Goal: Information Seeking & Learning: Learn about a topic

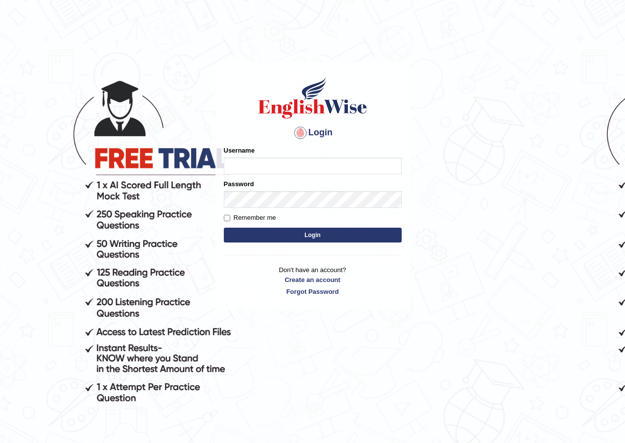
click at [242, 168] on input "Username" at bounding box center [313, 165] width 178 height 17
type input "monish_parramatta"
click at [294, 232] on button "Login" at bounding box center [313, 235] width 178 height 15
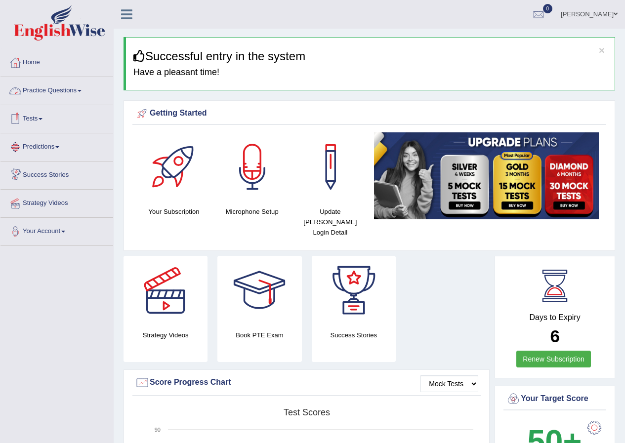
click at [71, 91] on link "Practice Questions" at bounding box center [56, 89] width 113 height 25
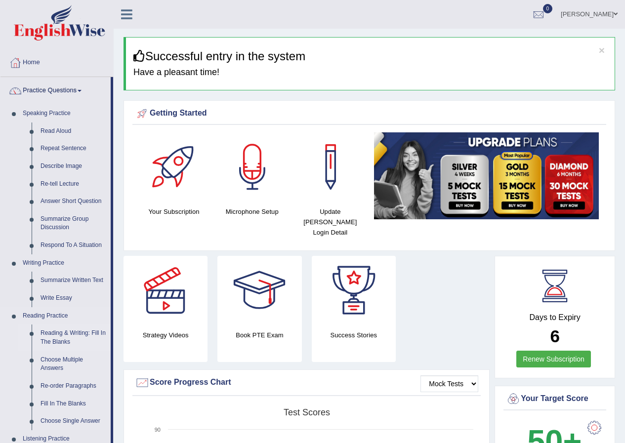
click at [63, 337] on link "Reading & Writing: Fill In The Blanks" at bounding box center [73, 337] width 75 height 26
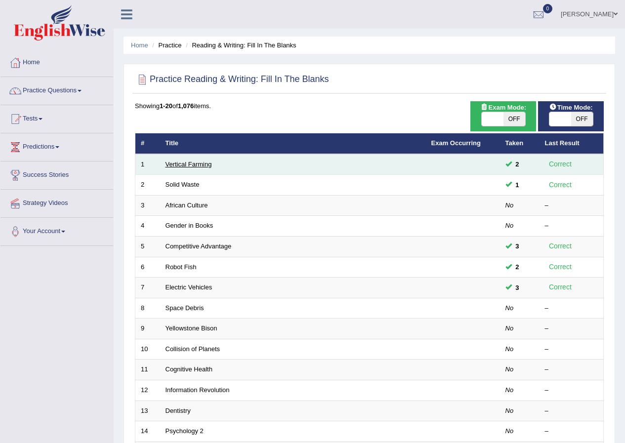
click at [191, 163] on link "Vertical Farming" at bounding box center [188, 163] width 46 height 7
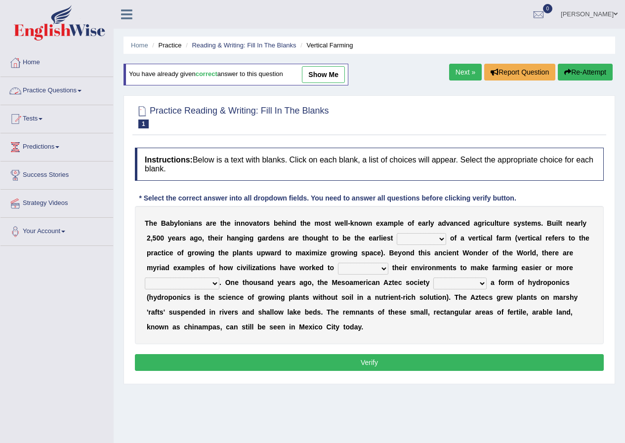
click at [60, 91] on link "Practice Questions" at bounding box center [56, 89] width 113 height 25
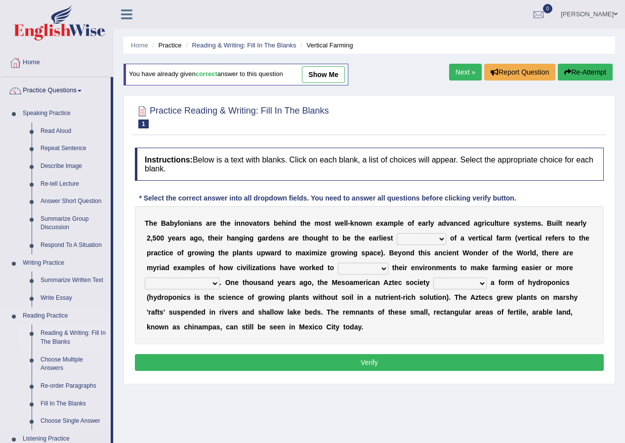
click at [65, 333] on link "Reading & Writing: Fill In The Blanks" at bounding box center [73, 337] width 75 height 26
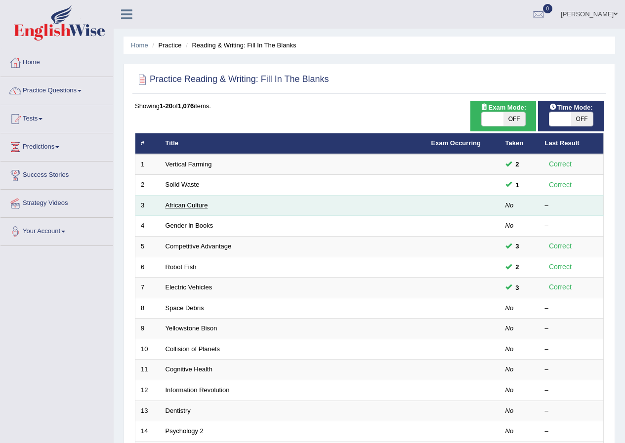
click at [186, 205] on link "African Culture" at bounding box center [186, 204] width 42 height 7
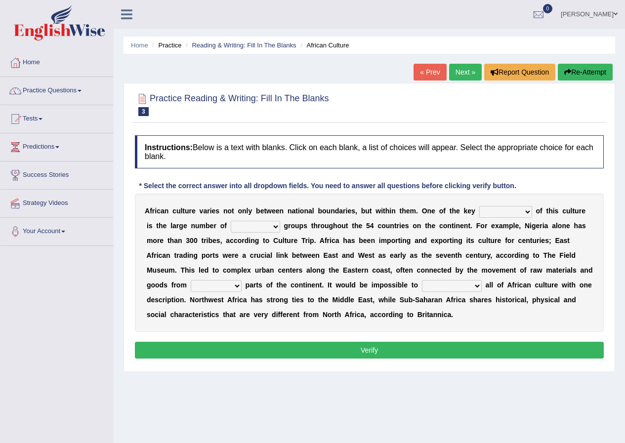
click at [523, 213] on select "conjectures features issues doubts" at bounding box center [505, 212] width 53 height 12
click at [412, 241] on b at bounding box center [412, 240] width 4 height 8
click at [515, 213] on select "conjectures features issues doubts" at bounding box center [505, 212] width 53 height 12
click at [275, 228] on select "ethic ethnic eugenic epic" at bounding box center [255, 227] width 49 height 12
select select "ethnic"
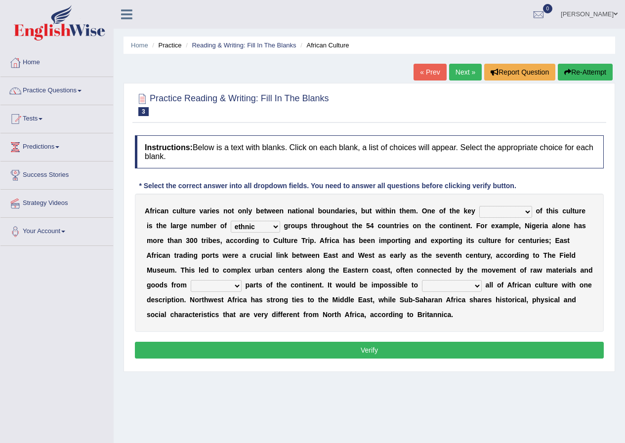
click at [231, 221] on select "ethic ethnic eugenic epic" at bounding box center [255, 227] width 49 height 12
click at [507, 209] on select "conjectures features issues doubts" at bounding box center [505, 212] width 53 height 12
select select "features"
click at [479, 206] on select "conjectures features issues doubts" at bounding box center [505, 212] width 53 height 12
click at [237, 284] on select "forelocked interlocked unlocked landlocked" at bounding box center [216, 286] width 51 height 12
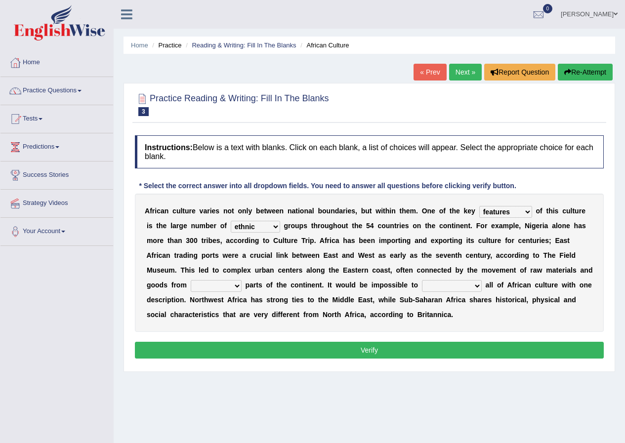
click at [278, 281] on b "t" at bounding box center [277, 285] width 2 height 8
click at [226, 285] on select "forelocked interlocked unlocked landlocked" at bounding box center [216, 286] width 51 height 12
select select "interlocked"
click at [191, 280] on select "forelocked interlocked unlocked landlocked" at bounding box center [216, 286] width 51 height 12
click at [470, 288] on select "characterize conceptualize symbolize synthesize" at bounding box center [452, 286] width 60 height 12
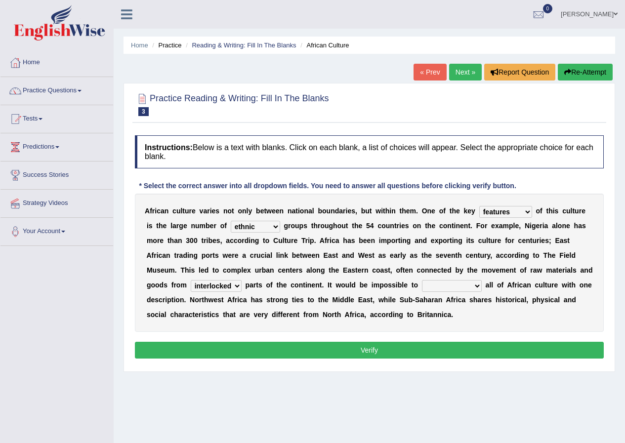
click at [508, 294] on div "A f r i c a n c u l t u r e v a r i e s n o t o n l y b e t w e e n n a t i o n…" at bounding box center [369, 263] width 469 height 138
click at [442, 286] on select "characterize conceptualize symbolize synthesize" at bounding box center [452, 286] width 60 height 12
select select "symbolize"
click at [422, 280] on select "characterize conceptualize symbolize synthesize" at bounding box center [452, 286] width 60 height 12
click at [481, 287] on b at bounding box center [483, 285] width 4 height 8
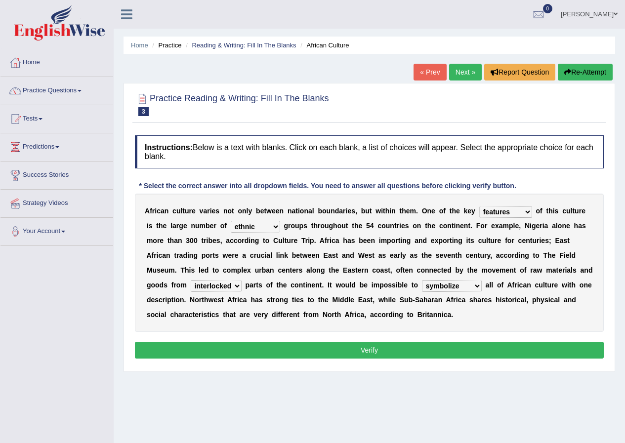
click at [477, 284] on select "characterize conceptualize symbolize synthesize" at bounding box center [452, 286] width 60 height 12
click at [422, 280] on select "characterize conceptualize symbolize synthesize" at bounding box center [452, 286] width 60 height 12
click at [356, 351] on button "Verify" at bounding box center [369, 350] width 469 height 17
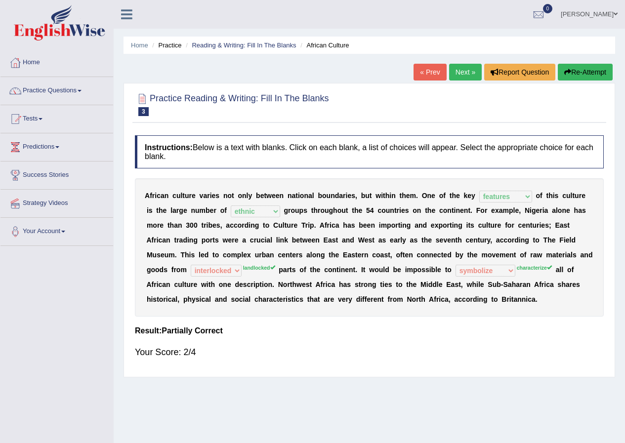
click at [461, 70] on link "Next »" at bounding box center [465, 72] width 33 height 17
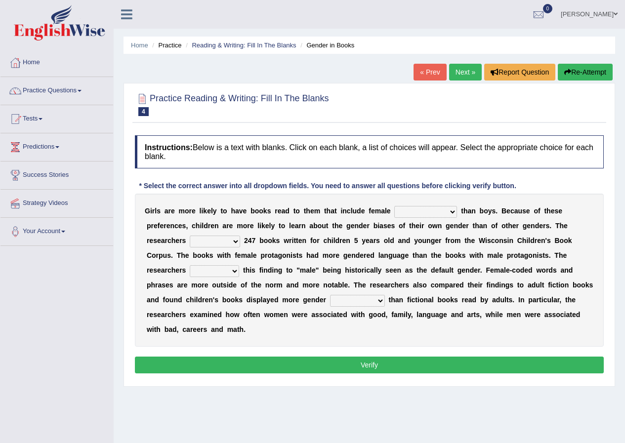
click at [452, 214] on select "protagonists cosmogonists agonists expressionists" at bounding box center [425, 212] width 63 height 12
click at [457, 74] on link "Next »" at bounding box center [465, 72] width 33 height 17
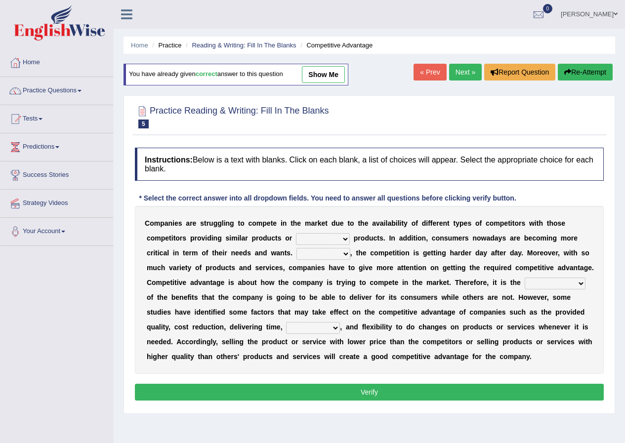
click at [464, 77] on link "Next »" at bounding box center [465, 72] width 33 height 17
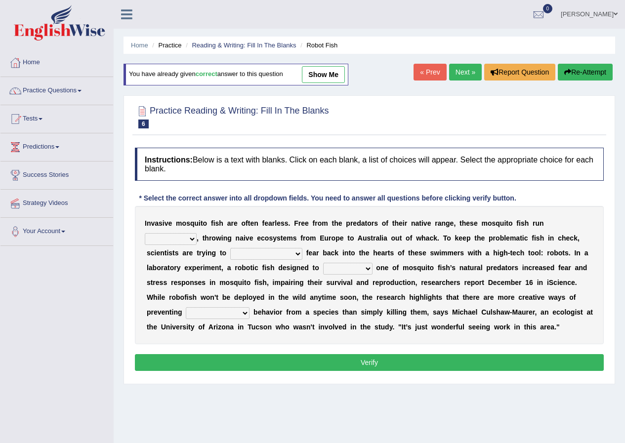
click at [454, 72] on link "Next »" at bounding box center [465, 72] width 33 height 17
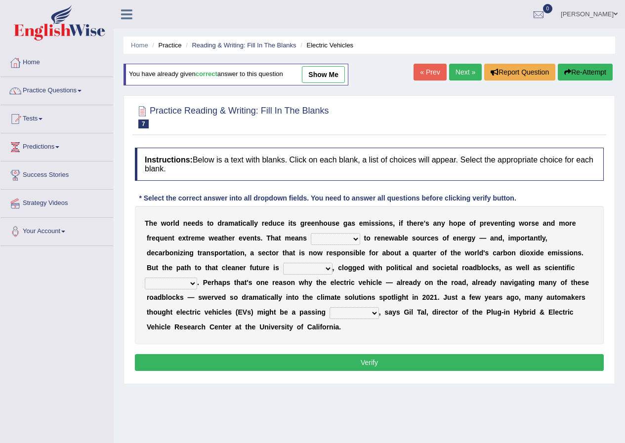
click at [451, 75] on link "Next »" at bounding box center [465, 72] width 33 height 17
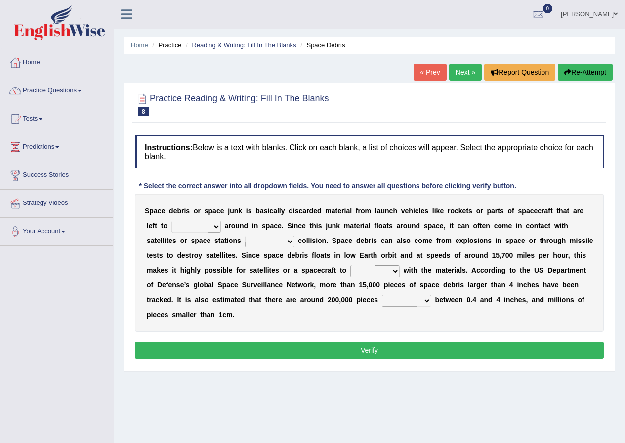
click at [215, 229] on select "twist center roam loll" at bounding box center [195, 227] width 49 height 12
select select "roam"
click at [171, 221] on select "twist center roam loll" at bounding box center [195, 227] width 49 height 12
click at [289, 241] on select "risks risk risked risking" at bounding box center [269, 242] width 49 height 12
select select "risking"
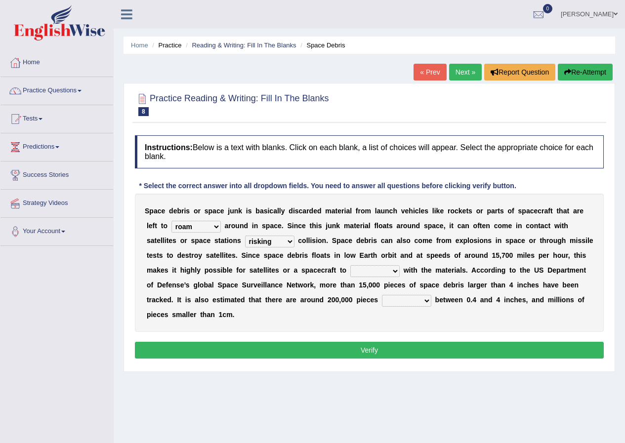
click at [245, 236] on select "risks risk risked risking" at bounding box center [269, 242] width 49 height 12
click at [285, 239] on select "risks risk risked risking" at bounding box center [269, 242] width 49 height 12
click at [245, 236] on select "risks risk risked risking" at bounding box center [269, 242] width 49 height 12
click at [395, 271] on select "collect collate collide collocate" at bounding box center [374, 271] width 49 height 12
select select "collide"
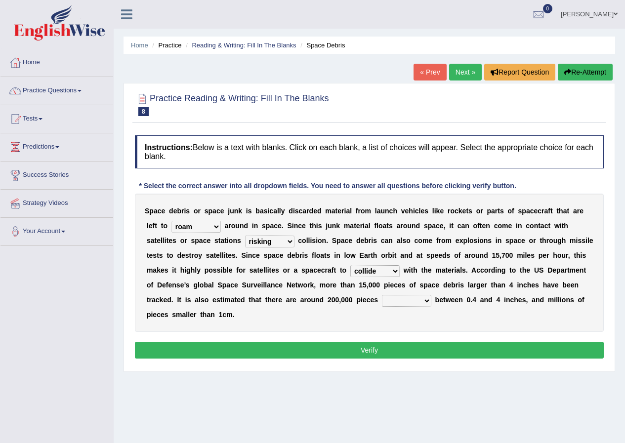
click at [350, 265] on select "collect collate collide collocate" at bounding box center [374, 271] width 49 height 12
click at [395, 271] on select "collect collate collide collocate" at bounding box center [374, 271] width 49 height 12
click at [350, 265] on select "collect collate collide collocate" at bounding box center [374, 271] width 49 height 12
click at [427, 302] on select "sized sizing size sizes" at bounding box center [406, 301] width 49 height 12
select select "sizing"
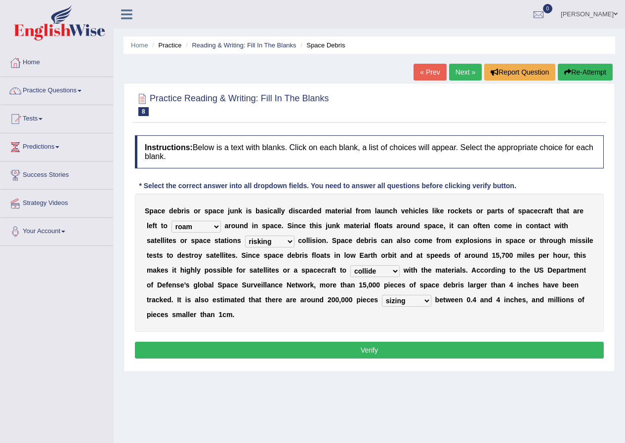
click at [382, 295] on select "sized sizing size sizes" at bounding box center [406, 301] width 49 height 12
click at [360, 349] on button "Verify" at bounding box center [369, 350] width 469 height 17
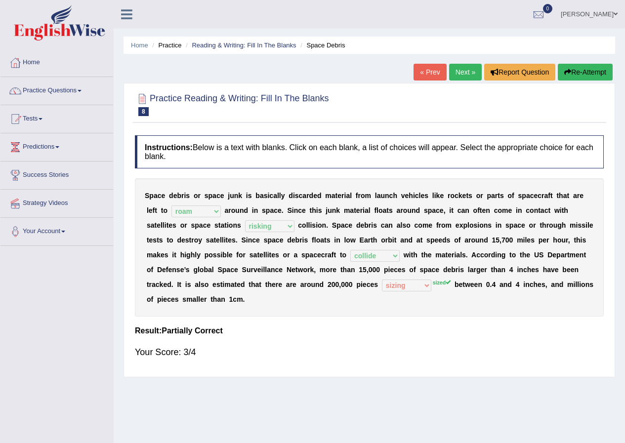
click at [468, 75] on link "Next »" at bounding box center [465, 72] width 33 height 17
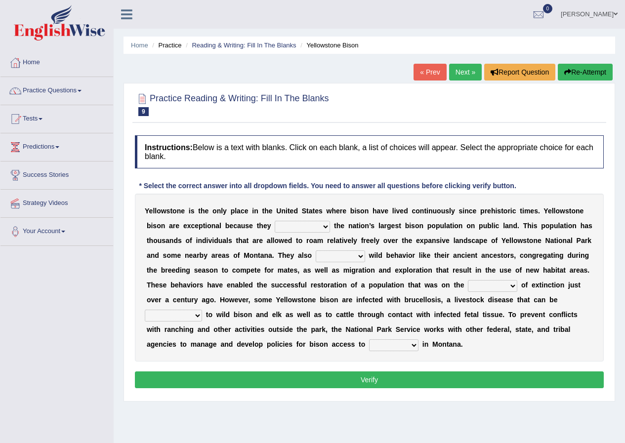
click at [312, 227] on select "congregate comprise consist compromise" at bounding box center [302, 227] width 55 height 12
click at [201, 214] on b "h" at bounding box center [202, 211] width 4 height 8
click at [321, 228] on select "congregate comprise consist compromise" at bounding box center [302, 227] width 55 height 12
select select "comprise"
click at [275, 221] on select "congregate comprise consist compromise" at bounding box center [302, 227] width 55 height 12
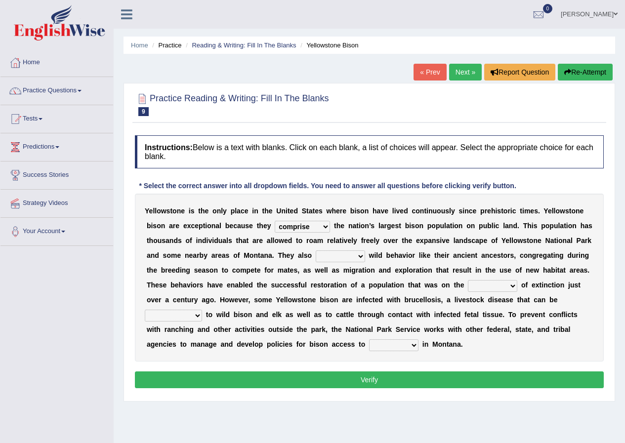
click at [323, 227] on select "congregate comprise consist compromise" at bounding box center [302, 227] width 55 height 12
click at [275, 221] on select "congregate comprise consist compromise" at bounding box center [302, 227] width 55 height 12
click at [359, 255] on select "exhibit disregard resist encourage" at bounding box center [339, 256] width 49 height 12
click at [447, 260] on div "Y e l l o w s t o n e i s t h e o n l y p l a c e i n t h e U n i t e d S t a t…" at bounding box center [369, 278] width 469 height 168
click at [360, 256] on select "exhibit disregard resist encourage" at bounding box center [339, 256] width 49 height 12
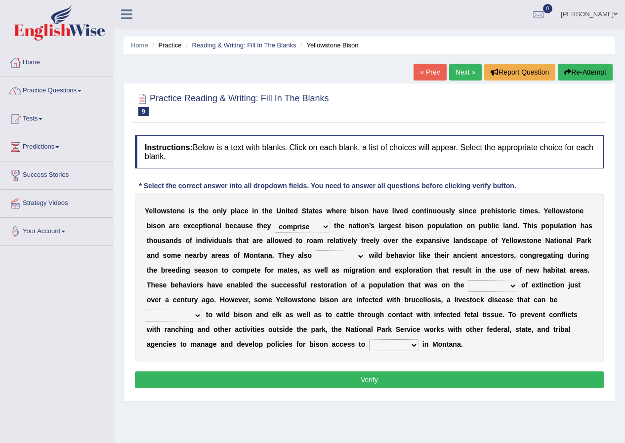
select select "exhibit"
click at [315, 250] on select "exhibit disregard resist encourage" at bounding box center [339, 256] width 49 height 12
click at [349, 255] on select "exhibit disregard resist encourage" at bounding box center [339, 256] width 49 height 12
click at [315, 250] on select "exhibit disregard resist encourage" at bounding box center [339, 256] width 49 height 12
click at [507, 286] on select "brine brink danger brindle" at bounding box center [492, 286] width 49 height 12
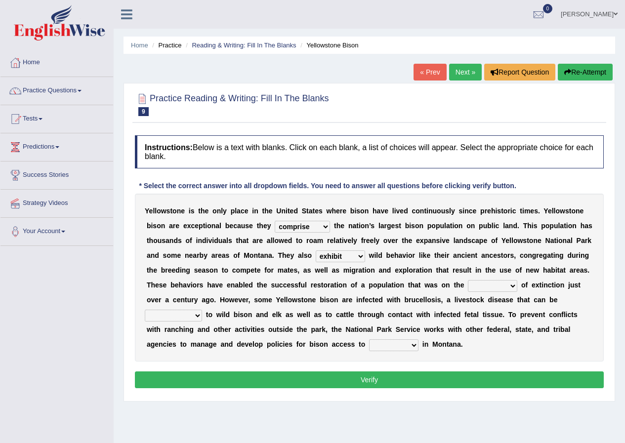
click at [507, 286] on select "brine brink danger brindle" at bounding box center [492, 286] width 49 height 12
click at [514, 286] on select "brine brink danger brindle" at bounding box center [492, 286] width 49 height 12
click at [378, 298] on b "e" at bounding box center [377, 300] width 4 height 8
click at [504, 286] on select "brine brink danger brindle" at bounding box center [492, 286] width 49 height 12
select select "brink"
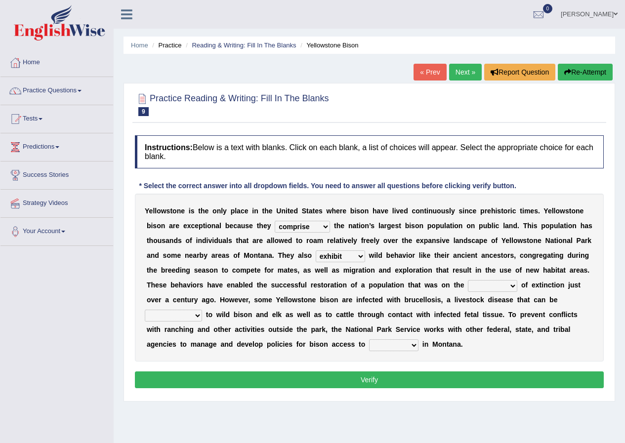
click at [468, 280] on select "brine brink danger brindle" at bounding box center [492, 286] width 49 height 12
click at [197, 314] on select "transplanted transported transgressed transmitted" at bounding box center [173, 316] width 57 height 12
select select "transmitted"
click at [145, 310] on select "transplanted transported transgressed transmitted" at bounding box center [173, 316] width 57 height 12
click at [194, 317] on select "transplanted transported transgressed transmitted" at bounding box center [173, 316] width 57 height 12
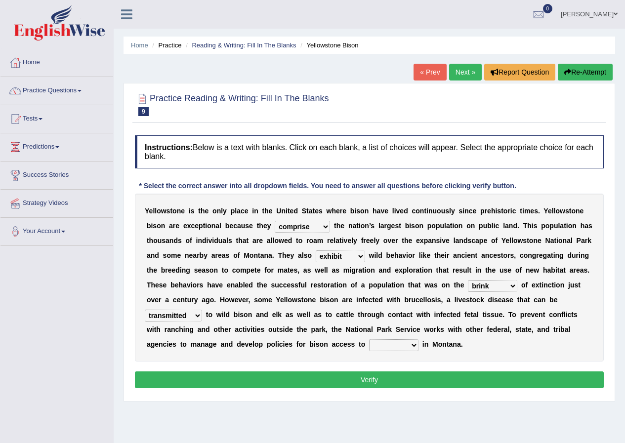
click at [145, 310] on select "transplanted transported transgressed transmitted" at bounding box center [173, 316] width 57 height 12
click at [417, 346] on select "habitat habitat habitant food" at bounding box center [393, 345] width 49 height 12
select select "habitat"
click at [369, 339] on select "habitat habitat habitant food" at bounding box center [393, 345] width 49 height 12
click at [411, 347] on select "habitat habitat habitant food" at bounding box center [393, 345] width 49 height 12
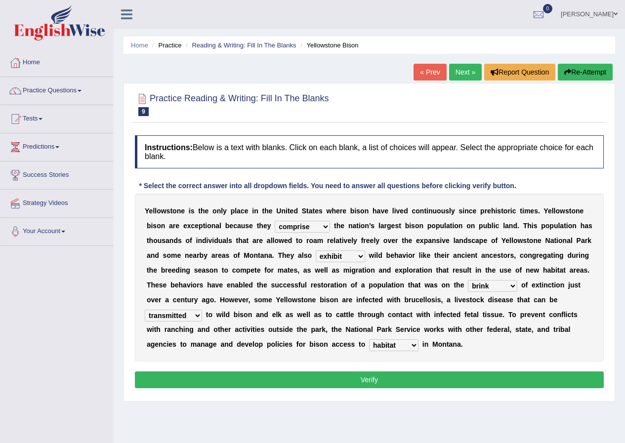
click at [369, 339] on select "habitat habitat habitant food" at bounding box center [393, 345] width 49 height 12
click at [383, 376] on button "Verify" at bounding box center [369, 379] width 469 height 17
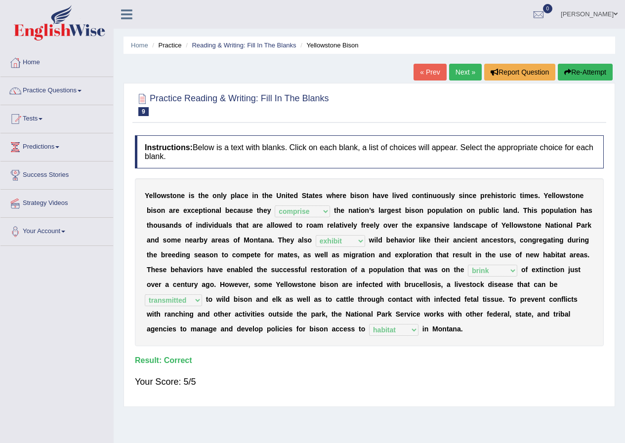
click at [456, 74] on link "Next »" at bounding box center [465, 72] width 33 height 17
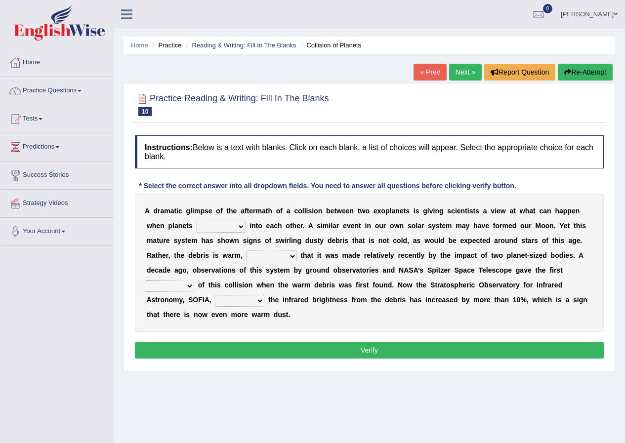
click at [236, 226] on select "crash explore roam implode" at bounding box center [220, 227] width 49 height 12
click at [171, 213] on b "a" at bounding box center [172, 211] width 4 height 8
click at [238, 226] on select "crash explore roam implode" at bounding box center [220, 227] width 49 height 12
click at [235, 226] on select "crash explore roam implode" at bounding box center [220, 227] width 49 height 12
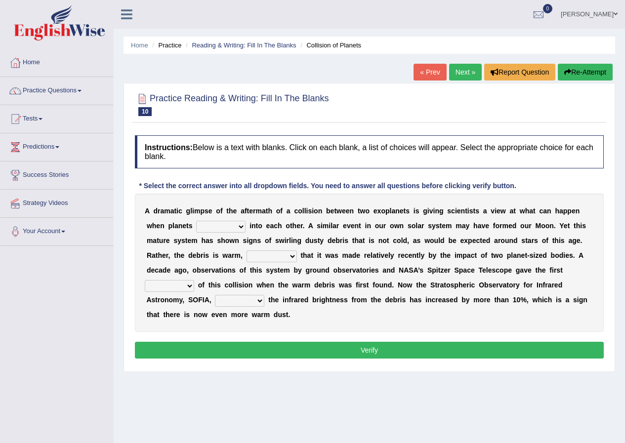
click at [241, 227] on select "crash explore roam implode" at bounding box center [220, 227] width 49 height 12
select select "crash"
click at [196, 221] on select "crash explore roam implode" at bounding box center [220, 227] width 49 height 12
click at [293, 256] on select "reinforcing sentencing forging conducing" at bounding box center [271, 256] width 50 height 12
select select "conducing"
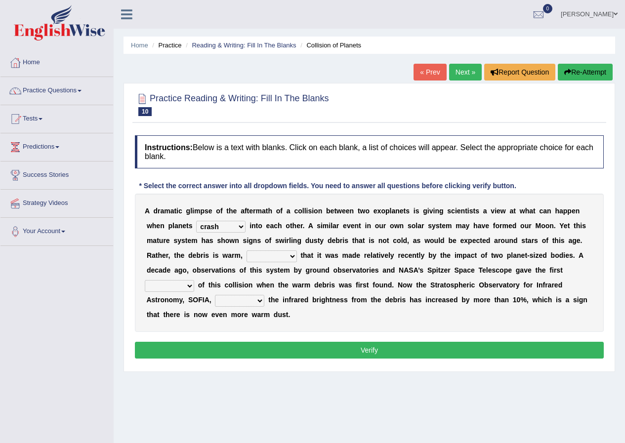
click at [246, 250] on select "reinforcing sentencing forging conducing" at bounding box center [271, 256] width 50 height 12
click at [188, 285] on select "pints faints hints taints" at bounding box center [169, 286] width 49 height 12
select select "hints"
click at [145, 280] on select "pints faints hints taints" at bounding box center [169, 286] width 49 height 12
click at [190, 283] on select "pints faints hints taints" at bounding box center [169, 286] width 49 height 12
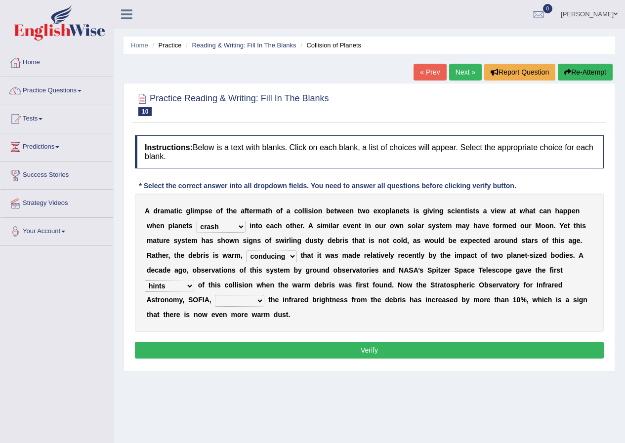
click at [145, 280] on select "pints faints hints taints" at bounding box center [169, 286] width 49 height 12
click at [257, 300] on select "concealed revealed repealed unsealed" at bounding box center [239, 301] width 49 height 12
select select "revealed"
click at [215, 295] on select "concealed revealed repealed unsealed" at bounding box center [239, 301] width 49 height 12
click at [262, 299] on select "concealed revealed repealed unsealed" at bounding box center [239, 301] width 49 height 12
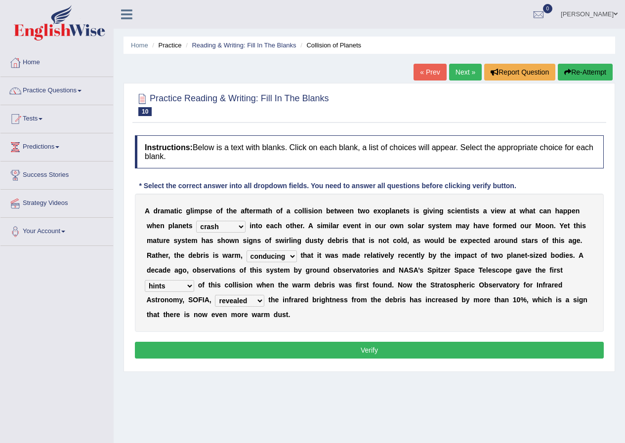
click at [415, 310] on div "A d r a m a t i c g l i m p s e o f t h e a f t e r m a t h o f a c o l l i s i…" at bounding box center [369, 263] width 469 height 138
click at [260, 298] on select "concealed revealed repealed unsealed" at bounding box center [239, 301] width 49 height 12
click at [215, 295] on select "concealed revealed repealed unsealed" at bounding box center [239, 301] width 49 height 12
click at [371, 348] on button "Verify" at bounding box center [369, 350] width 469 height 17
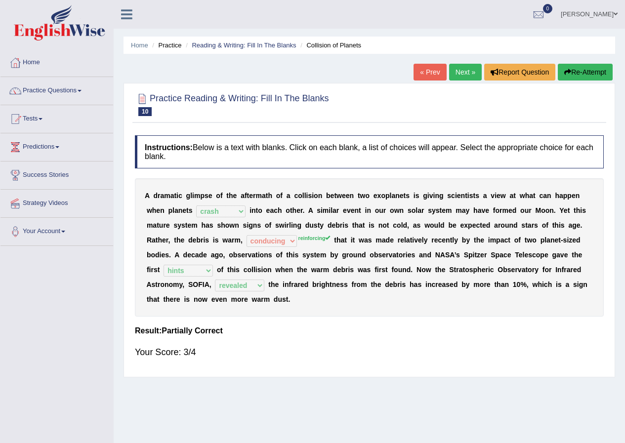
click at [457, 72] on link "Next »" at bounding box center [465, 72] width 33 height 17
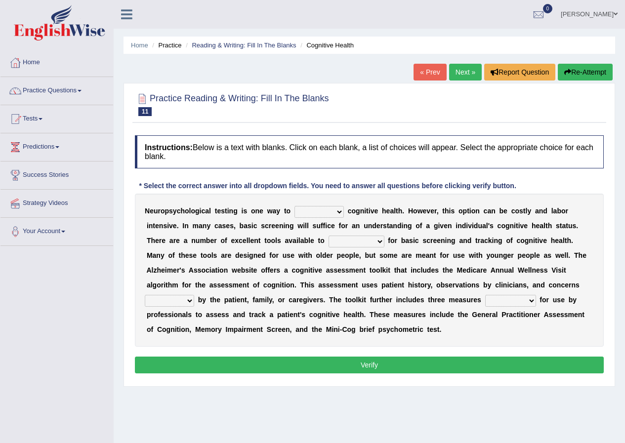
click at [338, 211] on select "obsess assess possess access" at bounding box center [318, 212] width 49 height 12
select select "assess"
click at [294, 206] on select "obsess assess possess access" at bounding box center [318, 212] width 49 height 12
click at [378, 242] on select "stationers practitioners petitioners questioners" at bounding box center [356, 242] width 56 height 12
select select "practitioners"
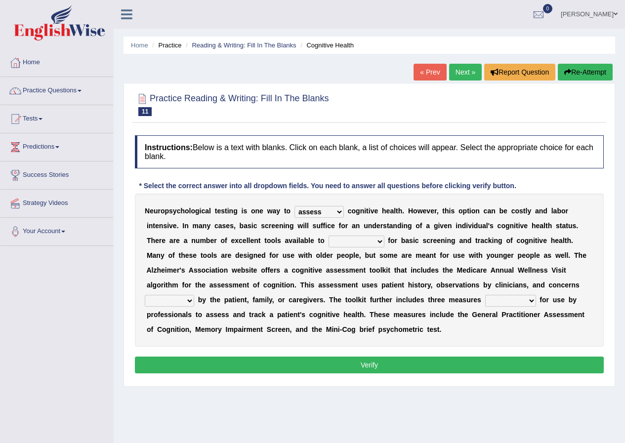
click at [328, 236] on select "stationers practitioners petitioners questioners" at bounding box center [356, 242] width 56 height 12
click at [189, 300] on select "raised rising arising praised" at bounding box center [169, 301] width 49 height 12
select select "raised"
click at [145, 295] on select "raised rising arising praised" at bounding box center [169, 301] width 49 height 12
click at [529, 301] on select "validated intimidated dilapidated antedated" at bounding box center [510, 301] width 51 height 12
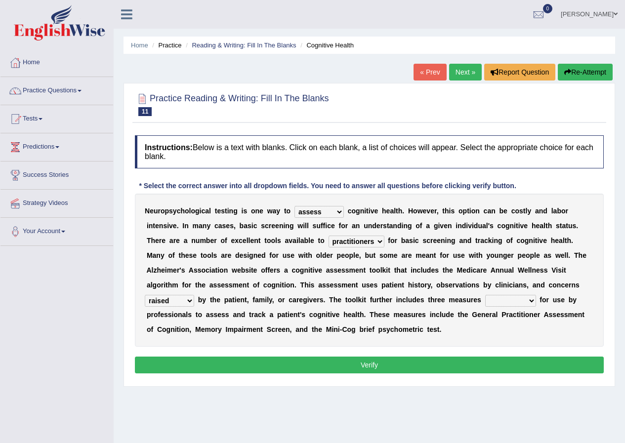
select select "validated"
click at [485, 295] on select "validated intimidated dilapidated antedated" at bounding box center [510, 301] width 51 height 12
click at [521, 300] on select "validated intimidated dilapidated antedated" at bounding box center [510, 301] width 51 height 12
click at [485, 295] on select "validated intimidated dilapidated antedated" at bounding box center [510, 301] width 51 height 12
click at [369, 367] on button "Verify" at bounding box center [369, 364] width 469 height 17
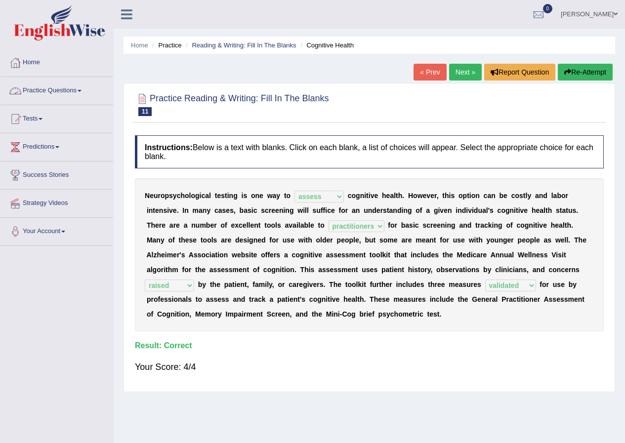
click at [72, 90] on link "Practice Questions" at bounding box center [56, 89] width 113 height 25
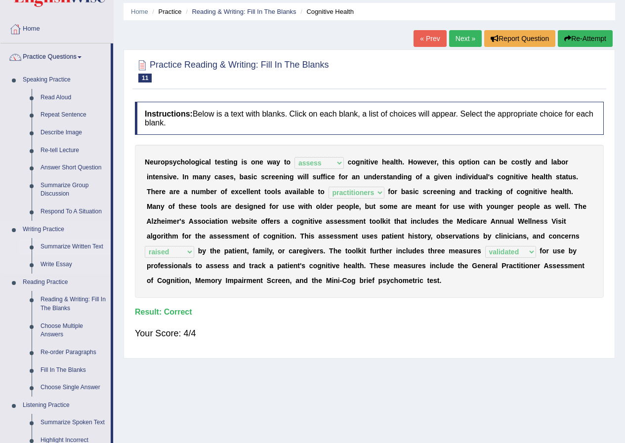
scroll to position [49, 0]
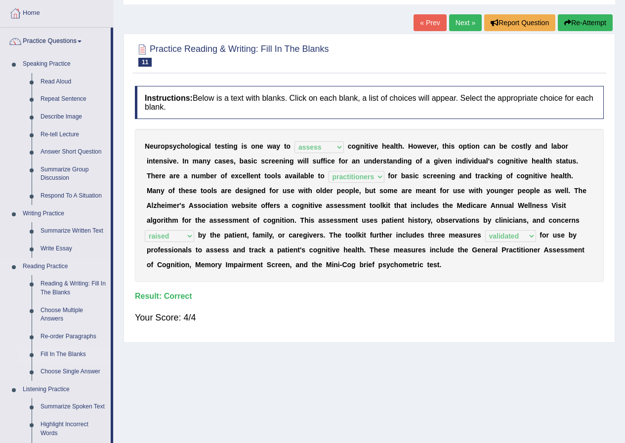
click at [83, 354] on link "Fill In The Blanks" at bounding box center [73, 355] width 75 height 18
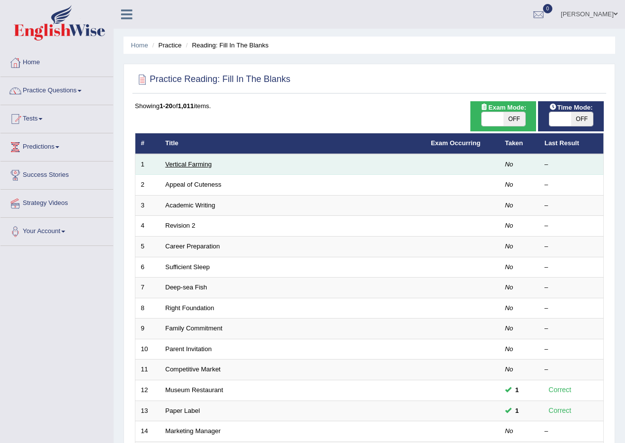
click at [188, 164] on link "Vertical Farming" at bounding box center [188, 163] width 46 height 7
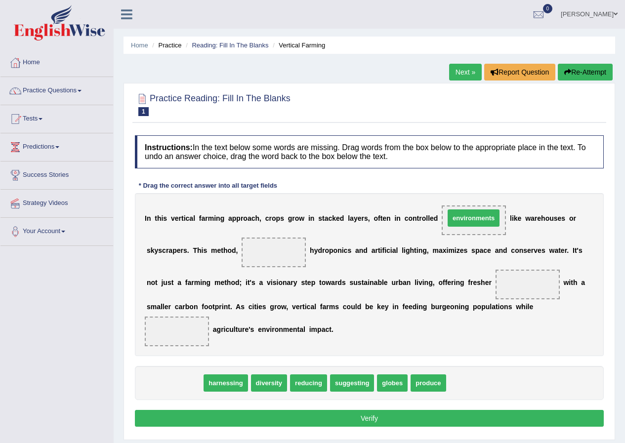
drag, startPoint x: 185, startPoint y: 381, endPoint x: 483, endPoint y: 216, distance: 341.2
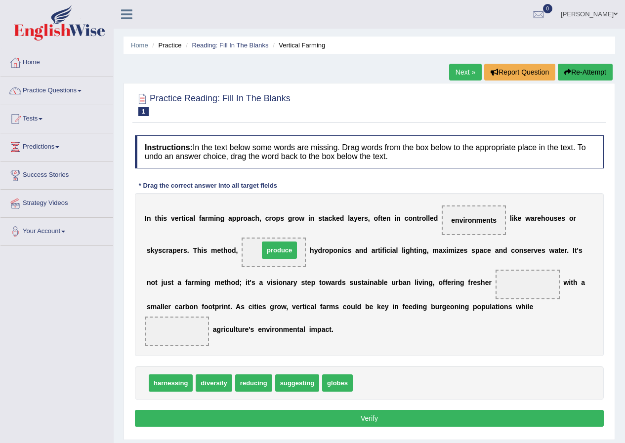
drag, startPoint x: 369, startPoint y: 383, endPoint x: 275, endPoint y: 250, distance: 162.6
drag, startPoint x: 210, startPoint y: 383, endPoint x: 525, endPoint y: 284, distance: 330.6
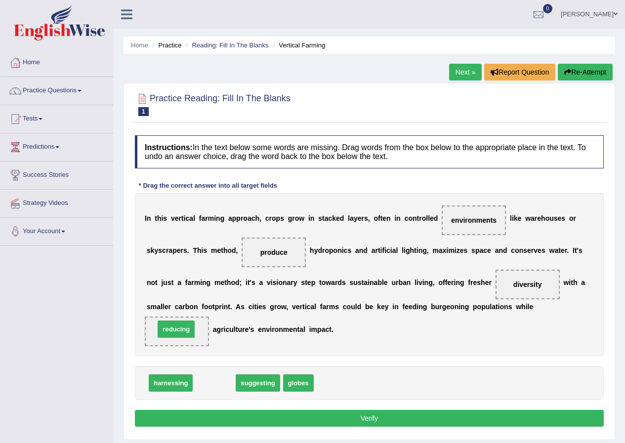
drag, startPoint x: 213, startPoint y: 382, endPoint x: 175, endPoint y: 328, distance: 65.9
click at [369, 418] on button "Verify" at bounding box center [369, 418] width 469 height 17
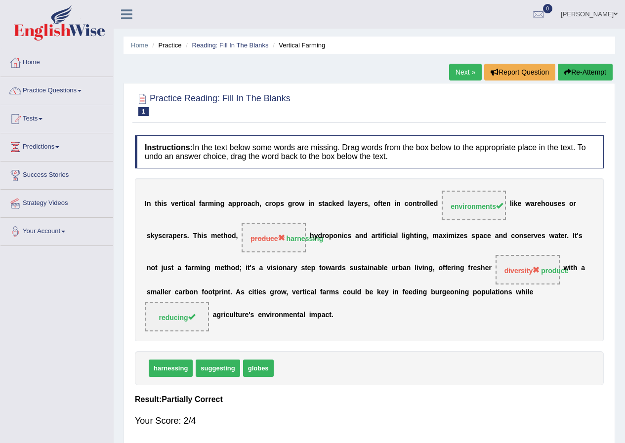
click at [467, 68] on link "Next »" at bounding box center [465, 72] width 33 height 17
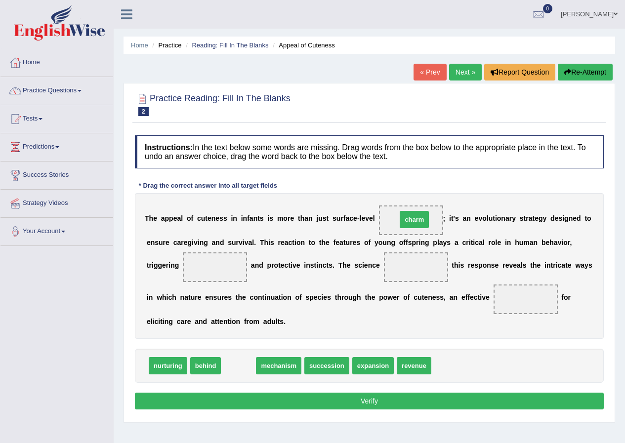
drag, startPoint x: 240, startPoint y: 366, endPoint x: 416, endPoint y: 220, distance: 228.6
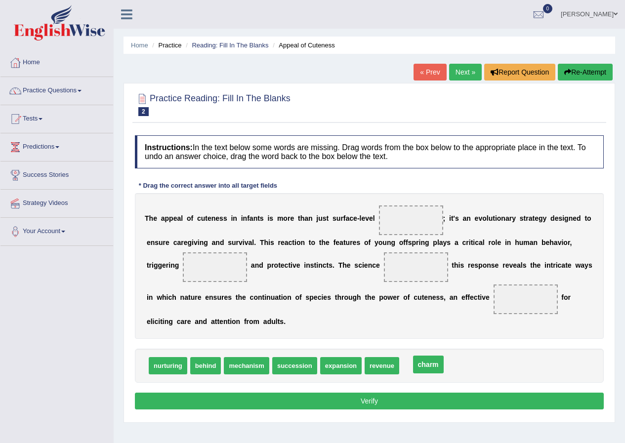
drag, startPoint x: 412, startPoint y: 219, endPoint x: 426, endPoint y: 359, distance: 140.9
drag, startPoint x: 248, startPoint y: 365, endPoint x: 413, endPoint y: 220, distance: 219.4
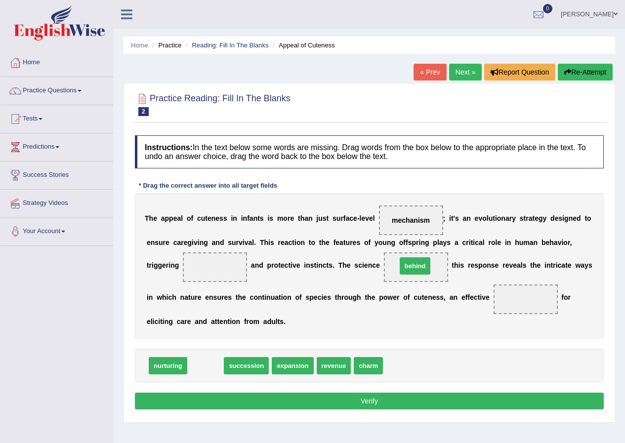
drag, startPoint x: 211, startPoint y: 366, endPoint x: 421, endPoint y: 266, distance: 231.9
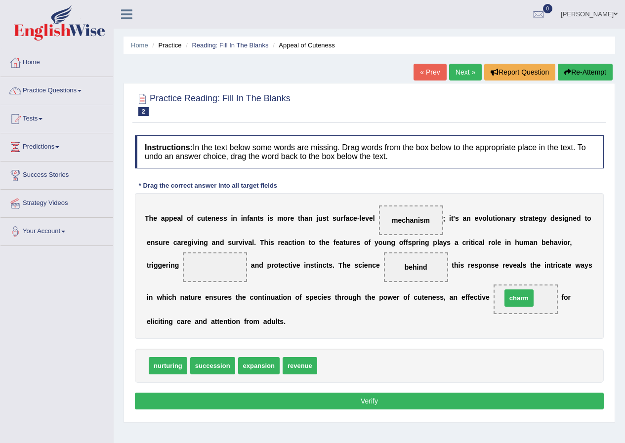
drag, startPoint x: 340, startPoint y: 366, endPoint x: 524, endPoint y: 298, distance: 196.2
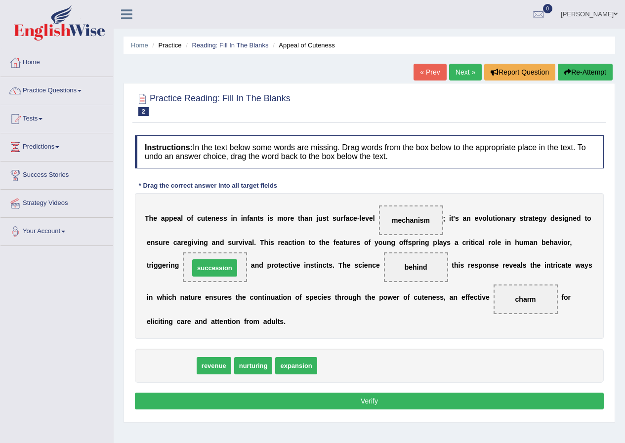
drag, startPoint x: 176, startPoint y: 367, endPoint x: 220, endPoint y: 270, distance: 107.0
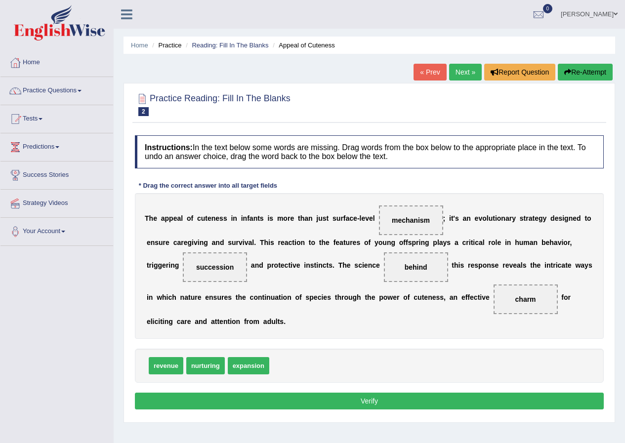
click at [369, 401] on button "Verify" at bounding box center [369, 401] width 469 height 17
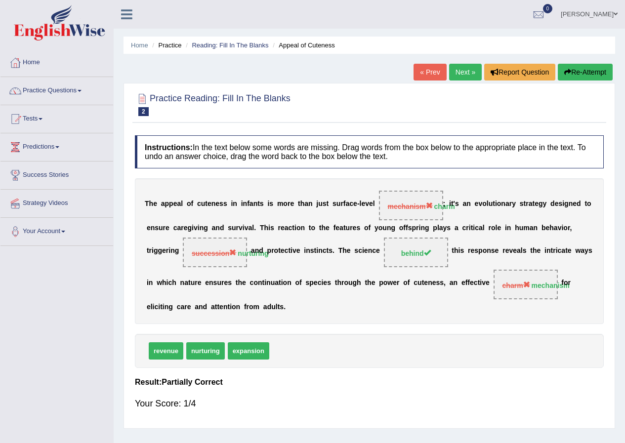
click at [459, 75] on link "Next »" at bounding box center [465, 72] width 33 height 17
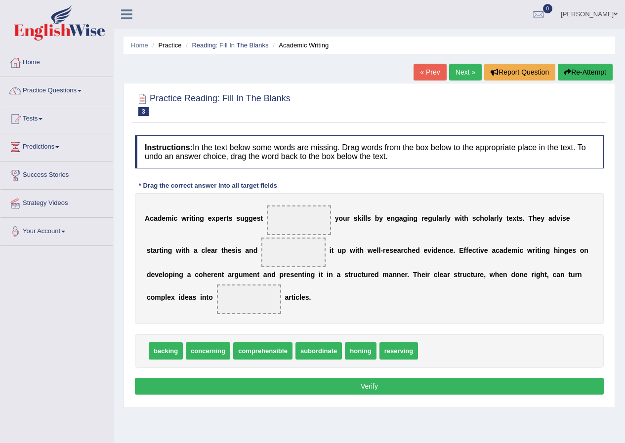
click at [427, 77] on link "« Prev" at bounding box center [429, 72] width 33 height 17
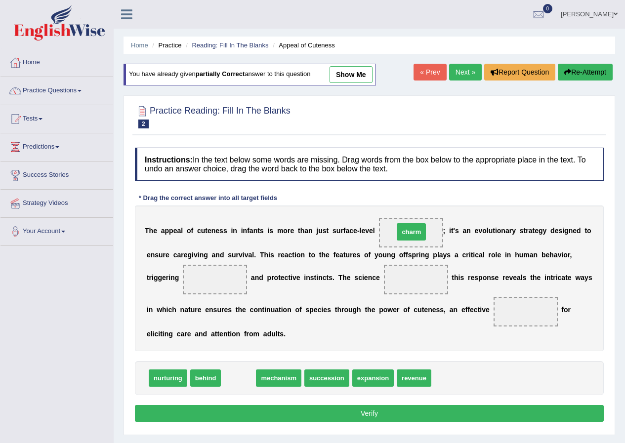
drag, startPoint x: 234, startPoint y: 376, endPoint x: 407, endPoint y: 230, distance: 226.3
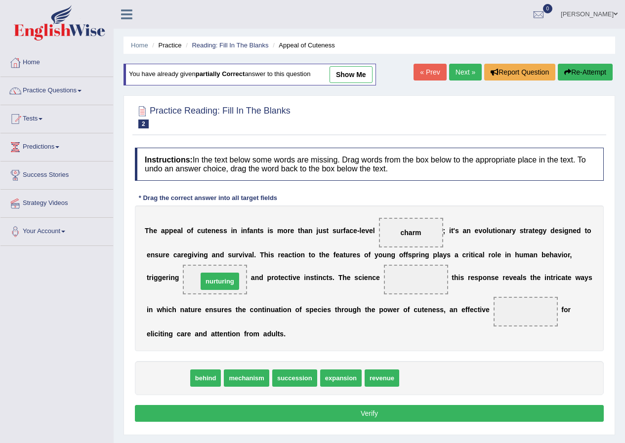
drag, startPoint x: 173, startPoint y: 377, endPoint x: 225, endPoint y: 280, distance: 109.8
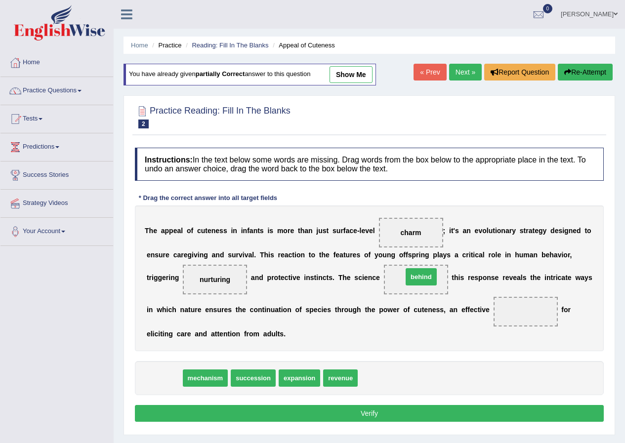
drag, startPoint x: 168, startPoint y: 377, endPoint x: 425, endPoint y: 275, distance: 276.0
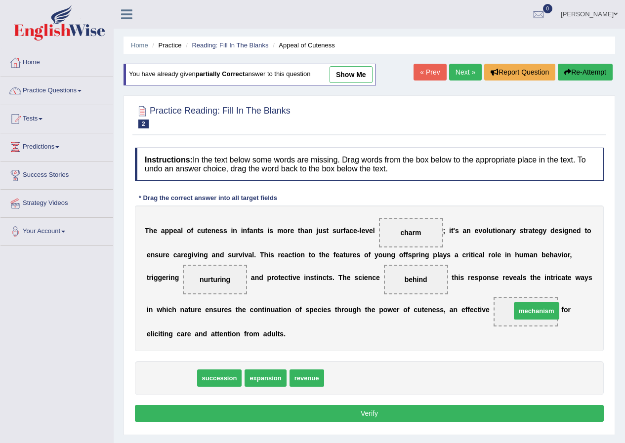
drag, startPoint x: 174, startPoint y: 374, endPoint x: 524, endPoint y: 314, distance: 355.8
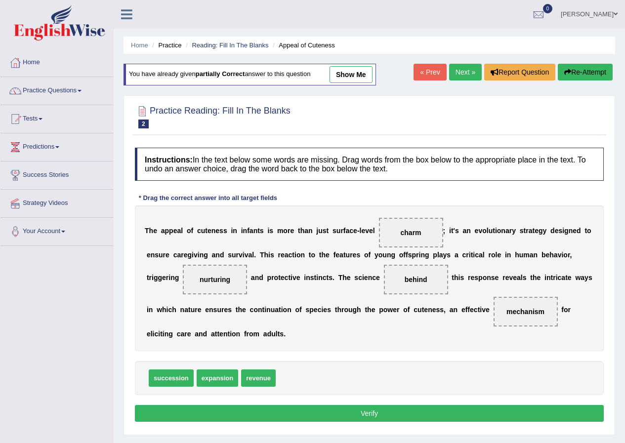
click at [421, 409] on button "Verify" at bounding box center [369, 413] width 469 height 17
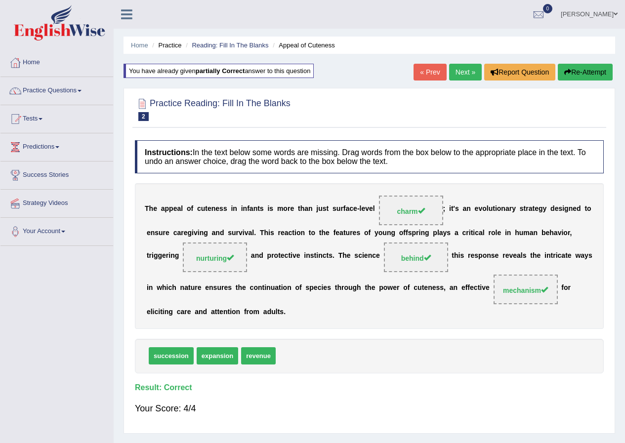
click at [461, 74] on link "Next »" at bounding box center [465, 72] width 33 height 17
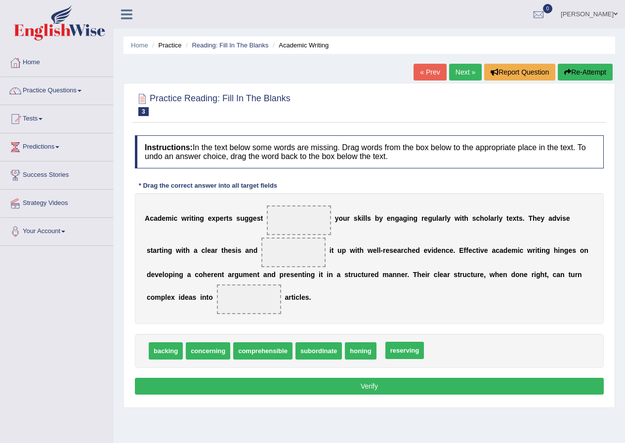
drag, startPoint x: 405, startPoint y: 351, endPoint x: 411, endPoint y: 351, distance: 5.9
drag, startPoint x: 357, startPoint y: 348, endPoint x: 296, endPoint y: 215, distance: 146.0
drag, startPoint x: 163, startPoint y: 348, endPoint x: 285, endPoint y: 251, distance: 155.7
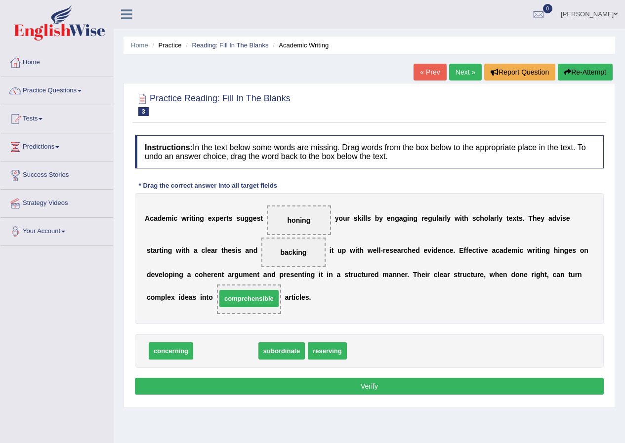
drag, startPoint x: 224, startPoint y: 353, endPoint x: 245, endPoint y: 302, distance: 55.1
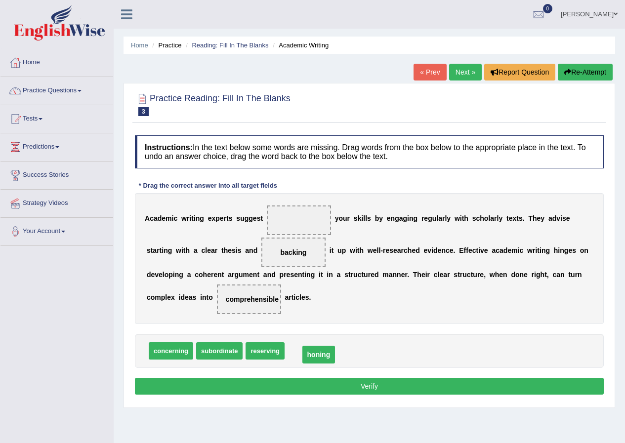
drag, startPoint x: 302, startPoint y: 220, endPoint x: 315, endPoint y: 350, distance: 131.0
drag, startPoint x: 301, startPoint y: 252, endPoint x: 305, endPoint y: 221, distance: 31.3
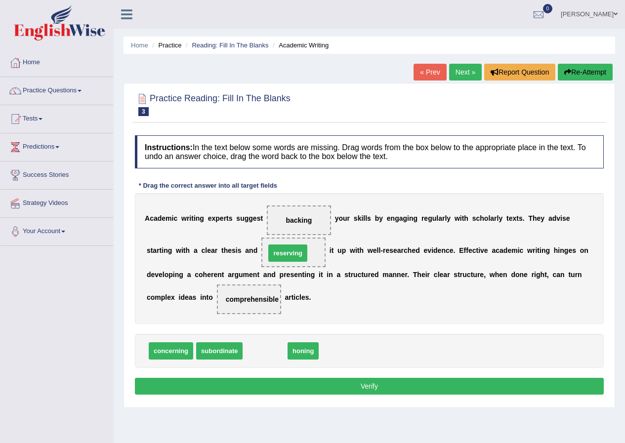
drag, startPoint x: 260, startPoint y: 348, endPoint x: 282, endPoint y: 250, distance: 100.4
click at [364, 386] on button "Verify" at bounding box center [369, 386] width 469 height 17
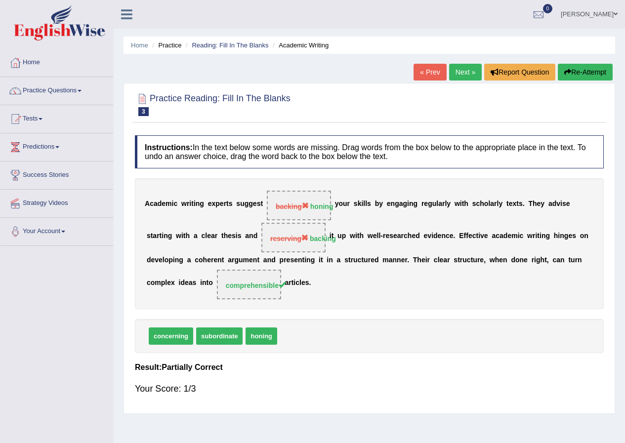
drag, startPoint x: 461, startPoint y: 74, endPoint x: 456, endPoint y: 78, distance: 5.6
click at [460, 74] on link "Next »" at bounding box center [465, 72] width 33 height 17
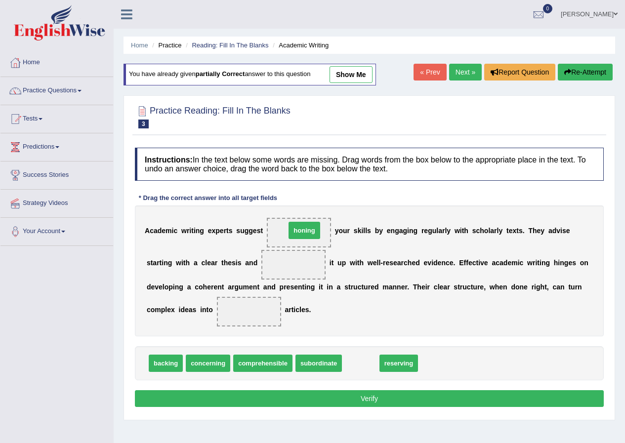
drag, startPoint x: 356, startPoint y: 361, endPoint x: 300, endPoint y: 228, distance: 144.2
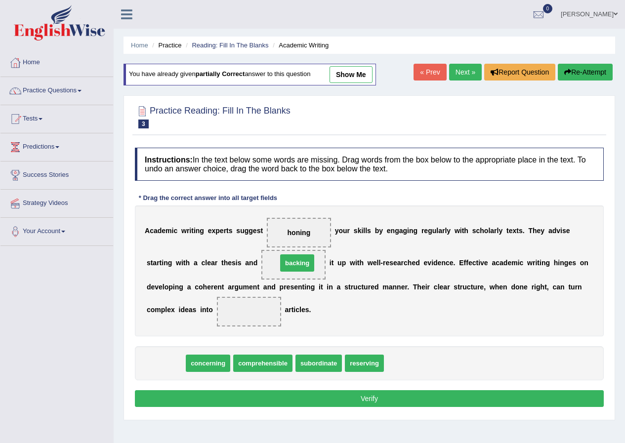
drag, startPoint x: 170, startPoint y: 366, endPoint x: 301, endPoint y: 266, distance: 165.2
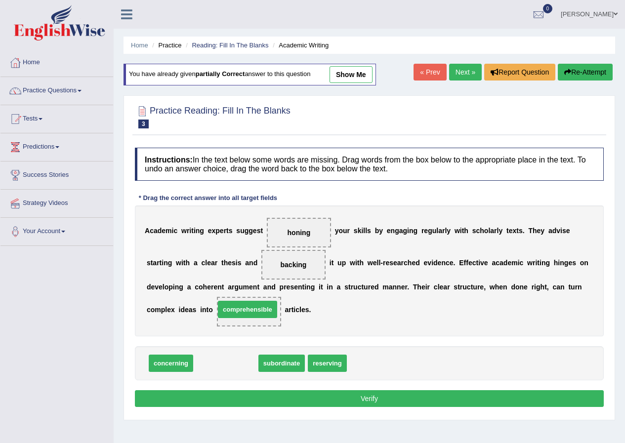
drag, startPoint x: 233, startPoint y: 366, endPoint x: 255, endPoint y: 313, distance: 58.0
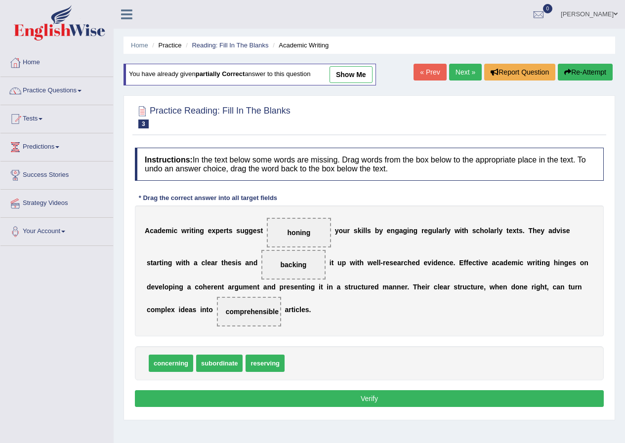
click at [370, 400] on button "Verify" at bounding box center [369, 398] width 469 height 17
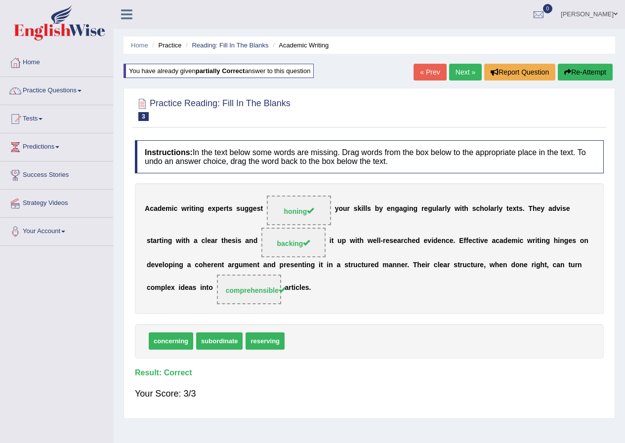
click at [462, 70] on link "Next »" at bounding box center [465, 72] width 33 height 17
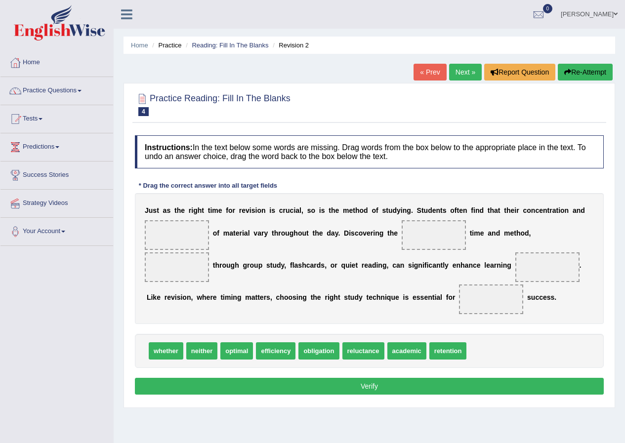
click at [417, 72] on link "« Prev" at bounding box center [429, 72] width 33 height 17
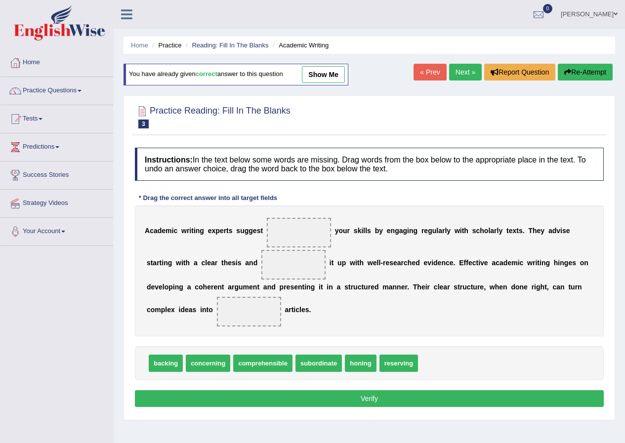
click at [461, 63] on div "Home Practice Reading: Fill In The Blanks Academic Writing You have already giv…" at bounding box center [369, 247] width 511 height 494
click at [460, 70] on link "Next »" at bounding box center [465, 72] width 33 height 17
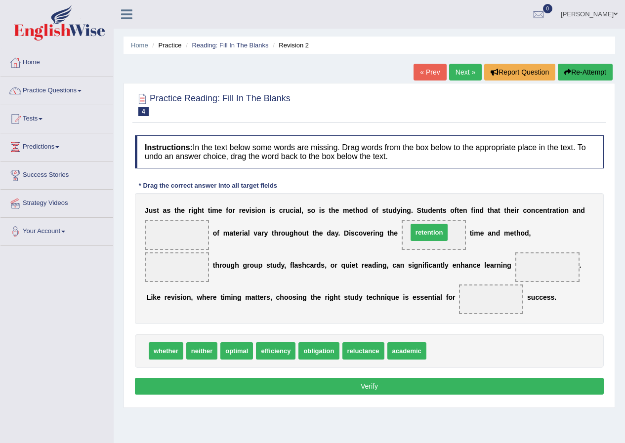
drag, startPoint x: 443, startPoint y: 350, endPoint x: 423, endPoint y: 230, distance: 121.6
drag, startPoint x: 278, startPoint y: 352, endPoint x: 175, endPoint y: 266, distance: 134.6
drag, startPoint x: 182, startPoint y: 266, endPoint x: 549, endPoint y: 263, distance: 367.3
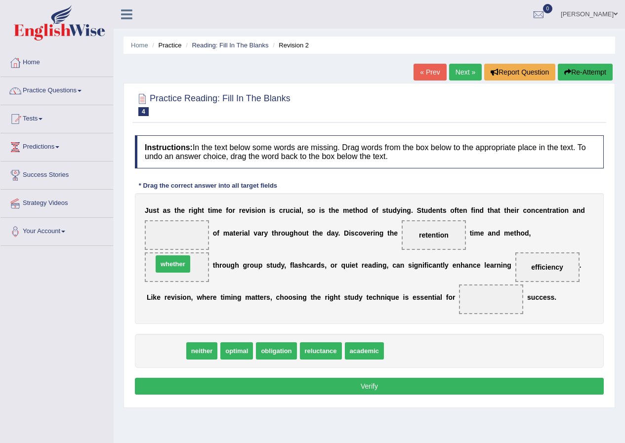
drag, startPoint x: 171, startPoint y: 352, endPoint x: 178, endPoint y: 265, distance: 87.2
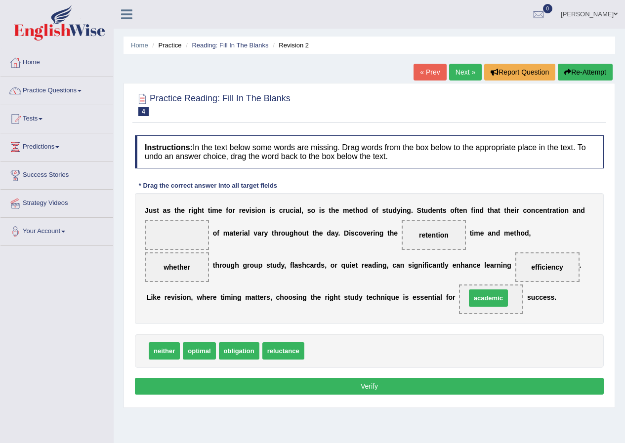
drag, startPoint x: 322, startPoint y: 352, endPoint x: 484, endPoint y: 299, distance: 169.9
drag, startPoint x: 247, startPoint y: 348, endPoint x: 183, endPoint y: 229, distance: 134.8
click at [359, 388] on button "Verify" at bounding box center [369, 386] width 469 height 17
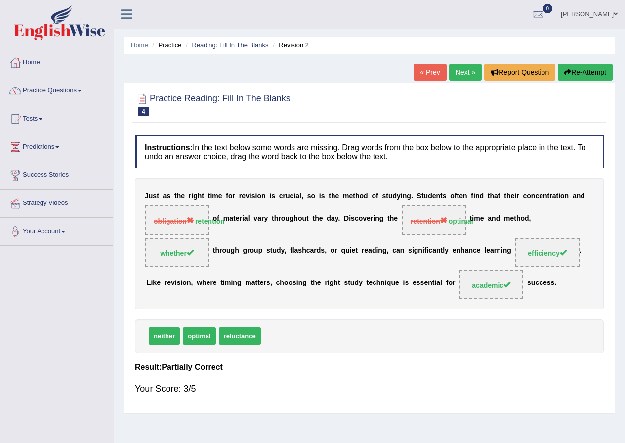
click at [463, 72] on link "Next »" at bounding box center [465, 72] width 33 height 17
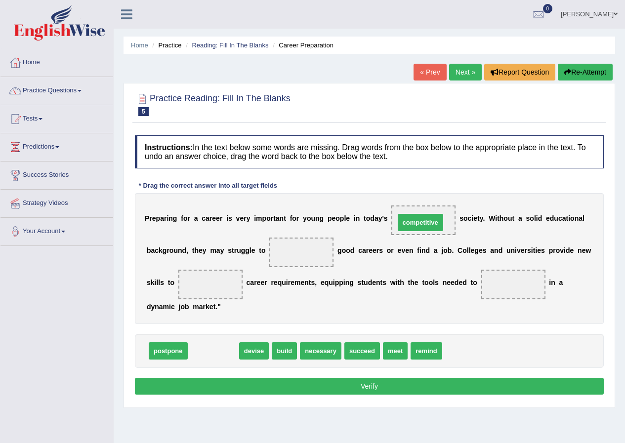
drag, startPoint x: 204, startPoint y: 353, endPoint x: 411, endPoint y: 224, distance: 243.5
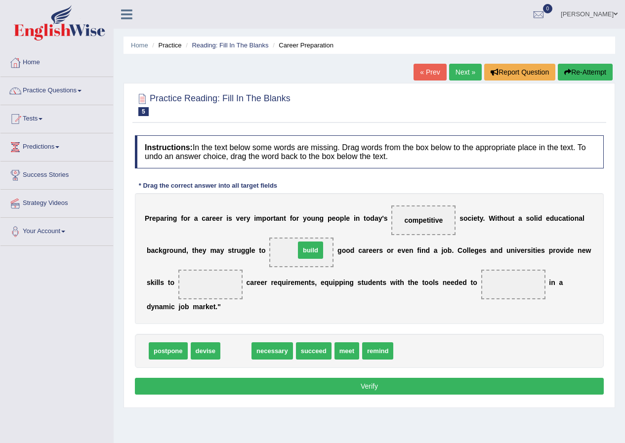
drag, startPoint x: 233, startPoint y: 350, endPoint x: 308, endPoint y: 249, distance: 125.3
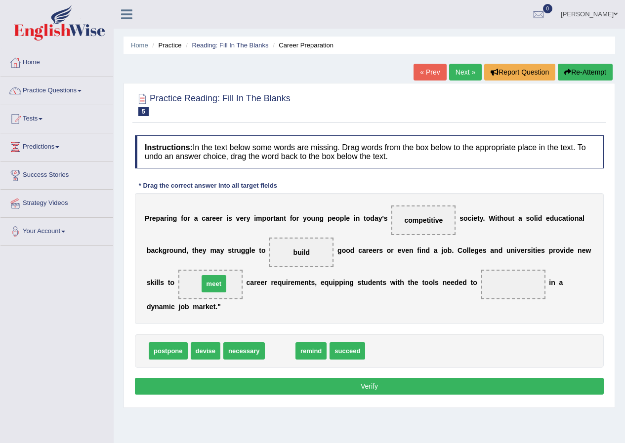
drag, startPoint x: 280, startPoint y: 351, endPoint x: 214, endPoint y: 283, distance: 94.3
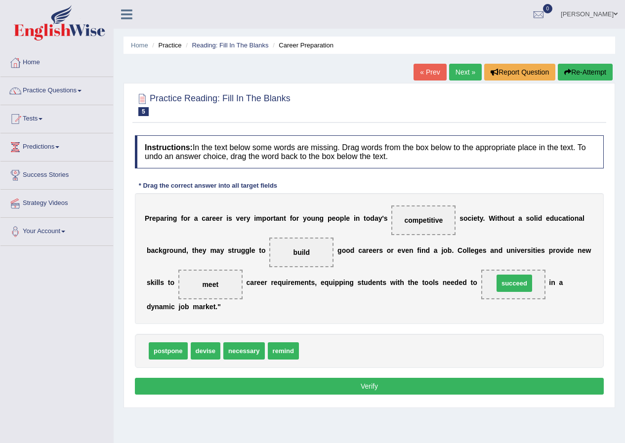
drag, startPoint x: 317, startPoint y: 353, endPoint x: 512, endPoint y: 285, distance: 206.0
click at [356, 387] on button "Verify" at bounding box center [369, 386] width 469 height 17
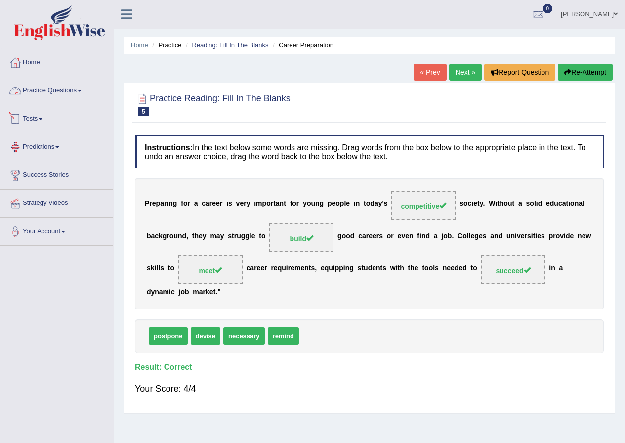
click at [76, 94] on link "Practice Questions" at bounding box center [56, 89] width 113 height 25
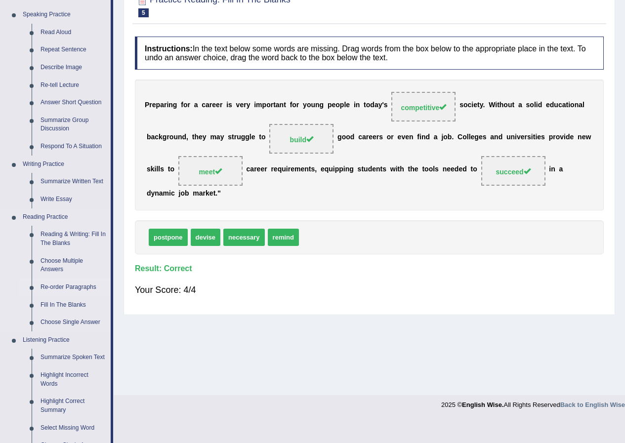
scroll to position [49, 0]
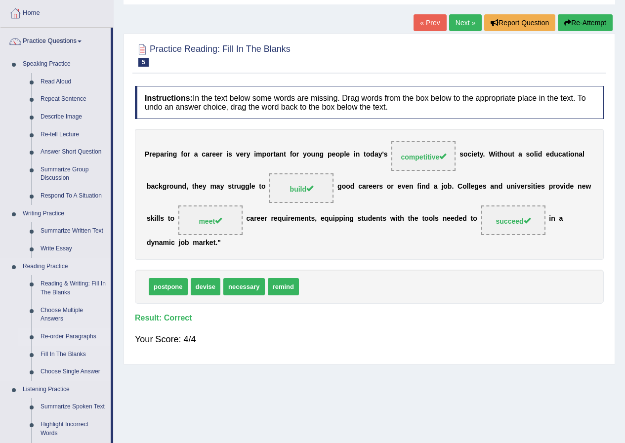
click at [59, 333] on link "Re-order Paragraphs" at bounding box center [73, 337] width 75 height 18
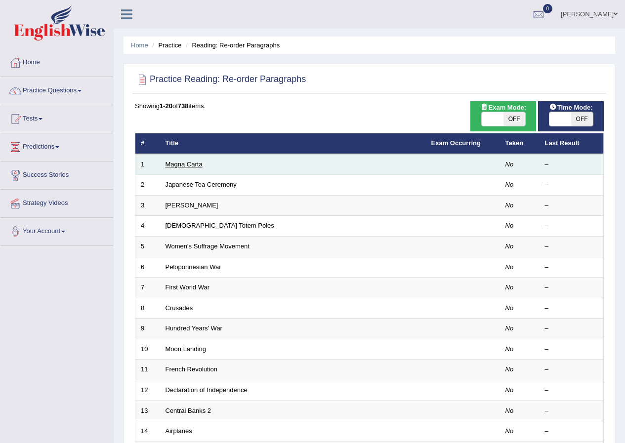
click at [186, 164] on link "Magna Carta" at bounding box center [183, 163] width 37 height 7
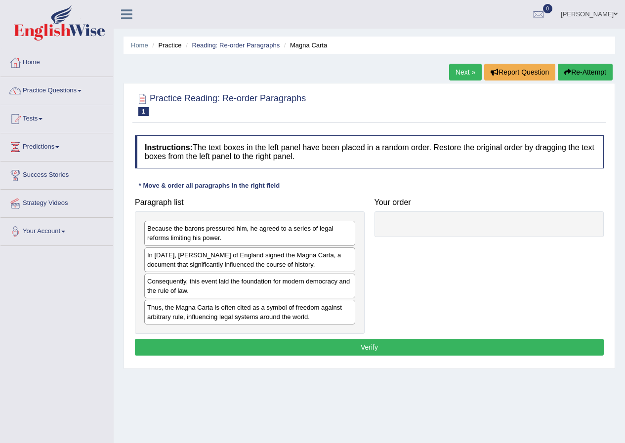
click at [443, 218] on div at bounding box center [489, 224] width 230 height 26
click at [421, 223] on div at bounding box center [489, 224] width 230 height 26
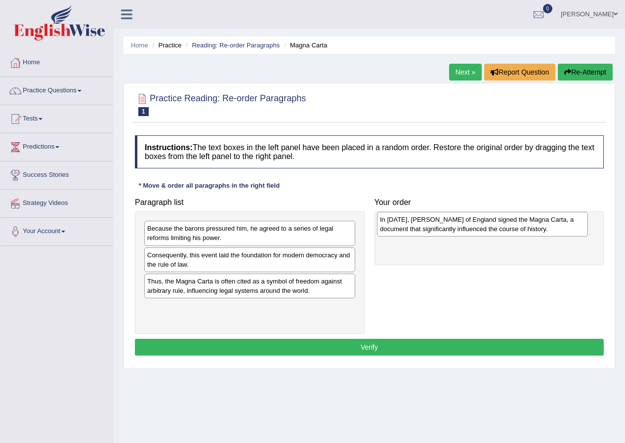
drag, startPoint x: 176, startPoint y: 261, endPoint x: 409, endPoint y: 225, distance: 235.2
click at [409, 225] on div "In 1215, King John of England signed the Magna Carta, a document that significa…" at bounding box center [482, 224] width 211 height 25
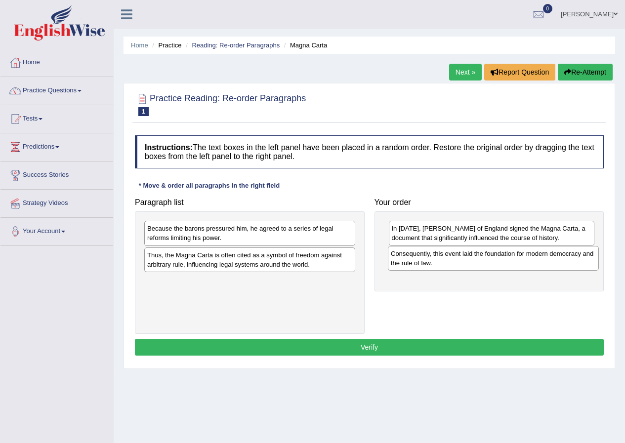
drag, startPoint x: 204, startPoint y: 265, endPoint x: 447, endPoint y: 263, distance: 243.4
click at [447, 263] on div "Consequently, this event laid the foundation for modern democracy and the rule …" at bounding box center [493, 258] width 211 height 25
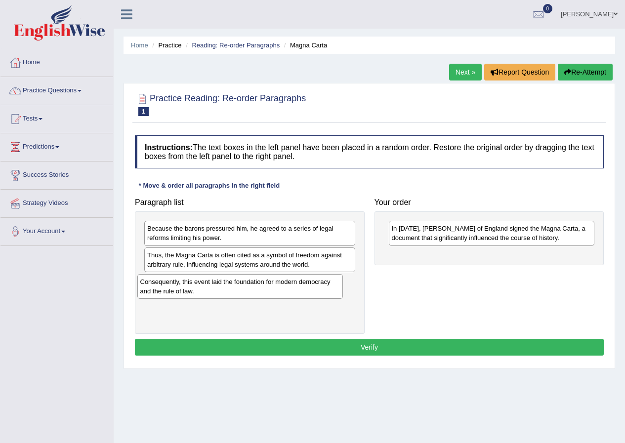
drag, startPoint x: 409, startPoint y: 261, endPoint x: 157, endPoint y: 284, distance: 253.9
click at [157, 287] on div "Consequently, this event laid the foundation for modern democracy and the rule …" at bounding box center [240, 286] width 206 height 25
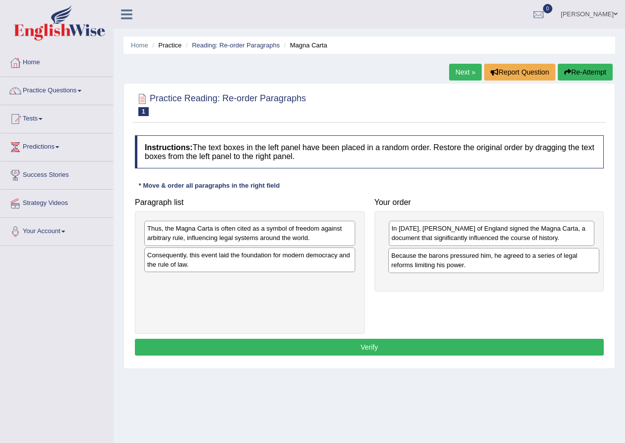
drag, startPoint x: 247, startPoint y: 234, endPoint x: 491, endPoint y: 261, distance: 245.4
click at [491, 261] on div "Because the barons pressured him, he agreed to a series of legal reforms limiti…" at bounding box center [493, 260] width 211 height 25
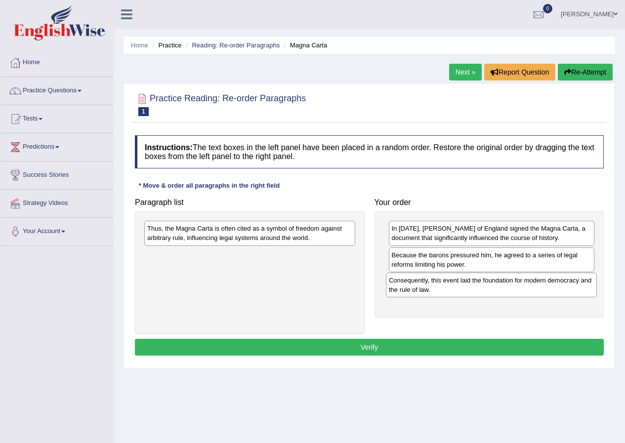
drag, startPoint x: 275, startPoint y: 259, endPoint x: 516, endPoint y: 284, distance: 242.7
click at [516, 284] on div "Consequently, this event laid the foundation for modern democracy and the rule …" at bounding box center [491, 285] width 211 height 25
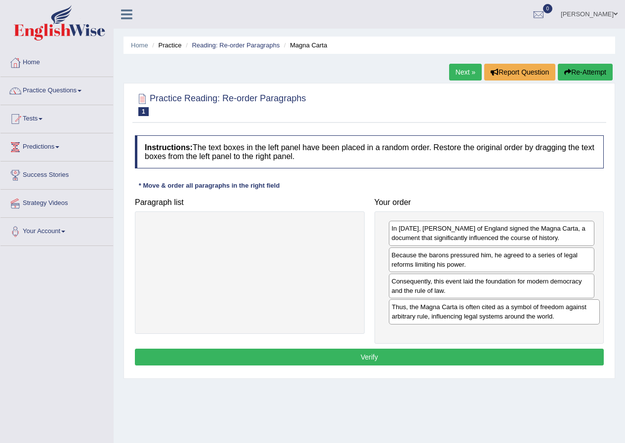
drag, startPoint x: 262, startPoint y: 236, endPoint x: 506, endPoint y: 314, distance: 256.2
click at [506, 314] on div "Thus, the Magna Carta is often cited as a symbol of freedom against arbitrary r…" at bounding box center [494, 311] width 211 height 25
drag, startPoint x: 432, startPoint y: 260, endPoint x: 431, endPoint y: 286, distance: 26.7
click at [431, 286] on div "Because the barons pressured him, he agreed to a series of legal reforms limiti…" at bounding box center [491, 286] width 206 height 25
click at [407, 355] on button "Verify" at bounding box center [369, 357] width 469 height 17
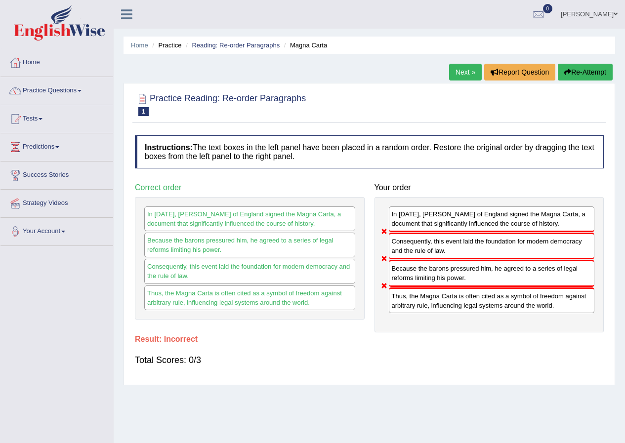
click at [453, 72] on link "Next »" at bounding box center [465, 72] width 33 height 17
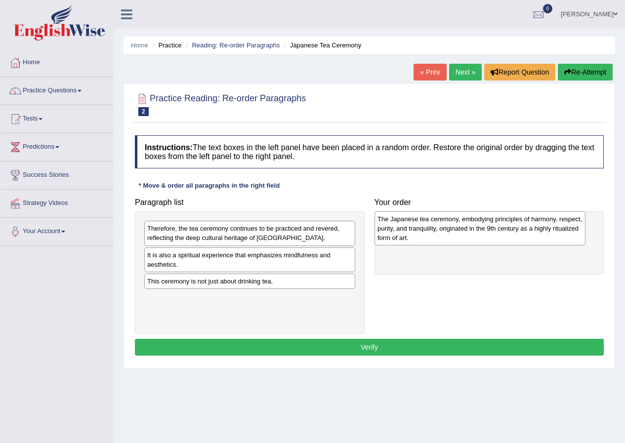
drag, startPoint x: 217, startPoint y: 272, endPoint x: 447, endPoint y: 236, distance: 232.9
click at [447, 236] on div "The Japanese tea ceremony, embodying principles of harmony, respect, purity, an…" at bounding box center [479, 228] width 211 height 34
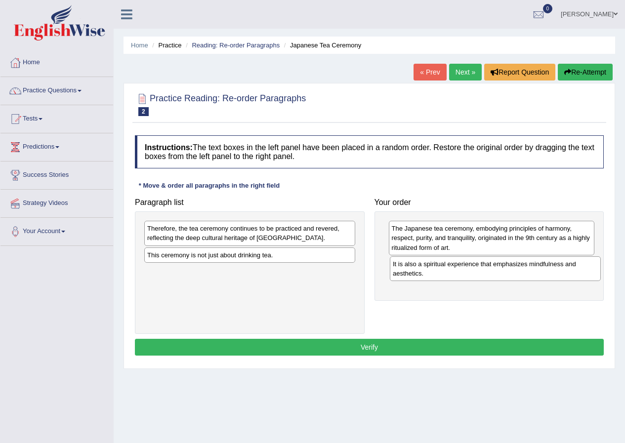
drag, startPoint x: 192, startPoint y: 260, endPoint x: 437, endPoint y: 269, distance: 245.5
click at [437, 269] on div "It is also a spiritual experience that emphasizes mindfulness and aesthetics." at bounding box center [495, 268] width 211 height 25
drag, startPoint x: 220, startPoint y: 257, endPoint x: 462, endPoint y: 290, distance: 244.2
click at [462, 290] on div "This ceremony is not just about drinking tea." at bounding box center [491, 288] width 211 height 15
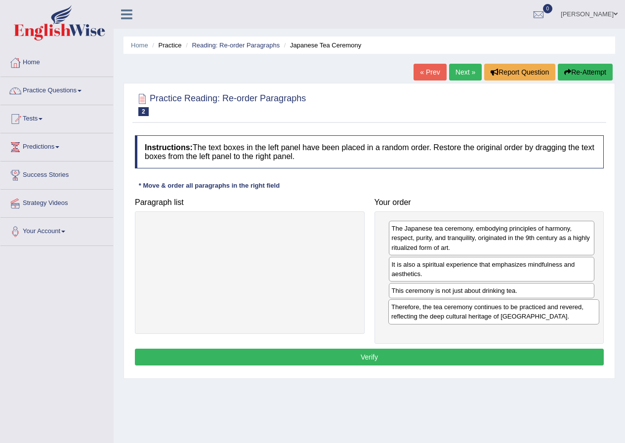
drag, startPoint x: 192, startPoint y: 232, endPoint x: 435, endPoint y: 311, distance: 255.8
click at [435, 311] on div "Therefore, the tea ceremony continues to be practiced and revered, reflecting t…" at bounding box center [493, 311] width 211 height 25
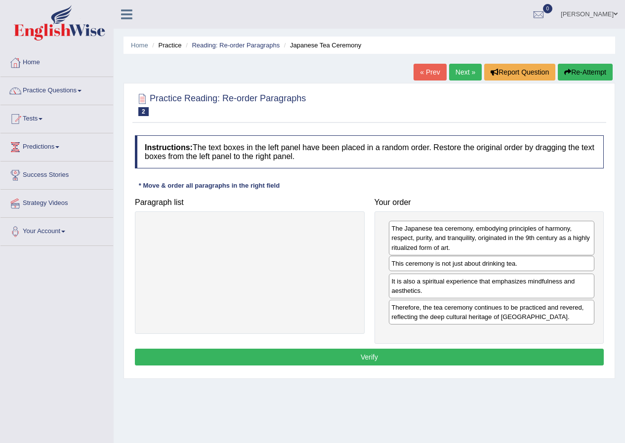
drag, startPoint x: 426, startPoint y: 291, endPoint x: 426, endPoint y: 264, distance: 27.2
click at [426, 264] on div "This ceremony is not just about drinking tea." at bounding box center [492, 263] width 206 height 15
click at [398, 355] on button "Verify" at bounding box center [369, 357] width 469 height 17
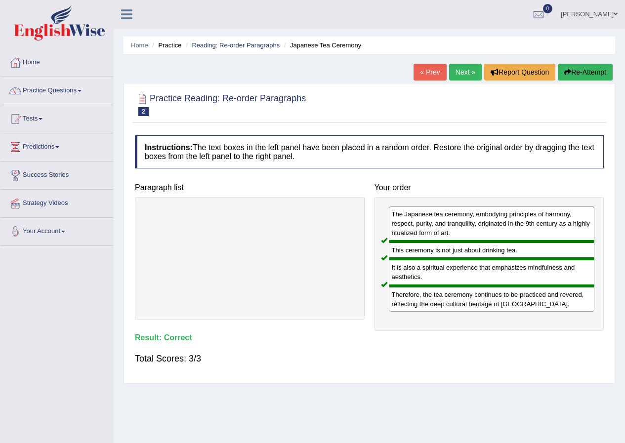
click at [462, 71] on link "Next »" at bounding box center [465, 72] width 33 height 17
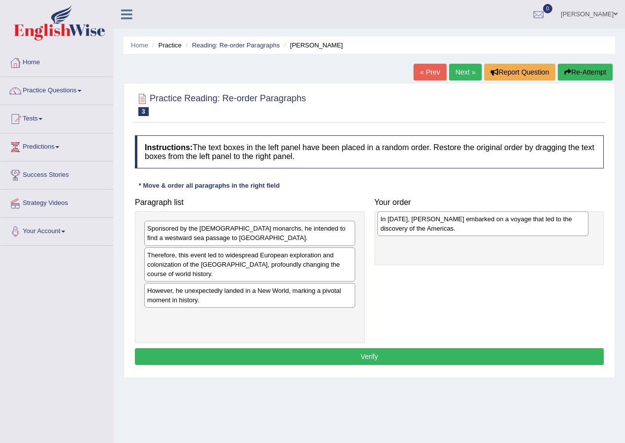
drag, startPoint x: 236, startPoint y: 323, endPoint x: 469, endPoint y: 226, distance: 252.7
click at [469, 226] on div "In 1492, Christopher Columbus embarked on a voyage that led to the discovery of…" at bounding box center [482, 223] width 211 height 25
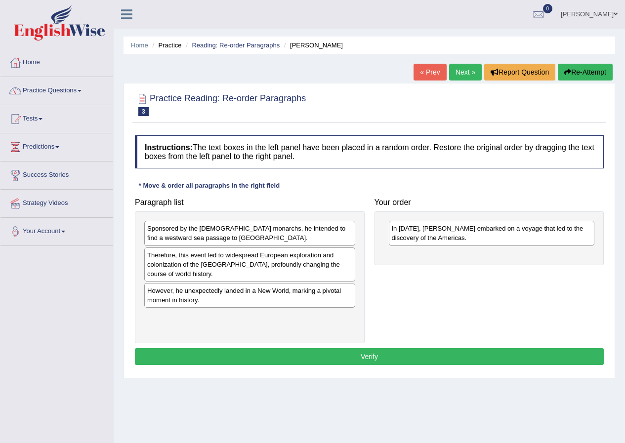
click at [264, 235] on div "Sponsored by the Spanish monarchs, he intended to find a westward sea passage t…" at bounding box center [249, 233] width 211 height 25
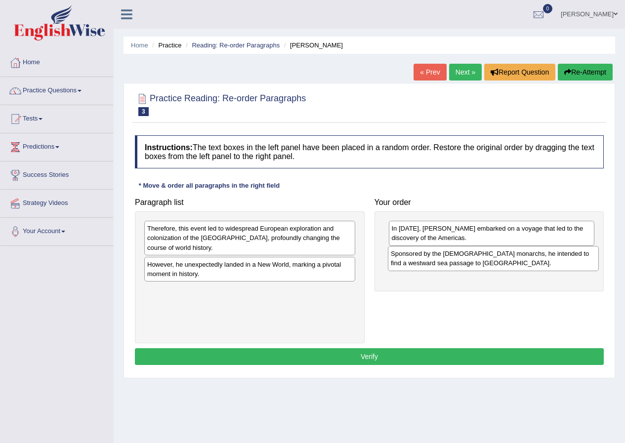
drag, startPoint x: 219, startPoint y: 237, endPoint x: 462, endPoint y: 262, distance: 244.7
click at [462, 262] on div "Sponsored by the Spanish monarchs, he intended to find a westward sea passage t…" at bounding box center [493, 258] width 211 height 25
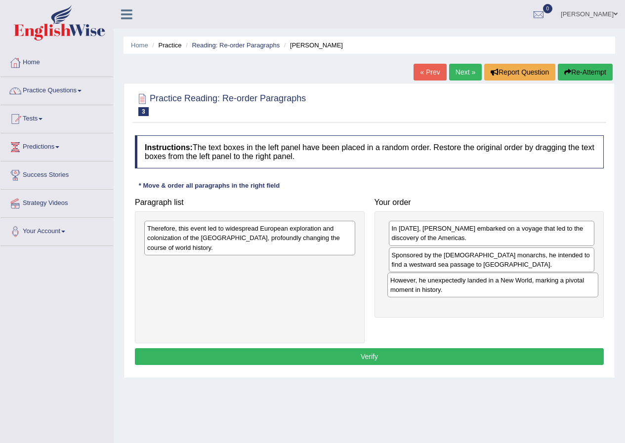
drag, startPoint x: 247, startPoint y: 271, endPoint x: 490, endPoint y: 286, distance: 243.4
click at [490, 286] on div "However, he unexpectedly landed in a New World, marking a pivotal moment in his…" at bounding box center [492, 285] width 211 height 25
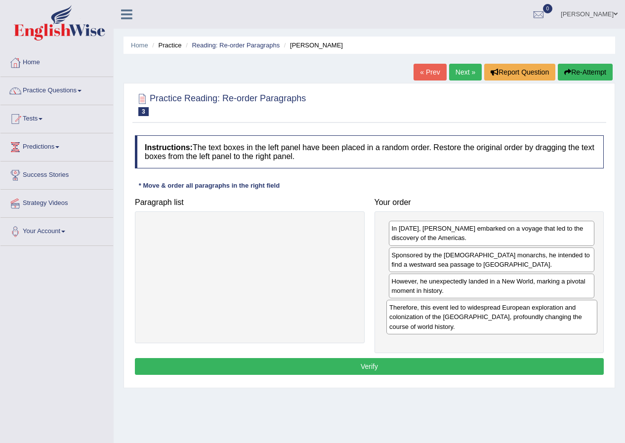
drag, startPoint x: 210, startPoint y: 234, endPoint x: 452, endPoint y: 313, distance: 254.5
click at [452, 313] on div "Therefore, this event led to widespread European exploration and colonization o…" at bounding box center [491, 317] width 211 height 34
click at [363, 368] on button "Verify" at bounding box center [369, 366] width 469 height 17
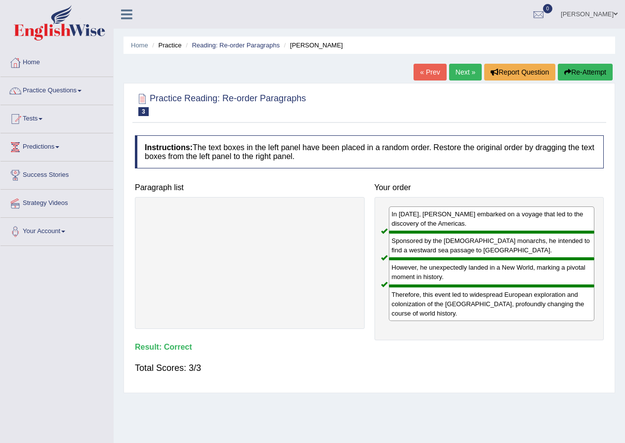
click at [458, 77] on link "Next »" at bounding box center [465, 72] width 33 height 17
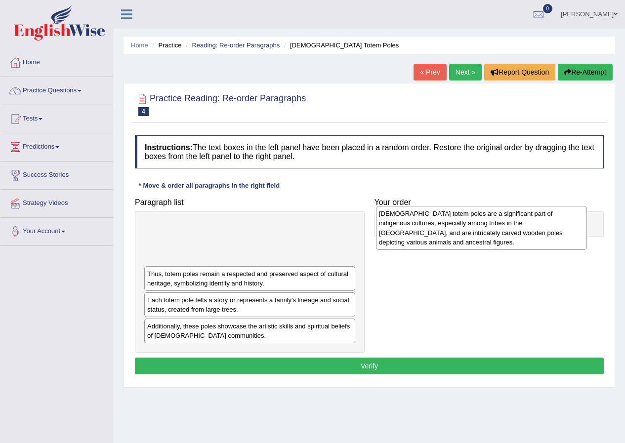
drag, startPoint x: 236, startPoint y: 252, endPoint x: 468, endPoint y: 237, distance: 232.0
click at [468, 237] on div "[DEMOGRAPHIC_DATA] totem poles are a significant part of indigenous cultures, e…" at bounding box center [481, 227] width 211 height 43
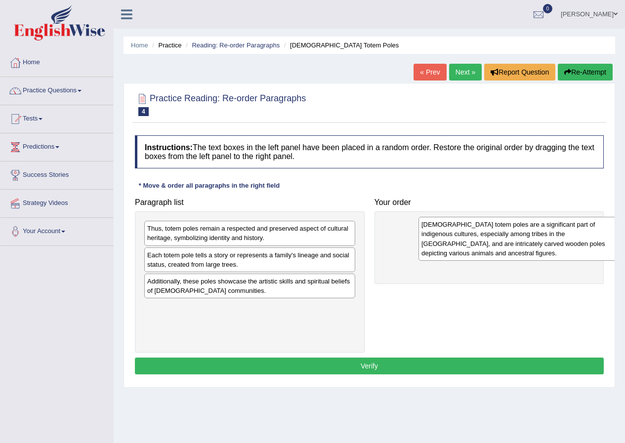
drag, startPoint x: 251, startPoint y: 244, endPoint x: 525, endPoint y: 240, distance: 274.0
click at [525, 240] on div "[DEMOGRAPHIC_DATA] totem poles are a significant part of indigenous cultures, e…" at bounding box center [523, 238] width 211 height 43
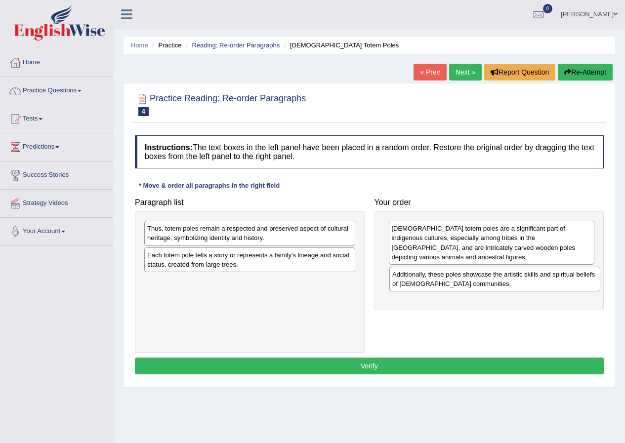
drag, startPoint x: 241, startPoint y: 290, endPoint x: 486, endPoint y: 283, distance: 245.0
click at [486, 283] on div "Additionally, these poles showcase the artistic skills and spiritual beliefs of…" at bounding box center [494, 279] width 211 height 25
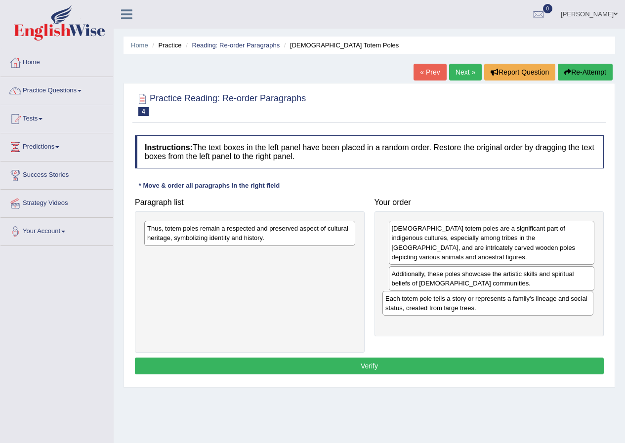
drag, startPoint x: 215, startPoint y: 265, endPoint x: 453, endPoint y: 309, distance: 241.9
click at [453, 309] on div "Each totem pole tells a story or represents a family's lineage and social statu…" at bounding box center [487, 303] width 211 height 25
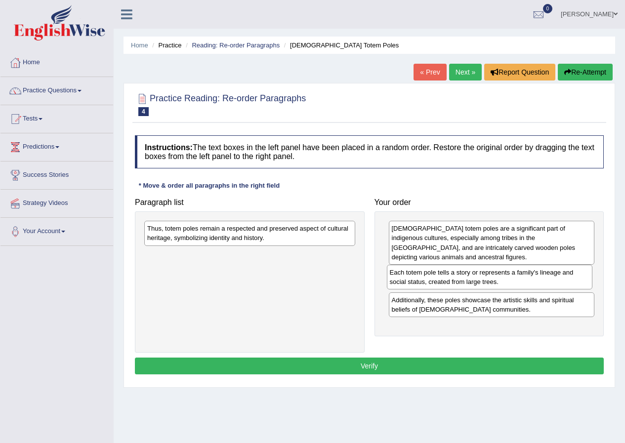
drag, startPoint x: 490, startPoint y: 312, endPoint x: 488, endPoint y: 284, distance: 27.7
click at [488, 284] on div "Each totem pole tells a story or represents a family's lineage and social statu…" at bounding box center [490, 277] width 206 height 25
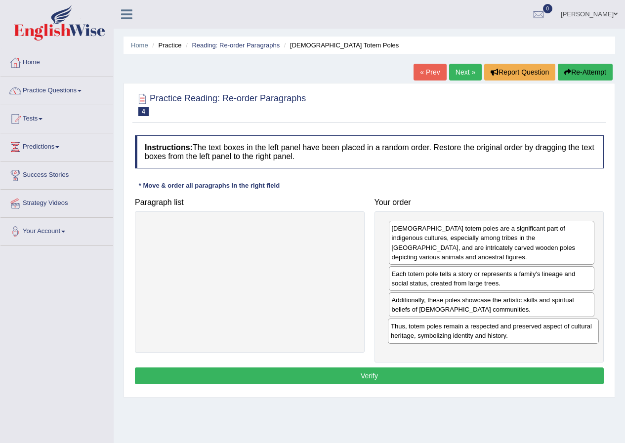
drag, startPoint x: 223, startPoint y: 232, endPoint x: 466, endPoint y: 330, distance: 262.3
click at [466, 330] on div "Thus, totem poles remain a respected and preserved aspect of cultural heritage,…" at bounding box center [493, 330] width 211 height 25
drag, startPoint x: 464, startPoint y: 312, endPoint x: 465, endPoint y: 287, distance: 24.2
click at [465, 287] on div "Additionally, these poles showcase the artistic skills and spiritual beliefs of…" at bounding box center [493, 280] width 206 height 25
drag, startPoint x: 478, startPoint y: 278, endPoint x: 477, endPoint y: 305, distance: 26.7
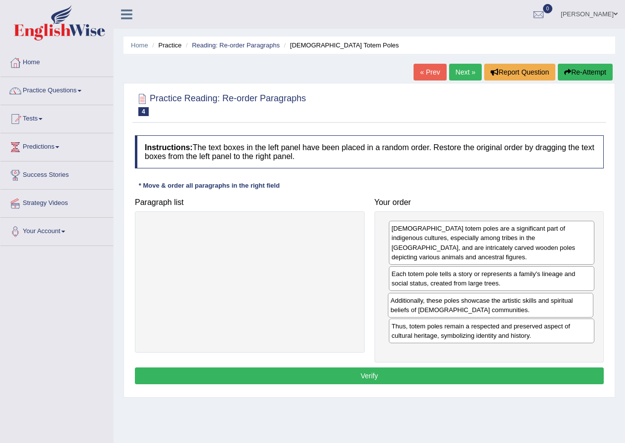
click at [477, 305] on div "Additionally, these poles showcase the artistic skills and spiritual beliefs of…" at bounding box center [491, 305] width 206 height 25
click at [398, 374] on button "Verify" at bounding box center [369, 375] width 469 height 17
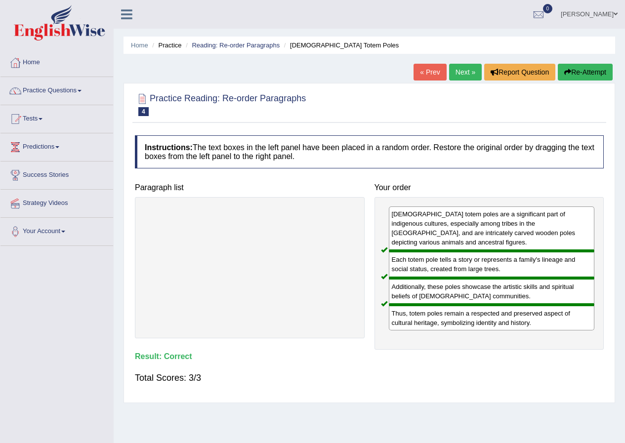
click at [464, 72] on link "Next »" at bounding box center [465, 72] width 33 height 17
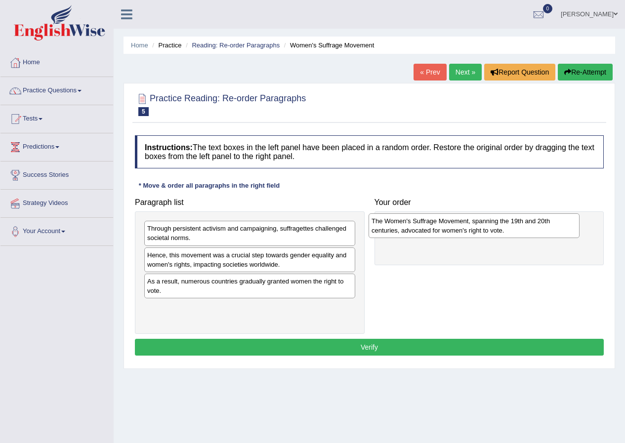
drag, startPoint x: 218, startPoint y: 315, endPoint x: 442, endPoint y: 228, distance: 240.2
click at [442, 228] on div "The Women's Suffrage Movement, spanning the 19th and 20th centuries, advocated …" at bounding box center [473, 225] width 211 height 25
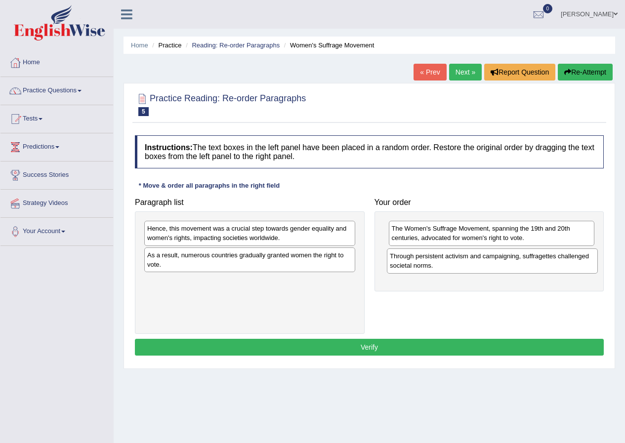
drag, startPoint x: 222, startPoint y: 233, endPoint x: 465, endPoint y: 261, distance: 244.0
click at [465, 261] on div "Through persistent activism and campaigning, suffragettes challenged societal n…" at bounding box center [492, 260] width 211 height 25
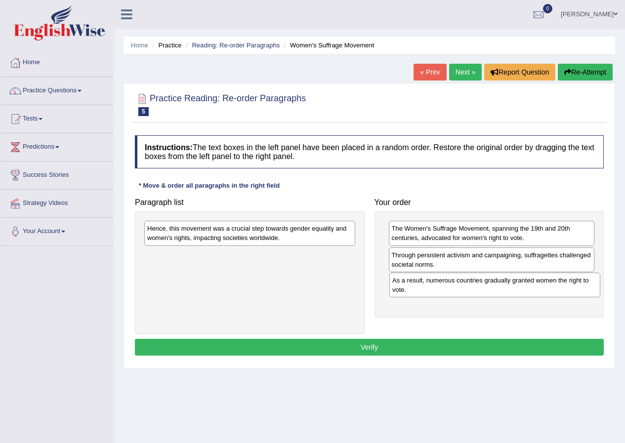
drag, startPoint x: 276, startPoint y: 262, endPoint x: 521, endPoint y: 287, distance: 246.2
click at [521, 287] on div "As a result, numerous countries gradually granted women the right to vote." at bounding box center [494, 285] width 211 height 25
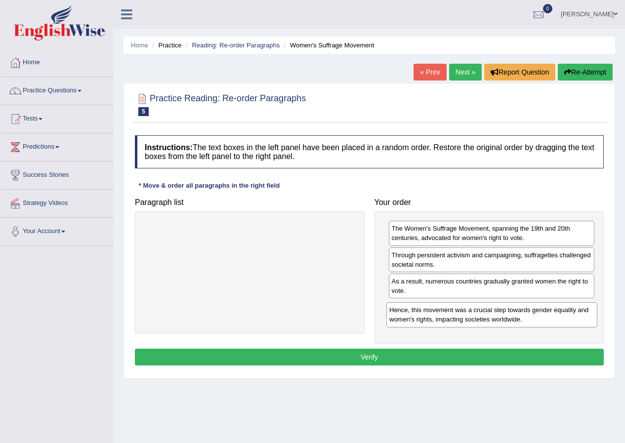
drag, startPoint x: 250, startPoint y: 236, endPoint x: 489, endPoint y: 317, distance: 253.1
click at [492, 317] on div "Hence, this movement was a crucial step towards gender equality and women's rig…" at bounding box center [491, 314] width 211 height 25
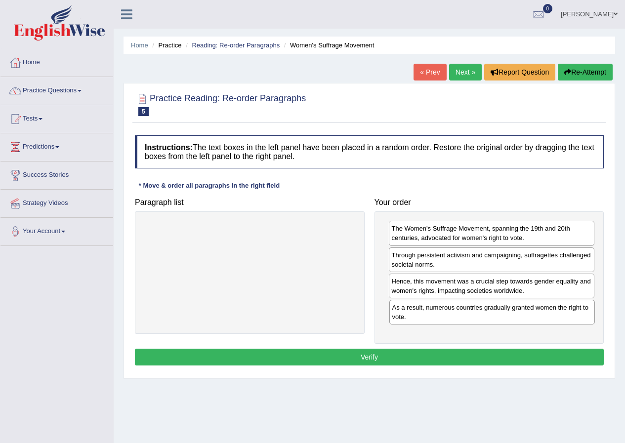
drag, startPoint x: 437, startPoint y: 285, endPoint x: 437, endPoint y: 311, distance: 26.2
click at [437, 311] on div "As a result, numerous countries gradually granted women the right to vote." at bounding box center [492, 312] width 206 height 25
click at [427, 355] on button "Verify" at bounding box center [369, 357] width 469 height 17
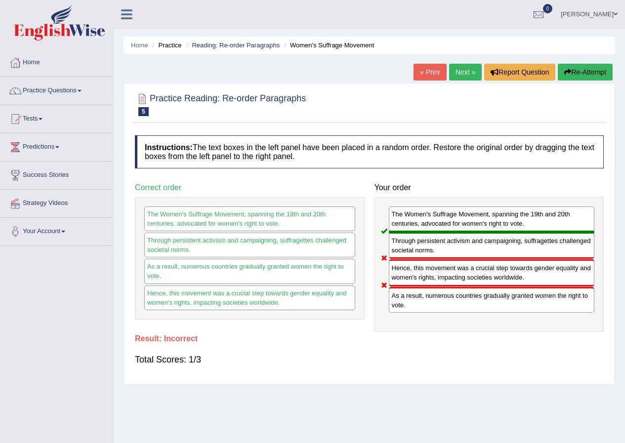
click at [454, 67] on link "Next »" at bounding box center [465, 72] width 33 height 17
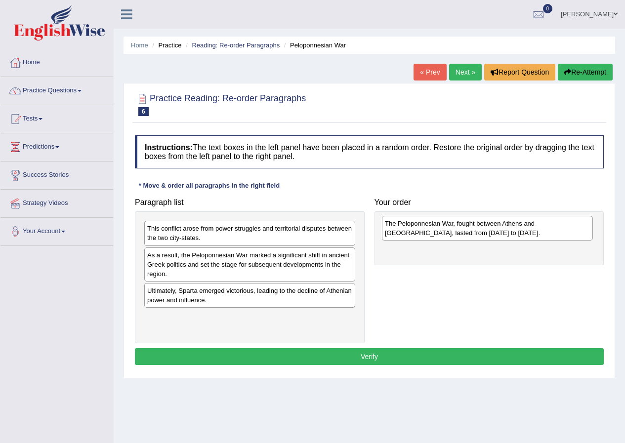
drag, startPoint x: 215, startPoint y: 324, endPoint x: 453, endPoint y: 231, distance: 255.2
click at [453, 231] on div "The Peloponnesian War, fought between Athens and [GEOGRAPHIC_DATA], lasted from…" at bounding box center [487, 228] width 211 height 25
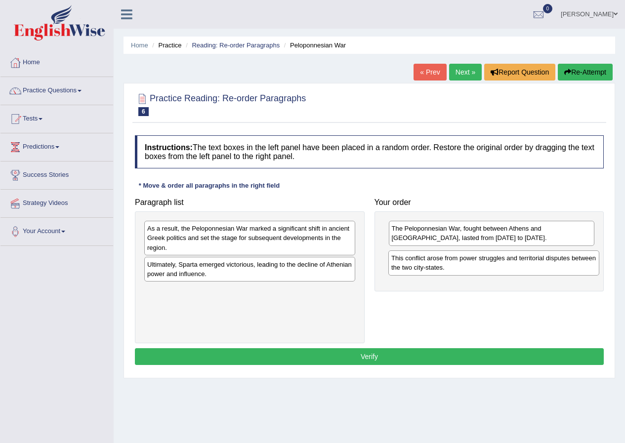
drag, startPoint x: 265, startPoint y: 235, endPoint x: 509, endPoint y: 265, distance: 245.7
click at [509, 265] on div "This conflict arose from power struggles and territorial disputes between the t…" at bounding box center [493, 262] width 211 height 25
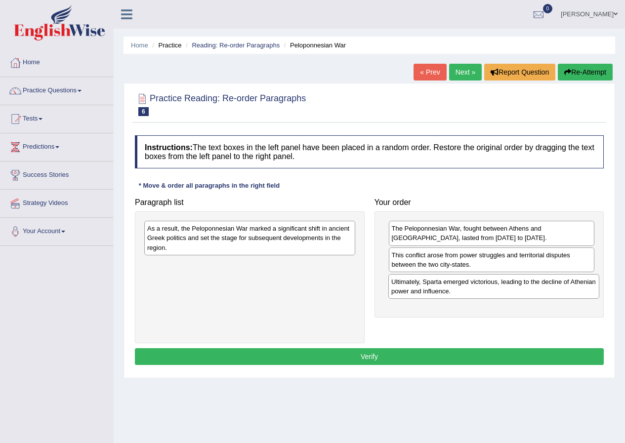
drag, startPoint x: 246, startPoint y: 275, endPoint x: 490, endPoint y: 292, distance: 244.5
click at [490, 292] on div "Ultimately, Sparta emerged victorious, leading to the decline of Athenian power…" at bounding box center [493, 286] width 211 height 25
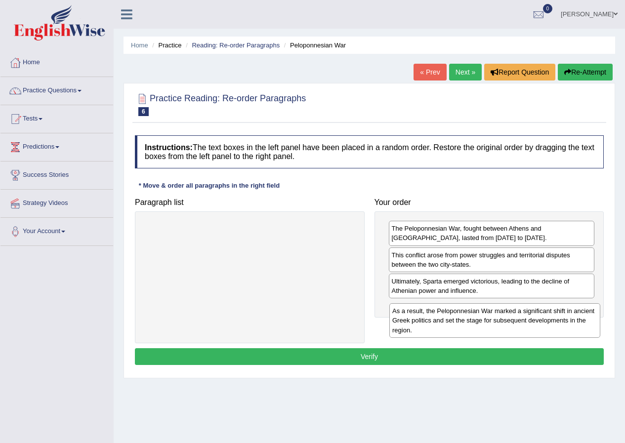
drag, startPoint x: 211, startPoint y: 240, endPoint x: 456, endPoint y: 322, distance: 258.4
click at [456, 322] on div "As a result, the Peloponnesian War marked a significant shift in ancient Greek …" at bounding box center [494, 320] width 211 height 34
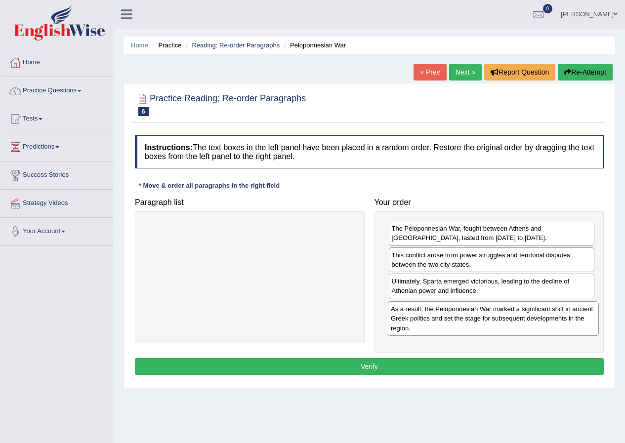
drag, startPoint x: 245, startPoint y: 235, endPoint x: 489, endPoint y: 315, distance: 256.4
click at [489, 315] on div "As a result, the Peloponnesian War marked a significant shift in ancient Greek …" at bounding box center [493, 318] width 211 height 34
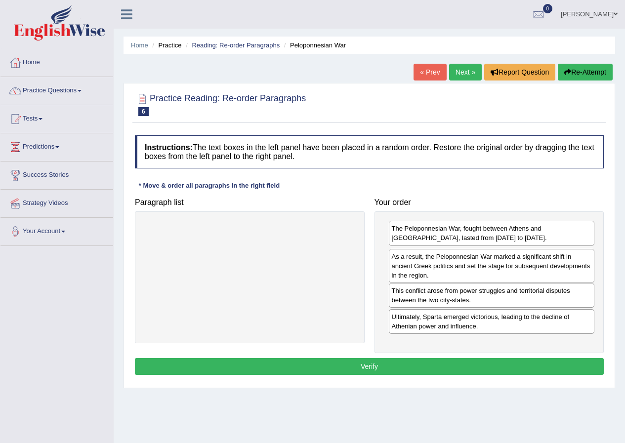
drag, startPoint x: 470, startPoint y: 324, endPoint x: 470, endPoint y: 273, distance: 50.9
click at [470, 273] on div "As a result, the Peloponnesian War marked a significant shift in ancient Greek …" at bounding box center [492, 266] width 206 height 34
click at [394, 360] on button "Verify" at bounding box center [369, 366] width 469 height 17
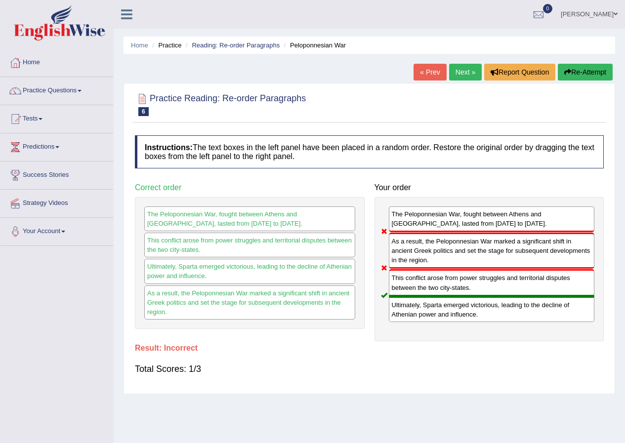
click at [457, 74] on link "Next »" at bounding box center [465, 72] width 33 height 17
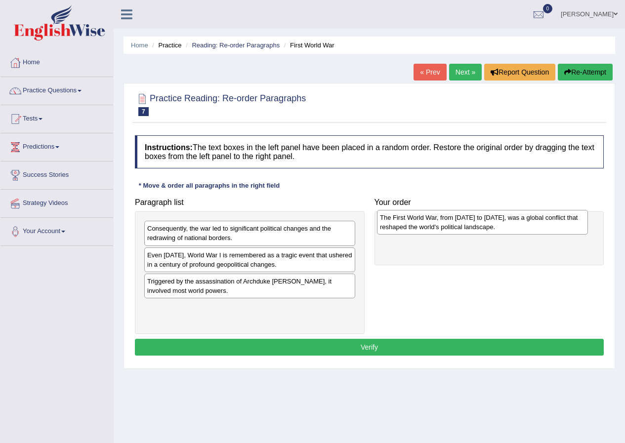
drag, startPoint x: 247, startPoint y: 315, endPoint x: 480, endPoint y: 226, distance: 249.3
click at [480, 226] on div "The First World War, from 1914 to 1918, was a global conflict that reshaped the…" at bounding box center [482, 222] width 211 height 25
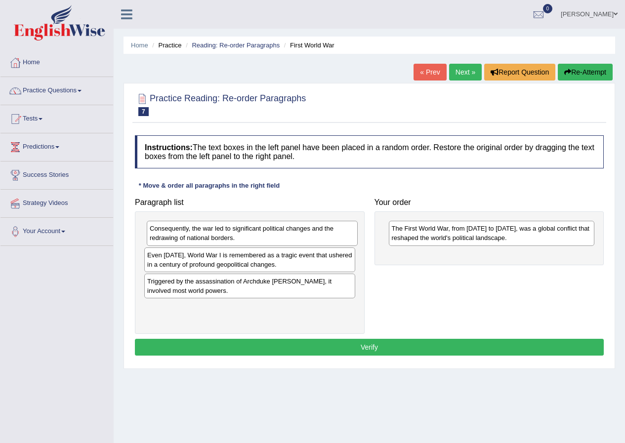
drag, startPoint x: 259, startPoint y: 238, endPoint x: 262, endPoint y: 233, distance: 5.5
click at [262, 235] on div "Consequently, the war led to significant political changes and the redrawing of…" at bounding box center [252, 233] width 211 height 25
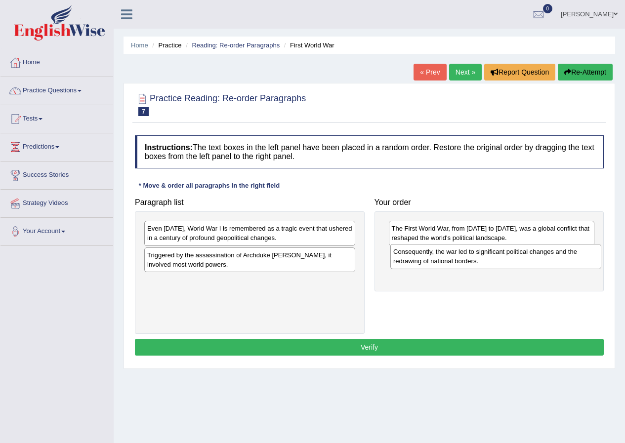
drag, startPoint x: 286, startPoint y: 236, endPoint x: 532, endPoint y: 259, distance: 247.5
click at [532, 259] on div "Consequently, the war led to significant political changes and the redrawing of…" at bounding box center [495, 256] width 211 height 25
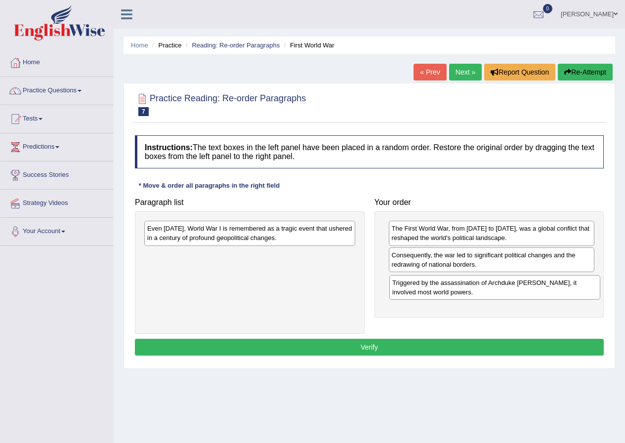
drag, startPoint x: 233, startPoint y: 267, endPoint x: 467, endPoint y: 291, distance: 235.3
click at [467, 291] on div "Triggered by the assassination of Archduke Franz Ferdinand, it involved most wo…" at bounding box center [494, 287] width 211 height 25
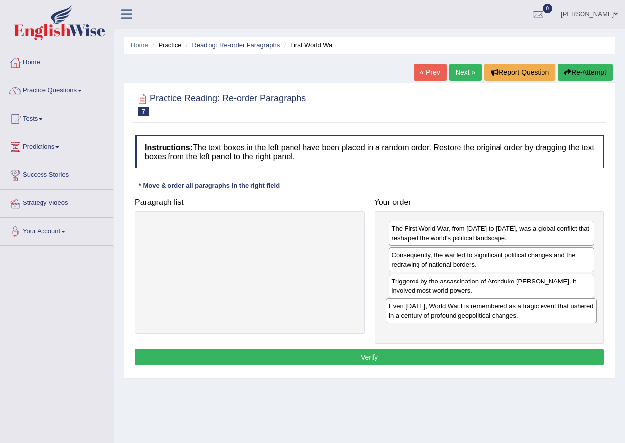
drag, startPoint x: 272, startPoint y: 237, endPoint x: 513, endPoint y: 315, distance: 253.6
click at [513, 315] on div "Even today, World War I is remembered as a tragic event that ushered in a centu…" at bounding box center [491, 310] width 211 height 25
click at [414, 355] on button "Verify" at bounding box center [369, 357] width 469 height 17
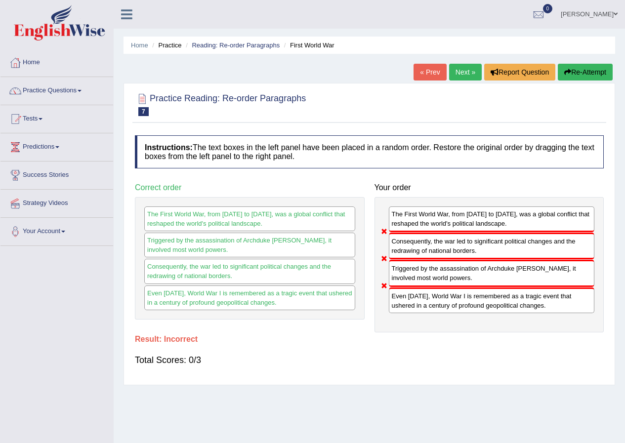
click at [428, 72] on link "« Prev" at bounding box center [429, 72] width 33 height 17
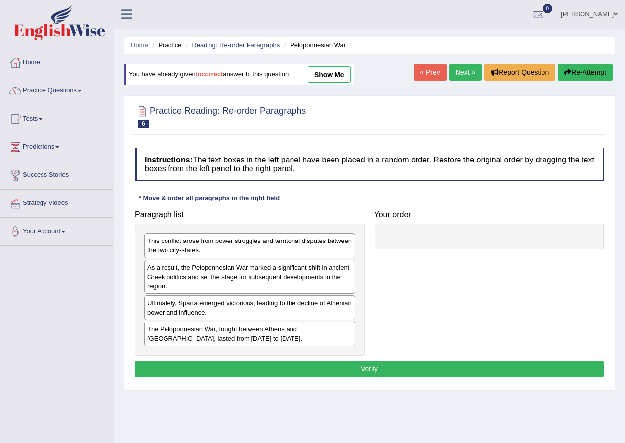
click at [427, 69] on link "« Prev" at bounding box center [429, 72] width 33 height 17
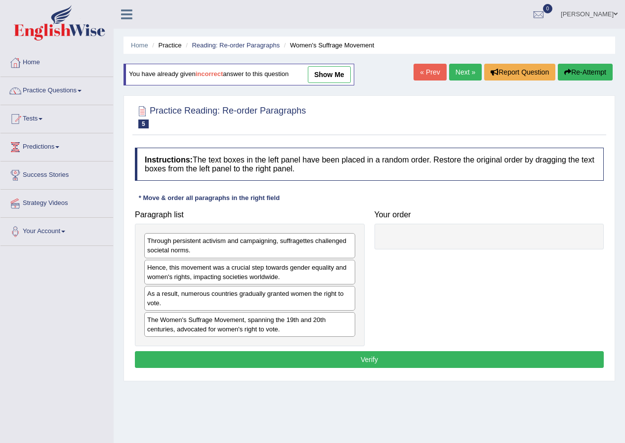
click at [421, 71] on link "« Prev" at bounding box center [429, 72] width 33 height 17
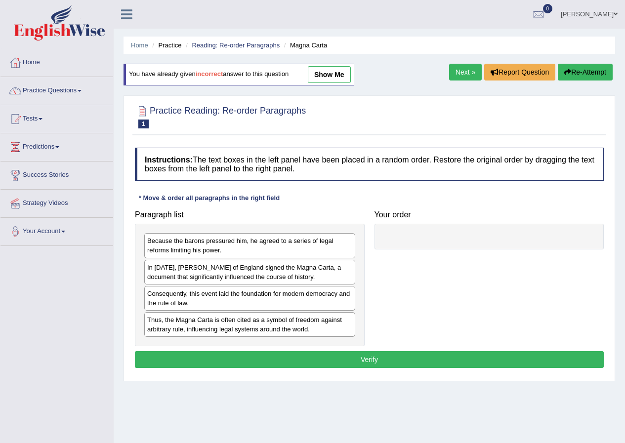
click at [338, 73] on link "show me" at bounding box center [329, 74] width 43 height 17
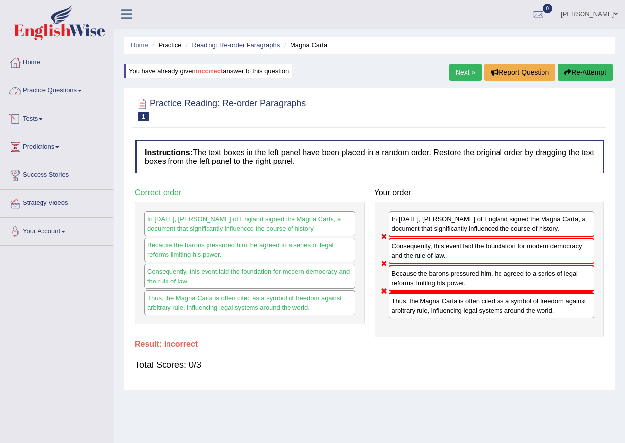
click at [68, 91] on link "Practice Questions" at bounding box center [56, 89] width 113 height 25
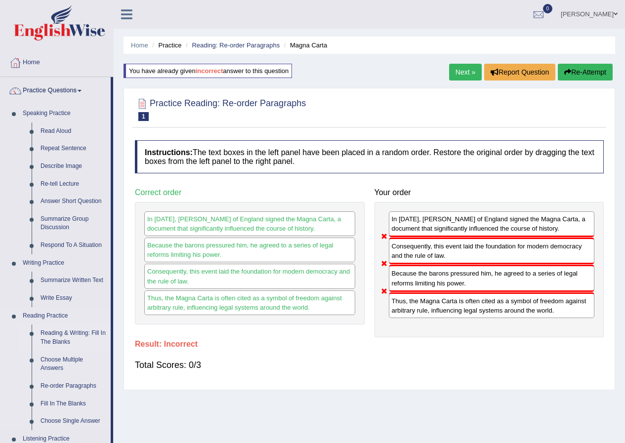
click at [64, 336] on link "Reading & Writing: Fill In The Blanks" at bounding box center [73, 337] width 75 height 26
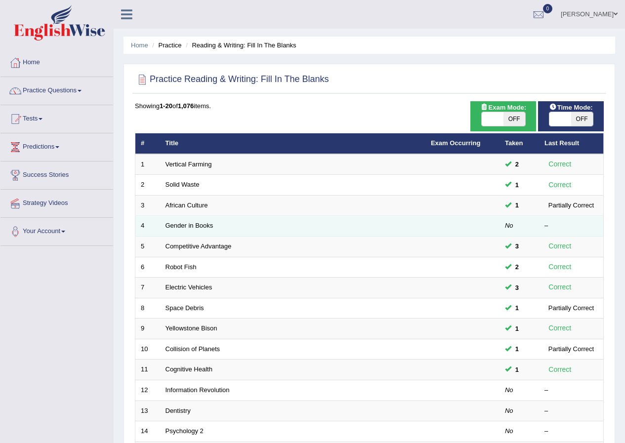
click at [196, 221] on td "Gender in Books" at bounding box center [292, 226] width 265 height 21
click at [196, 226] on link "Gender in Books" at bounding box center [189, 225] width 48 height 7
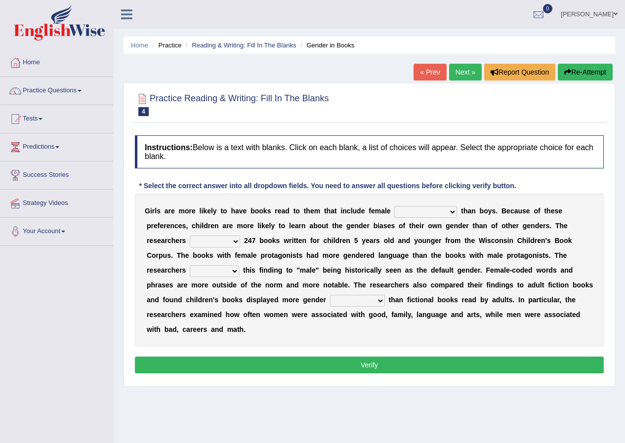
click at [450, 211] on select "protagonists cosmogonists agonists expressionists" at bounding box center [425, 212] width 63 height 12
click at [277, 225] on b at bounding box center [277, 226] width 4 height 8
click at [233, 239] on select "hydrolyzed paralyzed catalyzed analyzed" at bounding box center [215, 242] width 50 height 12
click at [334, 246] on div "G i r l s a r e m o r e l i k e l y t o h a v e b o o k s r e a d t o t h e m t…" at bounding box center [369, 270] width 469 height 153
click at [62, 92] on link "Practice Questions" at bounding box center [56, 89] width 113 height 25
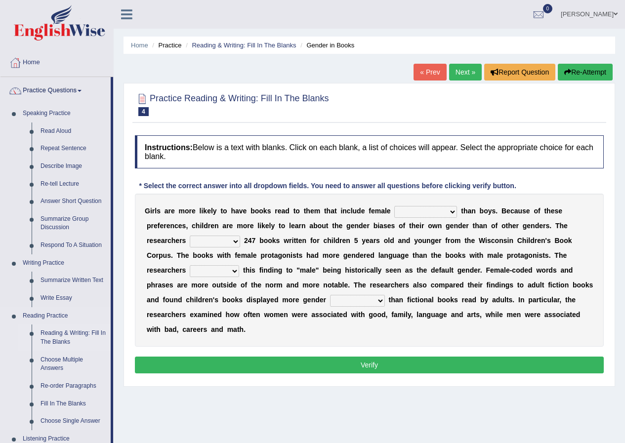
click at [80, 334] on link "Reading & Writing: Fill In The Blanks" at bounding box center [73, 337] width 75 height 26
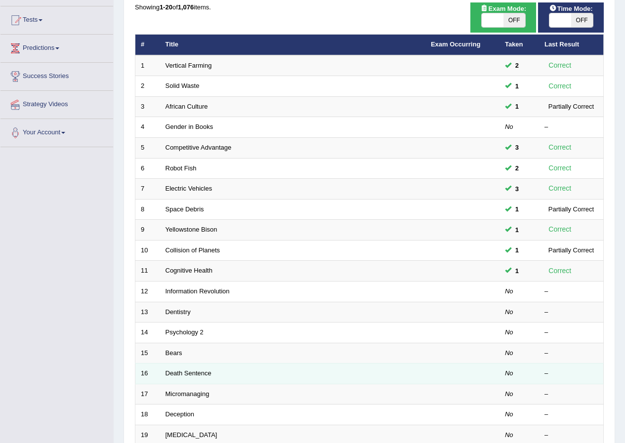
scroll to position [148, 0]
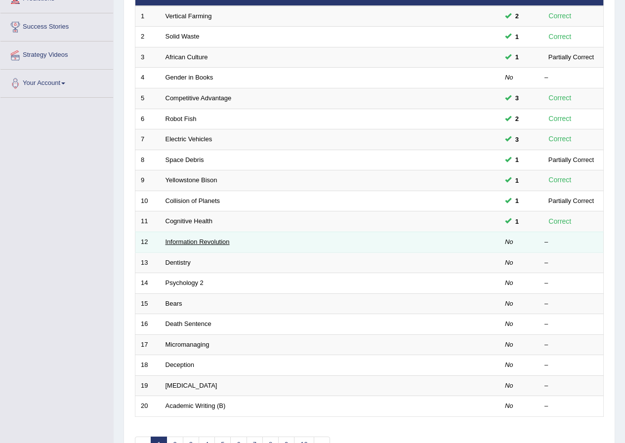
click at [219, 241] on link "Information Revolution" at bounding box center [197, 241] width 64 height 7
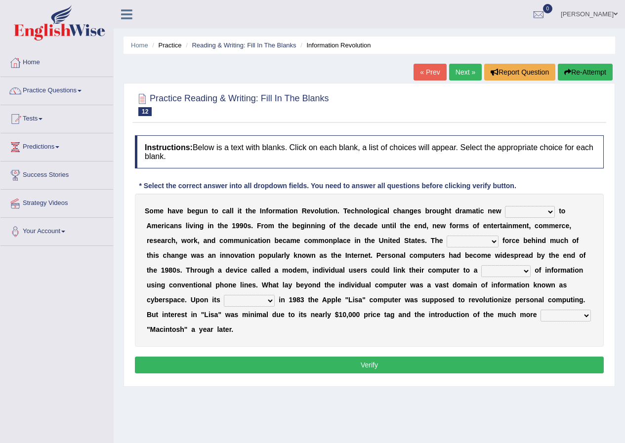
click at [550, 211] on select "challenges puzzles options confusion" at bounding box center [530, 212] width 50 height 12
select select "options"
click at [505, 206] on select "challenges puzzles options confusion" at bounding box center [530, 212] width 50 height 12
click at [522, 214] on select "challenges puzzles options confusion" at bounding box center [530, 212] width 50 height 12
click at [505, 206] on select "challenges puzzles options confusion" at bounding box center [530, 212] width 50 height 12
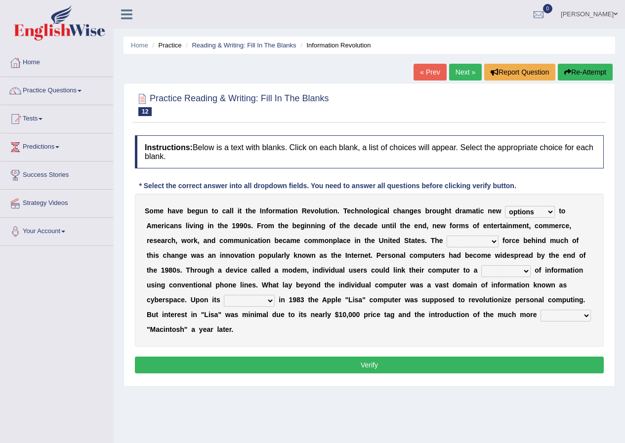
click at [489, 242] on select "unremitting uninspiring driving insinuating" at bounding box center [472, 242] width 52 height 12
select select "driving"
click at [446, 236] on select "unremitting uninspiring driving insinuating" at bounding box center [472, 242] width 52 height 12
click at [508, 274] on select "magnitude bulk wealth volume" at bounding box center [505, 271] width 49 height 12
select select "bulk"
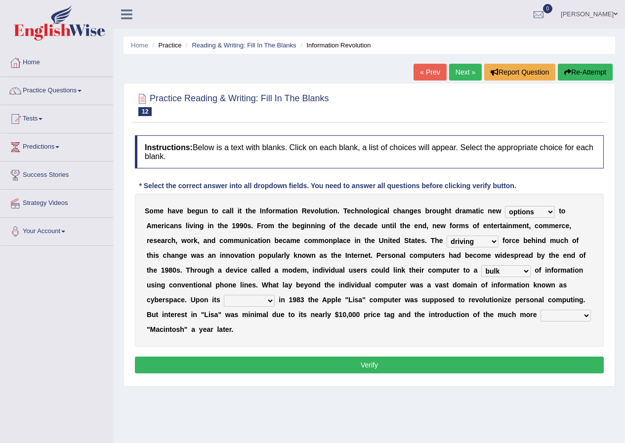
click at [481, 265] on select "magnitude bulk wealth volume" at bounding box center [505, 271] width 49 height 12
click at [508, 273] on select "magnitude bulk wealth volume" at bounding box center [505, 271] width 49 height 12
click at [481, 265] on select "magnitude bulk wealth volume" at bounding box center [505, 271] width 49 height 12
click at [268, 302] on select "relief release publication emission" at bounding box center [249, 301] width 51 height 12
click at [289, 304] on b "1" at bounding box center [290, 300] width 4 height 8
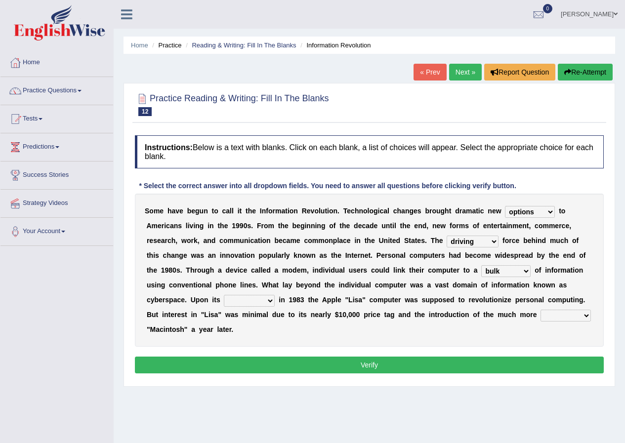
click at [266, 299] on select "relief release publication emission" at bounding box center [249, 301] width 51 height 12
select select "publication"
click at [224, 295] on select "relief release publication emission" at bounding box center [249, 301] width 51 height 12
click at [272, 302] on select "relief release publication emission" at bounding box center [249, 301] width 51 height 12
click at [381, 297] on b "m" at bounding box center [380, 300] width 6 height 8
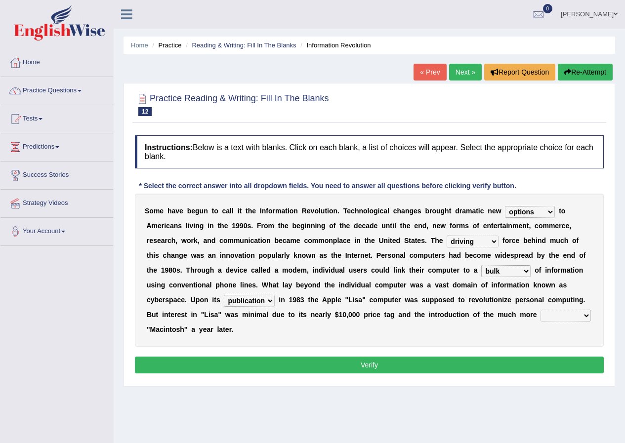
click at [572, 318] on select "convenient affordable advanced formidable" at bounding box center [565, 316] width 50 height 12
select select "affordable"
click at [540, 310] on select "convenient affordable advanced formidable" at bounding box center [565, 316] width 50 height 12
click at [380, 325] on div "S o m e h a v e b e g u n t o c a l l i t t h e I n f o r m a t i o n R e v o l…" at bounding box center [369, 270] width 469 height 153
click at [266, 300] on select "relief release publication emission" at bounding box center [249, 301] width 51 height 12
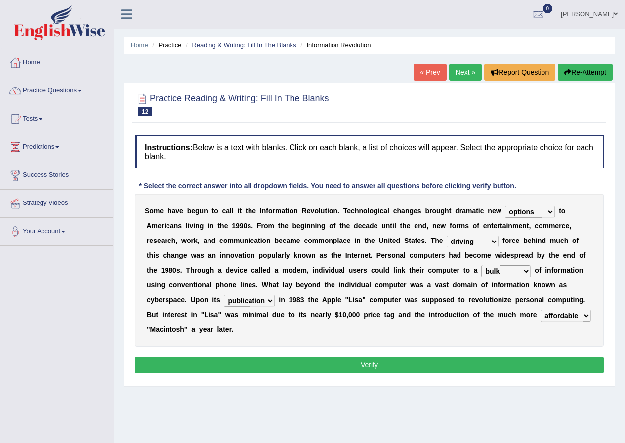
click at [224, 295] on select "relief release publication emission" at bounding box center [249, 301] width 51 height 12
click at [266, 300] on select "relief release publication emission" at bounding box center [249, 301] width 51 height 12
select select "publication"
click at [224, 295] on select "relief release publication emission" at bounding box center [249, 301] width 51 height 12
click at [315, 365] on button "Verify" at bounding box center [369, 364] width 469 height 17
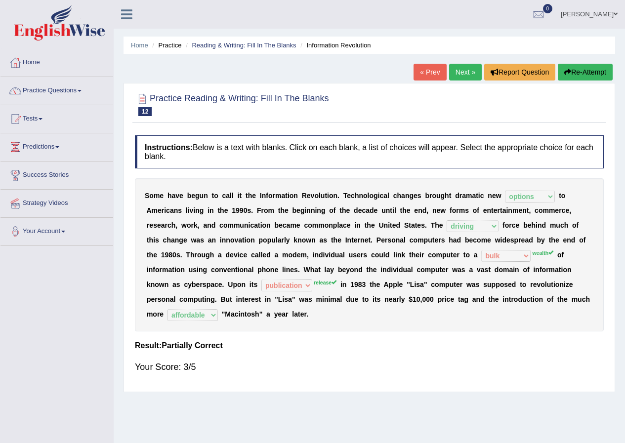
click at [419, 73] on link "« Prev" at bounding box center [429, 72] width 33 height 17
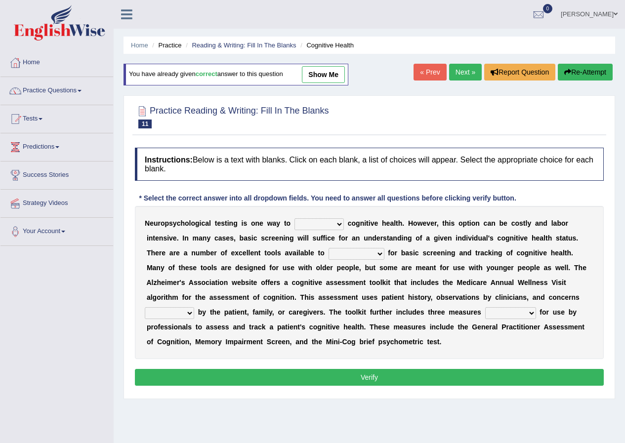
click at [459, 72] on link "Next »" at bounding box center [465, 72] width 33 height 17
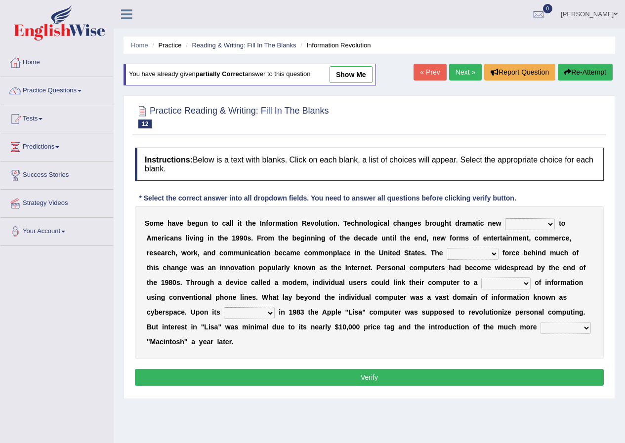
click at [462, 73] on link "Next »" at bounding box center [465, 72] width 33 height 17
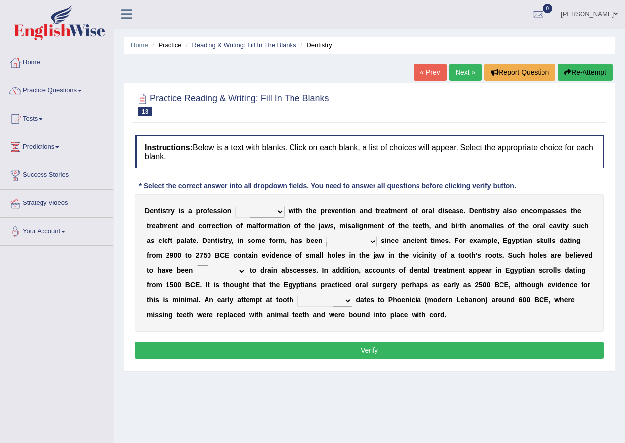
click at [422, 71] on link "« Prev" at bounding box center [429, 72] width 33 height 17
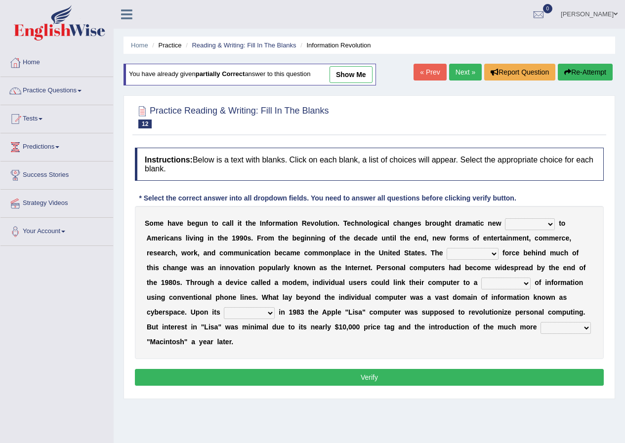
drag, startPoint x: 417, startPoint y: 73, endPoint x: 410, endPoint y: 97, distance: 24.6
click at [416, 74] on link "« Prev" at bounding box center [429, 72] width 33 height 17
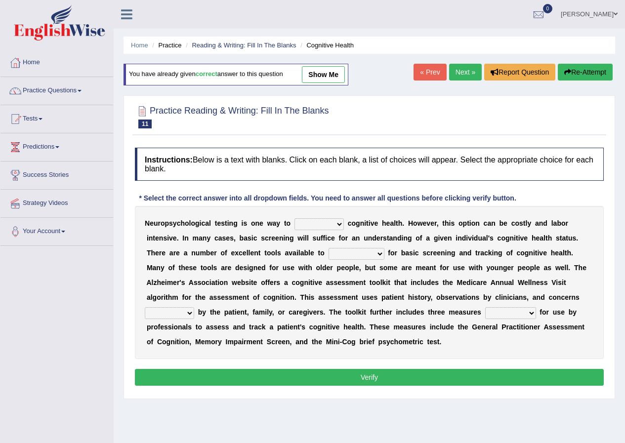
click at [425, 74] on link "« Prev" at bounding box center [429, 72] width 33 height 17
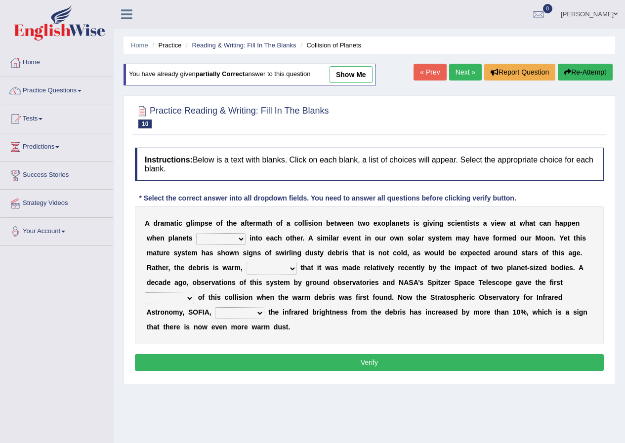
click at [455, 74] on link "Next »" at bounding box center [465, 72] width 33 height 17
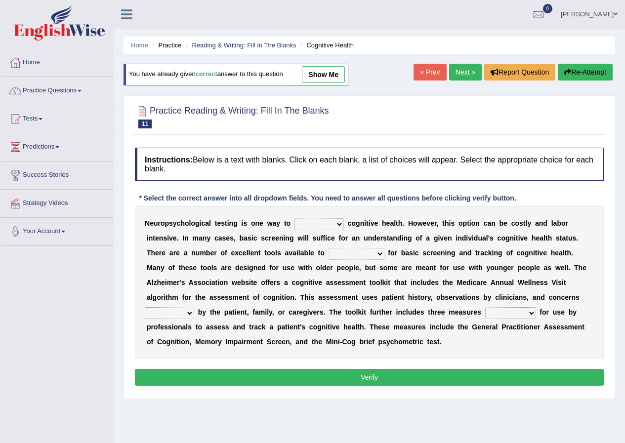
click at [455, 75] on link "Next »" at bounding box center [465, 72] width 33 height 17
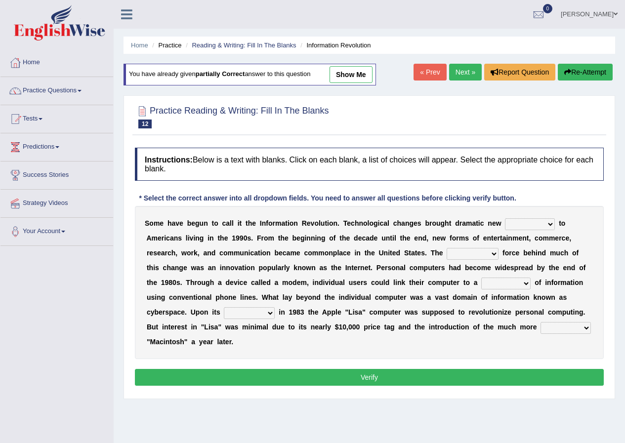
click at [526, 223] on select "challenges puzzles options confusion" at bounding box center [530, 224] width 50 height 12
select select "options"
click at [505, 218] on select "challenges puzzles options confusion" at bounding box center [530, 224] width 50 height 12
click at [484, 254] on select "unremitting uninspiring driving insinuating" at bounding box center [472, 254] width 52 height 12
select select "driving"
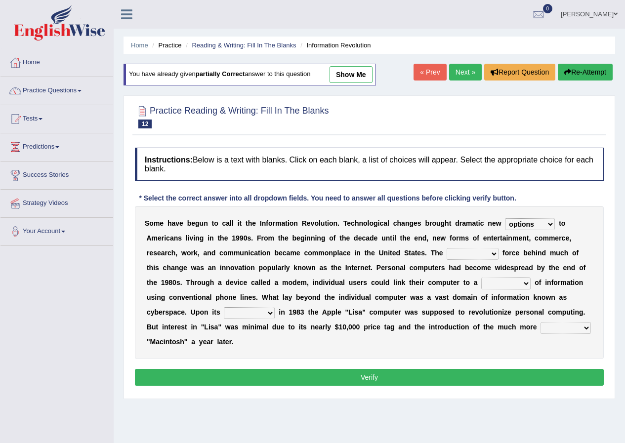
click at [446, 248] on select "unremitting uninspiring driving insinuating" at bounding box center [472, 254] width 52 height 12
click at [505, 283] on select "magnitude bulk wealth volume" at bounding box center [505, 283] width 49 height 12
select select "wealth"
click at [481, 277] on select "magnitude bulk wealth volume" at bounding box center [505, 283] width 49 height 12
click at [264, 314] on select "relief release publication emission" at bounding box center [249, 313] width 51 height 12
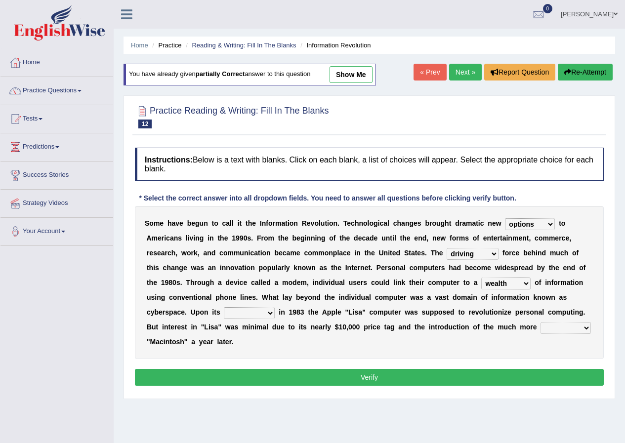
select select "release"
click at [224, 307] on select "relief release publication emission" at bounding box center [249, 313] width 51 height 12
click at [550, 326] on select "convenient affordable advanced formidable" at bounding box center [565, 328] width 50 height 12
select select "affordable"
click at [540, 322] on select "convenient affordable advanced formidable" at bounding box center [565, 328] width 50 height 12
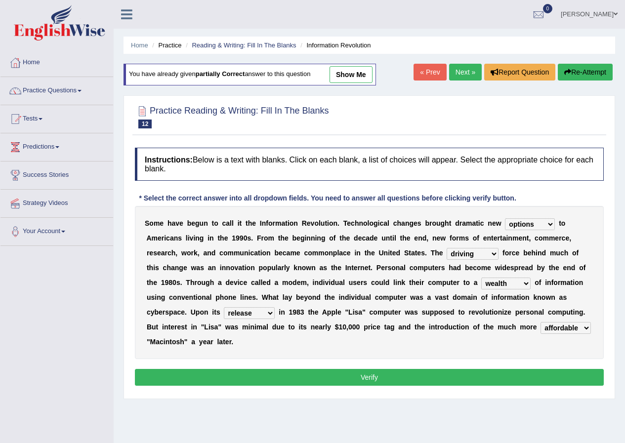
click at [426, 381] on button "Verify" at bounding box center [369, 377] width 469 height 17
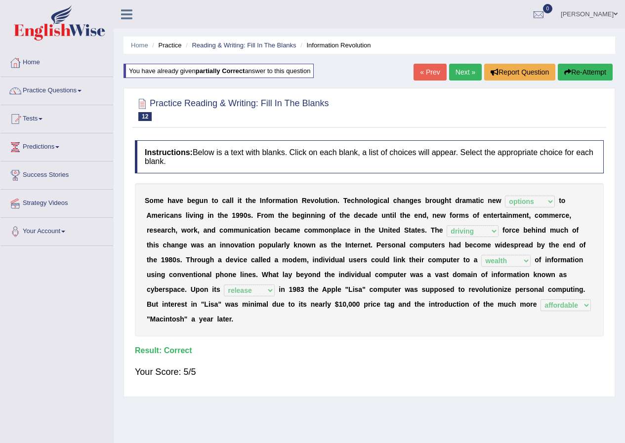
click at [458, 72] on link "Next »" at bounding box center [465, 72] width 33 height 17
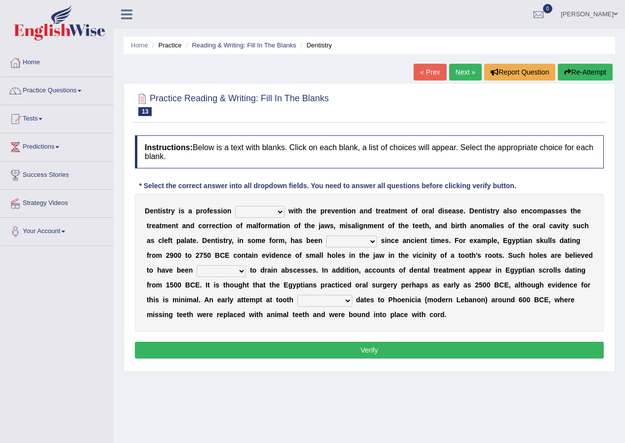
click at [267, 214] on select "agreed dealt concerned taken" at bounding box center [259, 212] width 49 height 12
select select "dealt"
click at [235, 206] on select "agreed dealt concerned taken" at bounding box center [259, 212] width 49 height 12
click at [274, 212] on select "agreed dealt concerned taken" at bounding box center [259, 212] width 49 height 12
click at [235, 206] on select "agreed dealt concerned taken" at bounding box center [259, 212] width 49 height 12
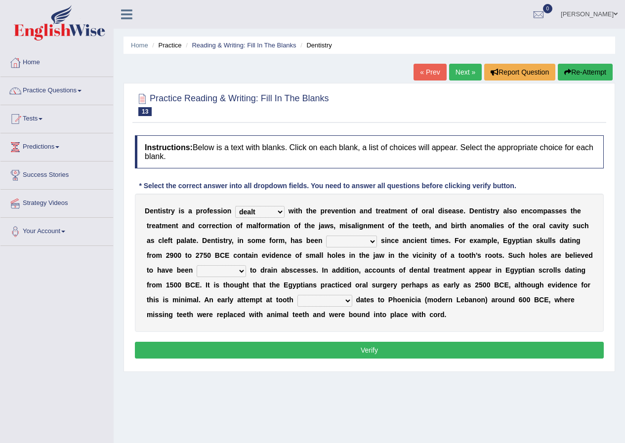
click at [354, 244] on select "criticized replaced practiced abandoned" at bounding box center [351, 242] width 51 height 12
select select "practiced"
click at [326, 236] on select "criticized replaced practiced abandoned" at bounding box center [351, 242] width 51 height 12
click at [236, 271] on select "fluctuated laminated drilled sealed" at bounding box center [221, 271] width 49 height 12
select select "drilled"
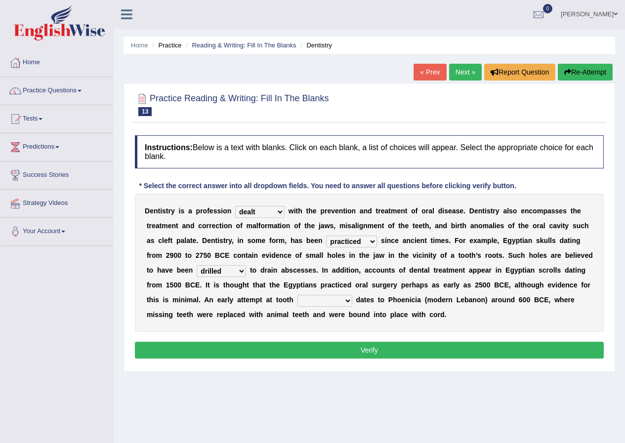
click at [197, 265] on select "fluctuated laminated drilled sealed" at bounding box center [221, 271] width 49 height 12
click at [346, 302] on select "reparation sacrament restitution replacement" at bounding box center [324, 301] width 55 height 12
click at [272, 322] on div "D e n t i s t r y i s a p r o f e s s i o n agreed dealt concerned taken w i t …" at bounding box center [369, 263] width 469 height 138
click at [349, 300] on select "reparation sacrament restitution replacement" at bounding box center [324, 301] width 55 height 12
select select "reparation"
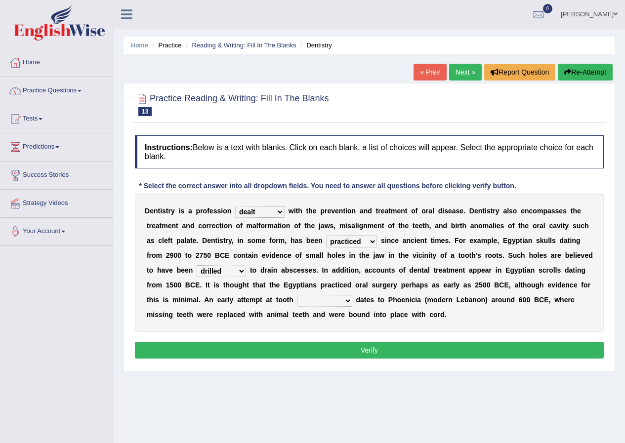
click at [297, 295] on select "reparation sacrament restitution replacement" at bounding box center [324, 301] width 55 height 12
click at [381, 345] on button "Verify" at bounding box center [369, 350] width 469 height 17
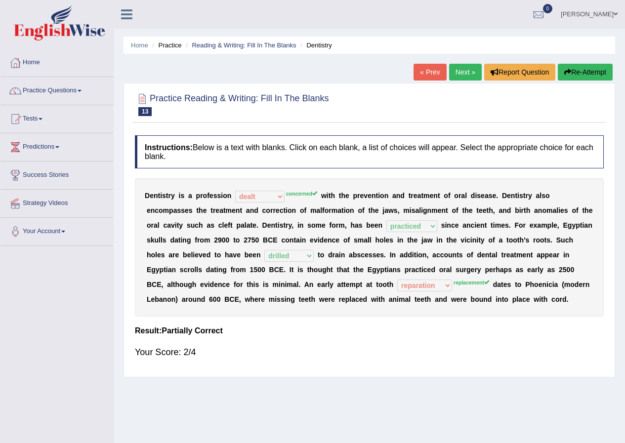
click at [428, 75] on link "« Prev" at bounding box center [429, 72] width 33 height 17
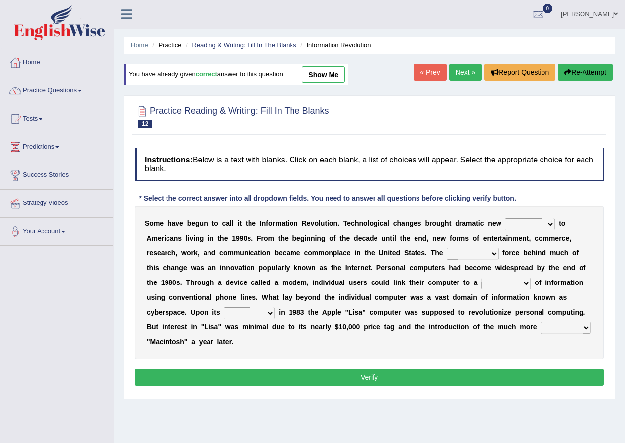
drag, startPoint x: 454, startPoint y: 71, endPoint x: 427, endPoint y: 103, distance: 42.4
click at [454, 71] on link "Next »" at bounding box center [465, 72] width 33 height 17
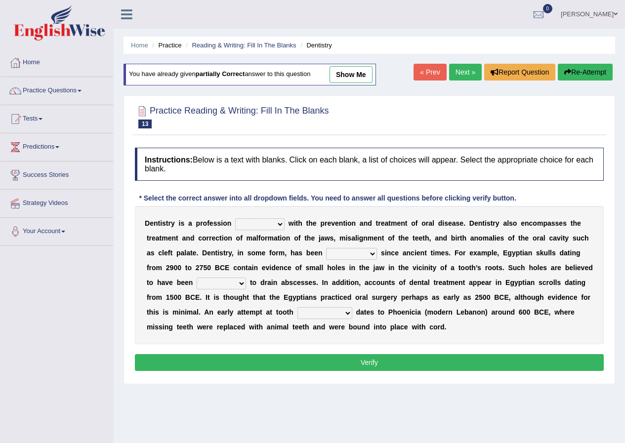
click at [455, 73] on link "Next »" at bounding box center [465, 72] width 33 height 17
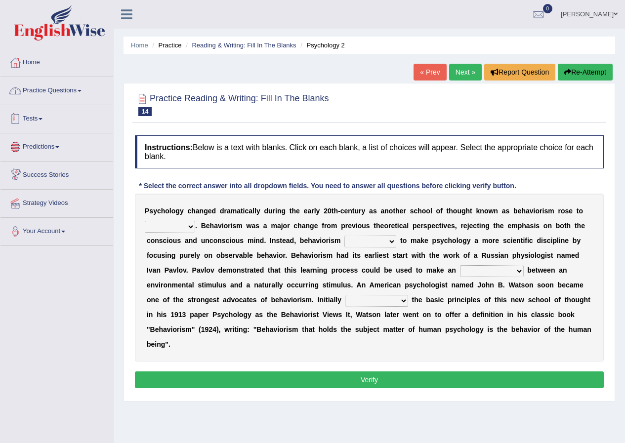
click at [65, 98] on link "Practice Questions" at bounding box center [56, 89] width 113 height 25
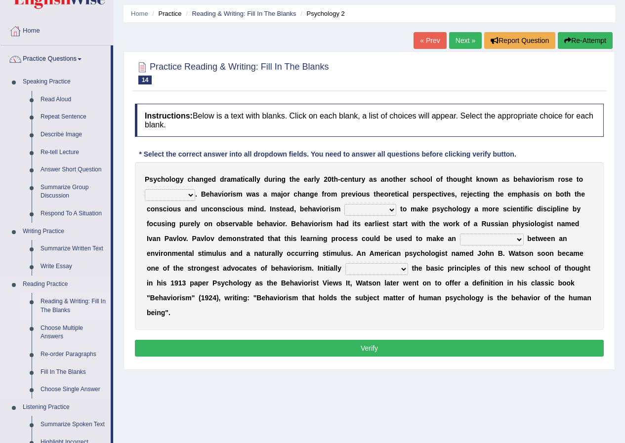
scroll to position [49, 0]
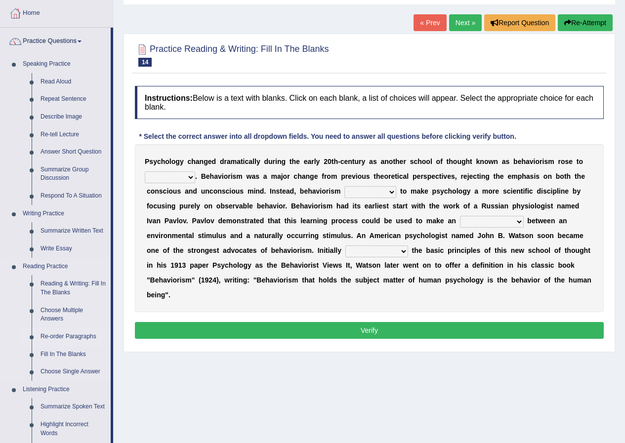
click at [65, 339] on link "Re-order Paragraphs" at bounding box center [73, 337] width 75 height 18
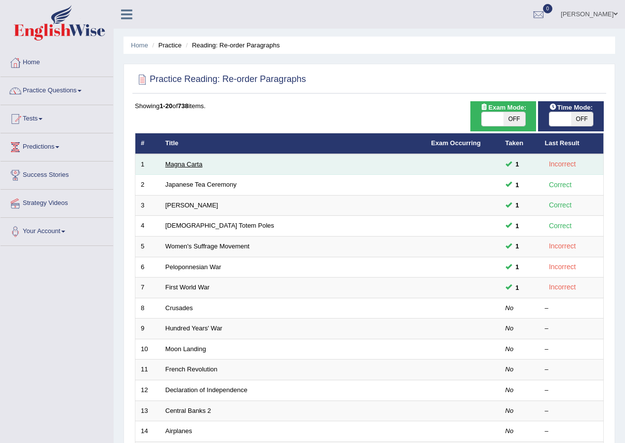
click at [194, 165] on link "Magna Carta" at bounding box center [183, 163] width 37 height 7
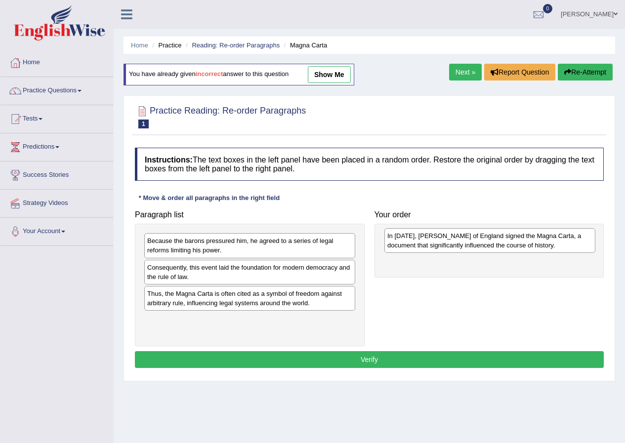
drag, startPoint x: 274, startPoint y: 273, endPoint x: 514, endPoint y: 241, distance: 242.0
click at [514, 241] on div "In 1215, King John of England signed the Magna Carta, a document that significa…" at bounding box center [489, 240] width 211 height 25
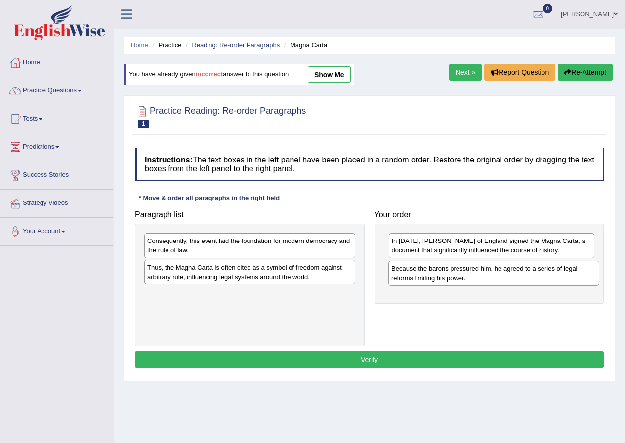
drag, startPoint x: 232, startPoint y: 247, endPoint x: 476, endPoint y: 275, distance: 245.5
click at [476, 275] on div "Because the barons pressured him, he agreed to a series of legal reforms limiti…" at bounding box center [493, 273] width 211 height 25
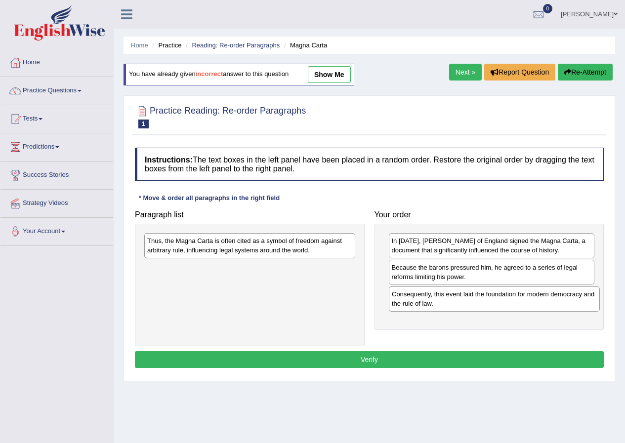
drag, startPoint x: 230, startPoint y: 248, endPoint x: 474, endPoint y: 301, distance: 250.1
click at [474, 301] on div "Consequently, this event laid the foundation for modern democracy and the rule …" at bounding box center [494, 298] width 211 height 25
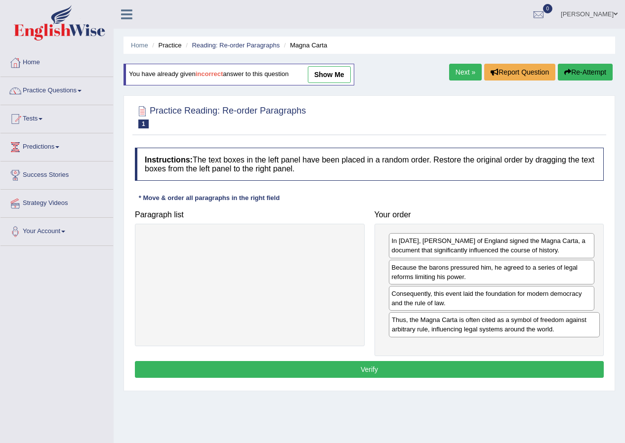
drag, startPoint x: 245, startPoint y: 246, endPoint x: 489, endPoint y: 325, distance: 256.8
click at [489, 325] on div "Thus, the Magna Carta is often cited as a symbol of freedom against arbitrary r…" at bounding box center [494, 324] width 211 height 25
click at [389, 371] on button "Verify" at bounding box center [369, 369] width 469 height 17
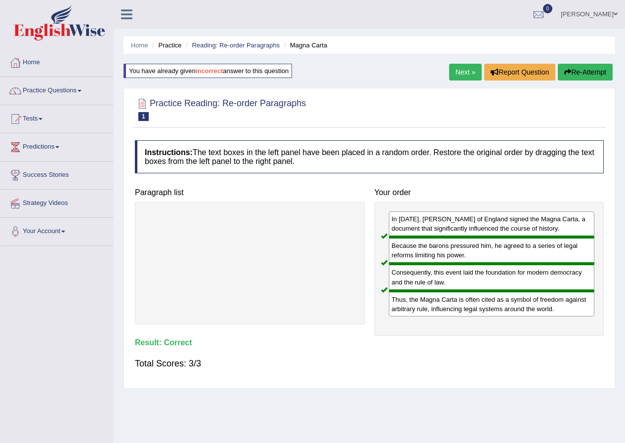
click at [463, 77] on link "Next »" at bounding box center [465, 72] width 33 height 17
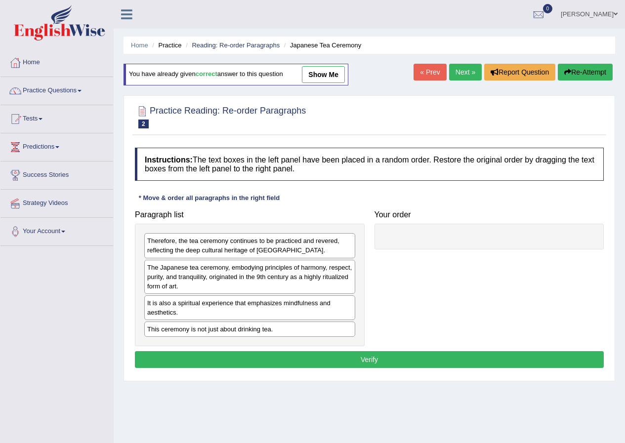
click at [427, 70] on link "« Prev" at bounding box center [429, 72] width 33 height 17
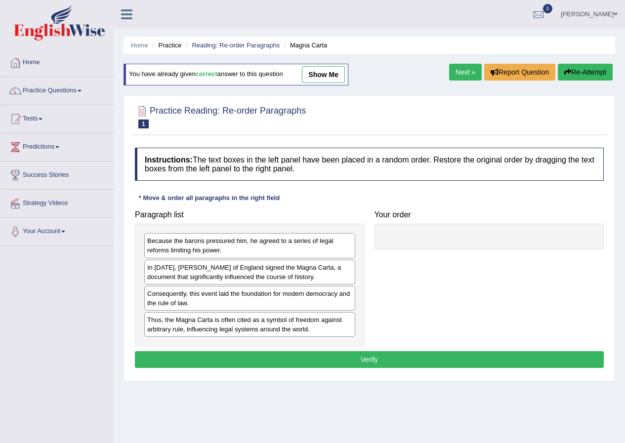
click at [463, 72] on link "Next »" at bounding box center [465, 72] width 33 height 17
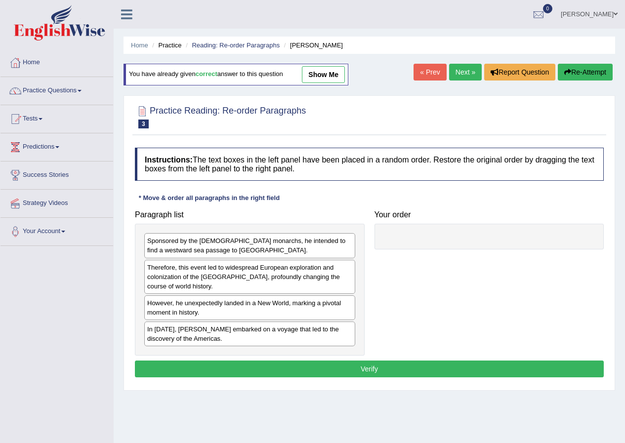
click at [454, 71] on link "Next »" at bounding box center [465, 72] width 33 height 17
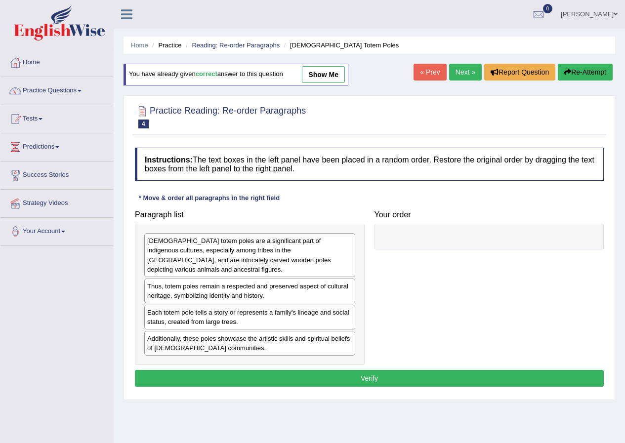
click at [459, 72] on link "Next »" at bounding box center [465, 72] width 33 height 17
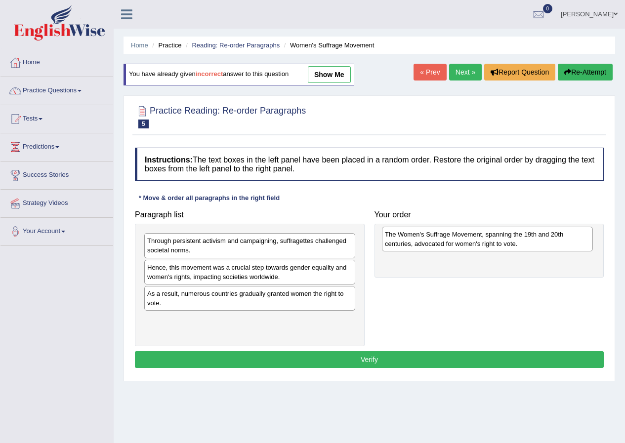
drag, startPoint x: 235, startPoint y: 327, endPoint x: 472, endPoint y: 242, distance: 252.4
click at [472, 242] on div "The Women's Suffrage Movement, spanning the 19th and 20th centuries, advocated …" at bounding box center [487, 239] width 211 height 25
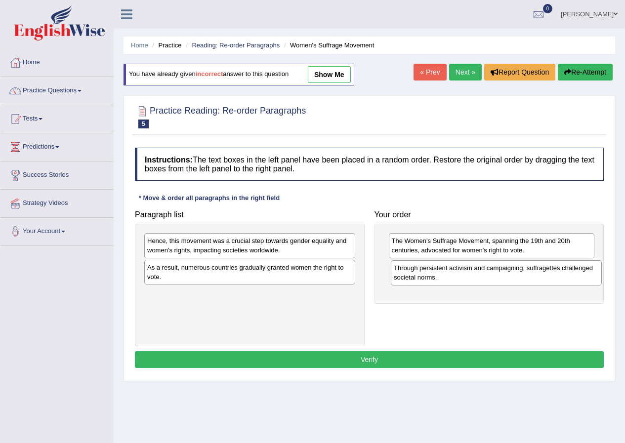
drag, startPoint x: 228, startPoint y: 250, endPoint x: 457, endPoint y: 289, distance: 232.8
click at [474, 277] on div "Through persistent activism and campaigning, suffragettes challenged societal n…" at bounding box center [496, 272] width 211 height 25
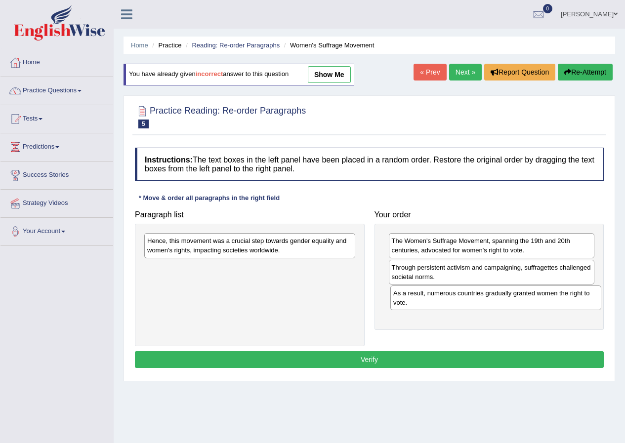
drag, startPoint x: 282, startPoint y: 273, endPoint x: 528, endPoint y: 299, distance: 247.2
click at [528, 299] on div "As a result, numerous countries gradually granted women the right to vote." at bounding box center [495, 297] width 211 height 25
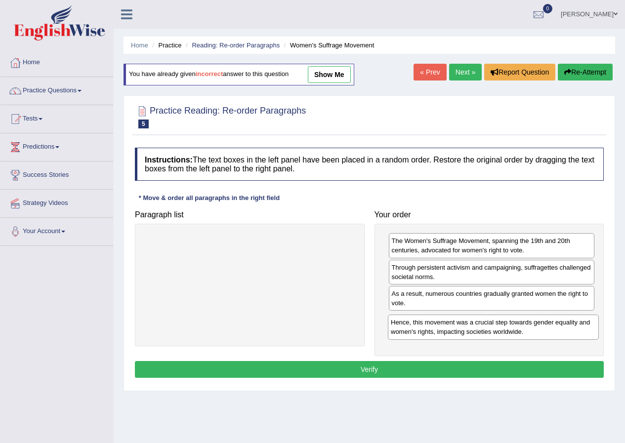
drag, startPoint x: 250, startPoint y: 247, endPoint x: 494, endPoint y: 328, distance: 256.7
click at [494, 328] on div "Hence, this movement was a crucial step towards gender equality and women's rig…" at bounding box center [493, 327] width 211 height 25
click at [401, 366] on button "Verify" at bounding box center [369, 369] width 469 height 17
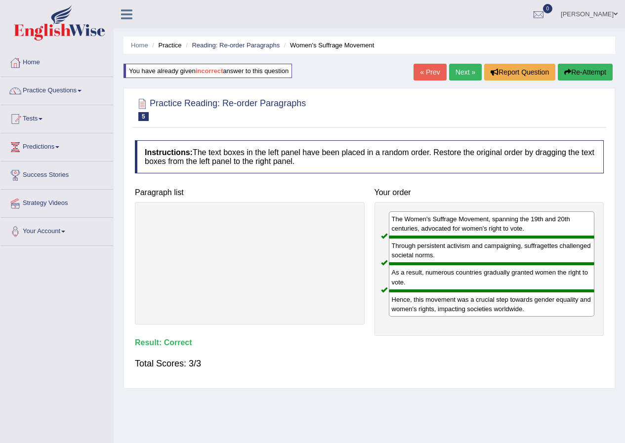
click at [455, 70] on link "Next »" at bounding box center [465, 72] width 33 height 17
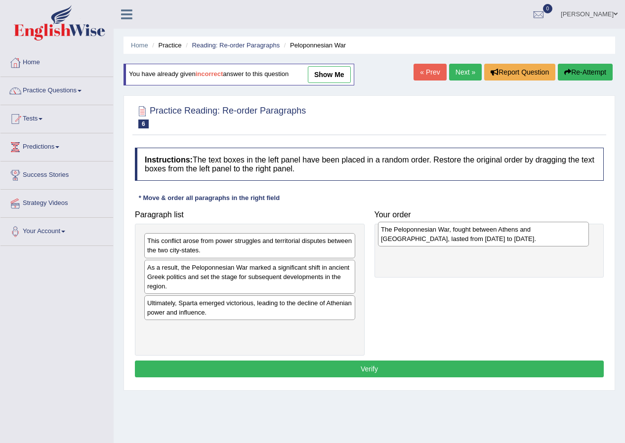
drag, startPoint x: 202, startPoint y: 333, endPoint x: 436, endPoint y: 234, distance: 253.9
click at [436, 234] on div "The Peloponnesian War, fought between Athens and [GEOGRAPHIC_DATA], lasted from…" at bounding box center [483, 234] width 211 height 25
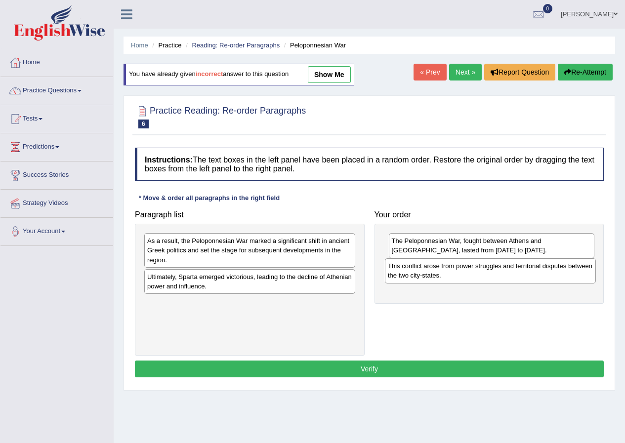
drag, startPoint x: 245, startPoint y: 247, endPoint x: 486, endPoint y: 272, distance: 241.8
click at [486, 272] on div "This conflict arose from power struggles and territorial disputes between the t…" at bounding box center [490, 270] width 211 height 25
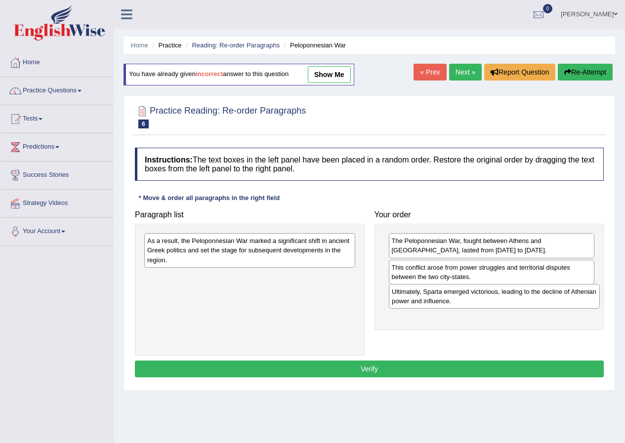
drag, startPoint x: 264, startPoint y: 285, endPoint x: 509, endPoint y: 300, distance: 244.8
click at [509, 300] on div "Ultimately, Sparta emerged victorious, leading to the decline of Athenian power…" at bounding box center [494, 296] width 211 height 25
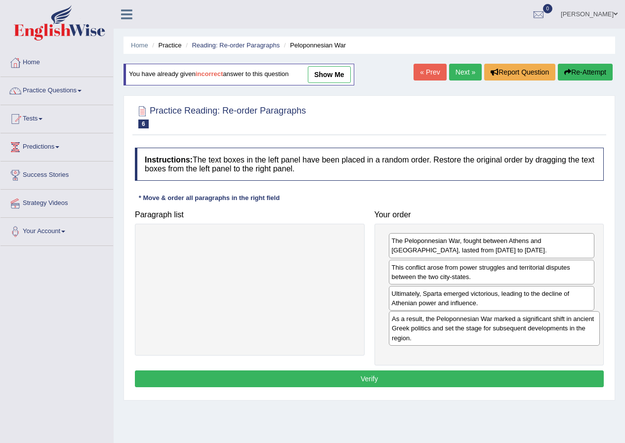
drag, startPoint x: 244, startPoint y: 248, endPoint x: 488, endPoint y: 326, distance: 256.5
click at [488, 326] on div "As a result, the Peloponnesian War marked a significant shift in ancient Greek …" at bounding box center [494, 328] width 211 height 34
click at [408, 377] on button "Verify" at bounding box center [369, 378] width 469 height 17
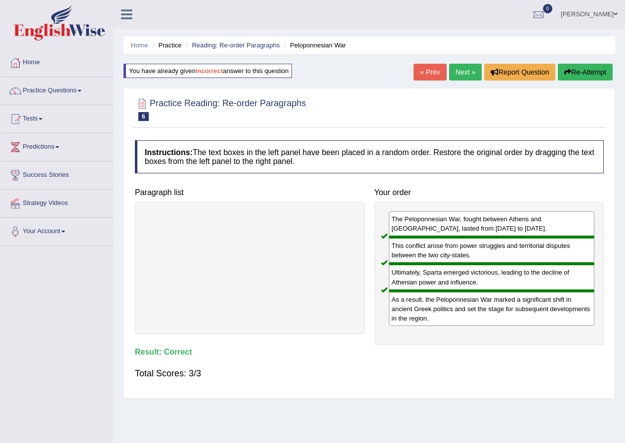
click at [453, 69] on link "Next »" at bounding box center [465, 72] width 33 height 17
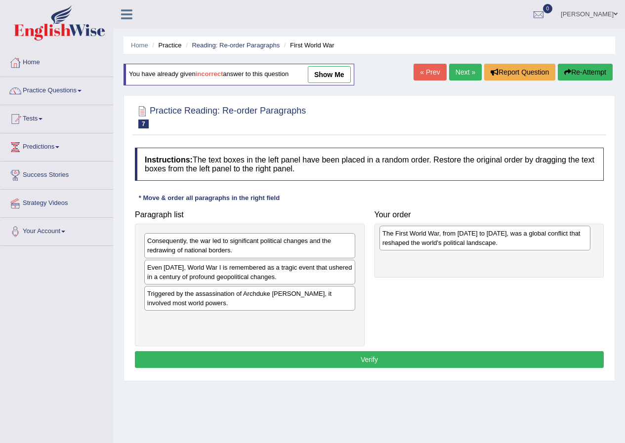
drag, startPoint x: 219, startPoint y: 327, endPoint x: 454, endPoint y: 241, distance: 250.4
click at [454, 241] on div "The First World War, from 1914 to 1918, was a global conflict that reshaped the…" at bounding box center [484, 238] width 211 height 25
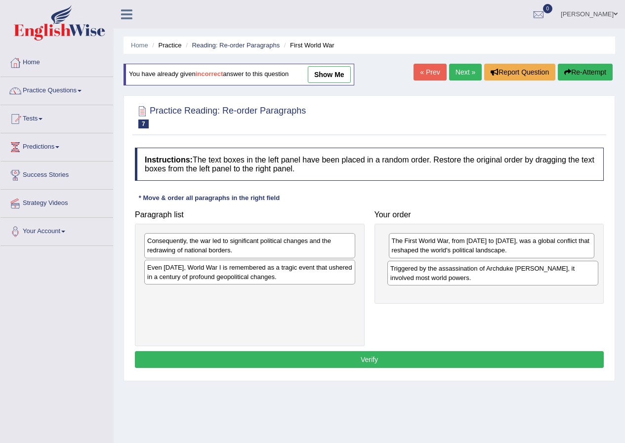
drag, startPoint x: 281, startPoint y: 299, endPoint x: 524, endPoint y: 274, distance: 244.2
click at [524, 274] on div "Triggered by the assassination of Archduke Franz Ferdinand, it involved most wo…" at bounding box center [492, 273] width 211 height 25
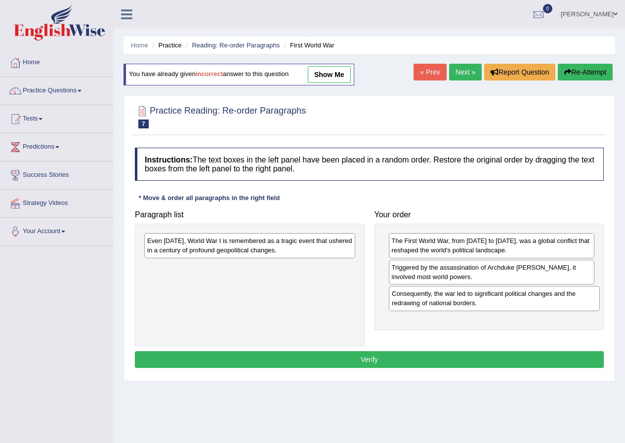
drag, startPoint x: 222, startPoint y: 250, endPoint x: 467, endPoint y: 303, distance: 250.0
click at [467, 303] on div "Consequently, the war led to significant political changes and the redrawing of…" at bounding box center [494, 298] width 211 height 25
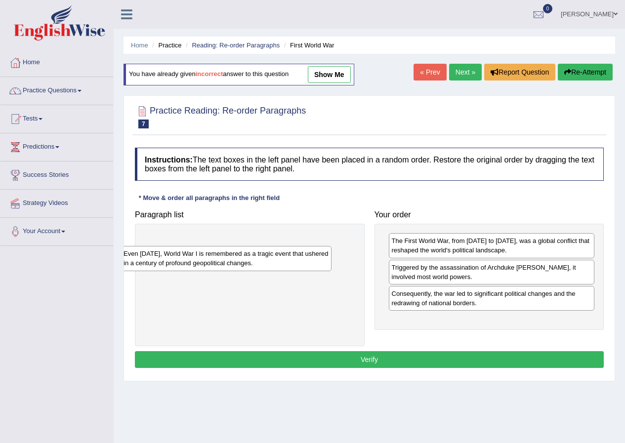
drag, startPoint x: 244, startPoint y: 249, endPoint x: 220, endPoint y: 262, distance: 27.0
click at [220, 262] on div "Even today, World War I is remembered as a tragic event that ushered in a centu…" at bounding box center [225, 258] width 211 height 25
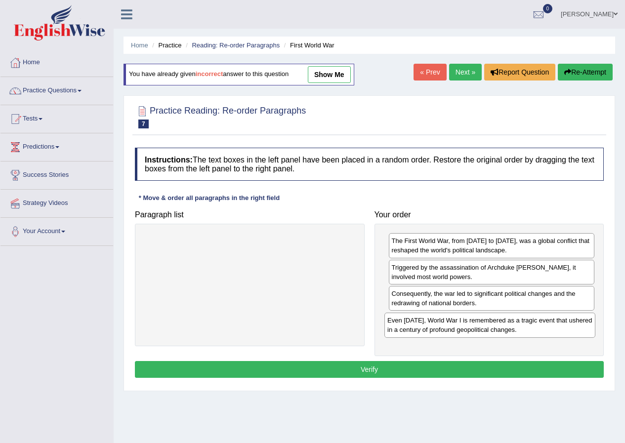
drag, startPoint x: 236, startPoint y: 249, endPoint x: 476, endPoint y: 329, distance: 253.2
click at [476, 329] on div "Even today, World War I is remembered as a tragic event that ushered in a centu…" at bounding box center [489, 325] width 211 height 25
click at [362, 372] on button "Verify" at bounding box center [369, 369] width 469 height 17
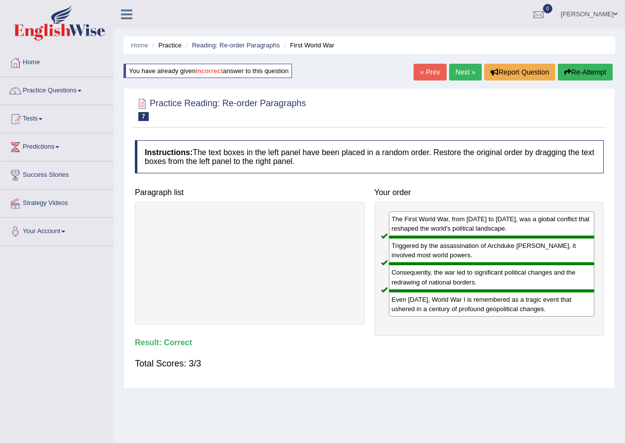
click at [465, 77] on link "Next »" at bounding box center [465, 72] width 33 height 17
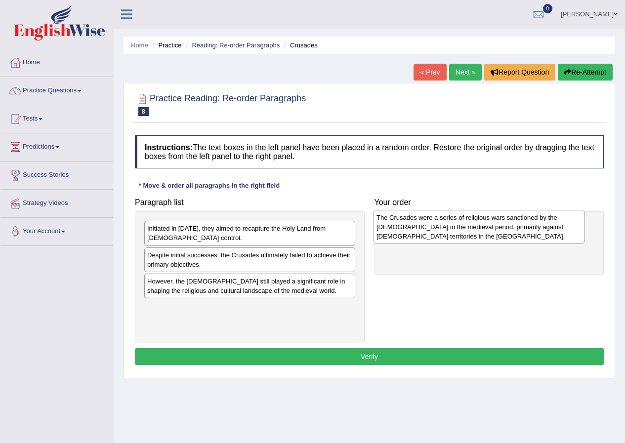
drag, startPoint x: 211, startPoint y: 295, endPoint x: 440, endPoint y: 231, distance: 237.8
click at [440, 231] on div "The Crusades were a series of religious wars sanctioned by the Latin Church in …" at bounding box center [478, 227] width 211 height 34
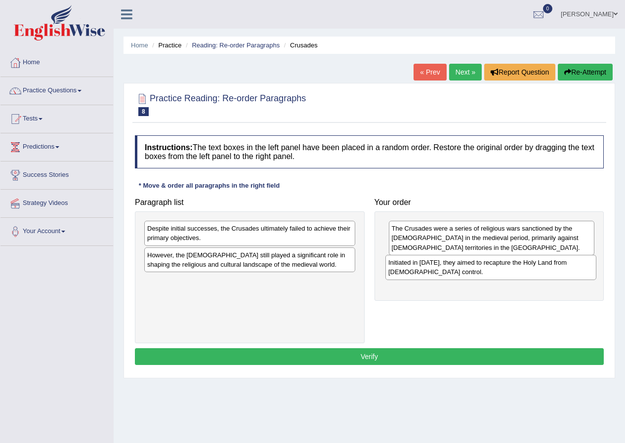
drag, startPoint x: 244, startPoint y: 235, endPoint x: 485, endPoint y: 269, distance: 243.3
click at [485, 269] on div "Initiated in 1095, they aimed to recapture the Holy Land from Muslim control." at bounding box center [490, 267] width 211 height 25
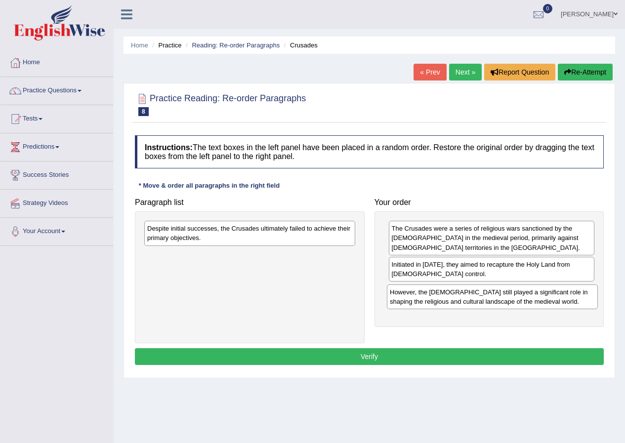
drag, startPoint x: 266, startPoint y: 261, endPoint x: 508, endPoint y: 298, distance: 245.2
click at [508, 298] on div "However, the Crusades still played a significant role in shaping the religious …" at bounding box center [492, 296] width 211 height 25
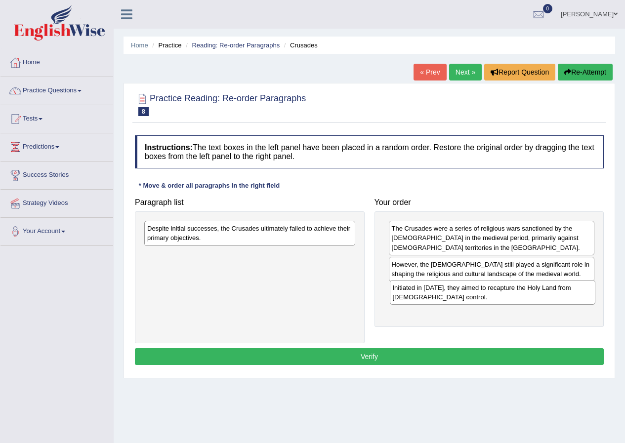
drag, startPoint x: 456, startPoint y: 269, endPoint x: 457, endPoint y: 292, distance: 23.2
click at [457, 292] on div "Initiated in 1095, they aimed to recapture the Holy Land from Muslim control." at bounding box center [493, 292] width 206 height 25
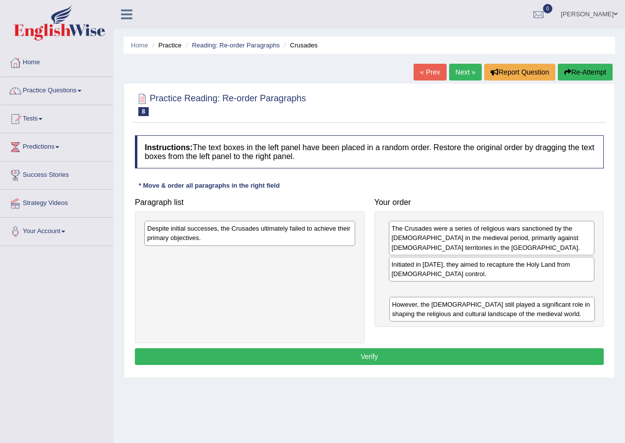
drag, startPoint x: 433, startPoint y: 273, endPoint x: 431, endPoint y: 311, distance: 38.0
click at [431, 311] on div "However, the Crusades still played a significant role in shaping the religious …" at bounding box center [492, 309] width 206 height 25
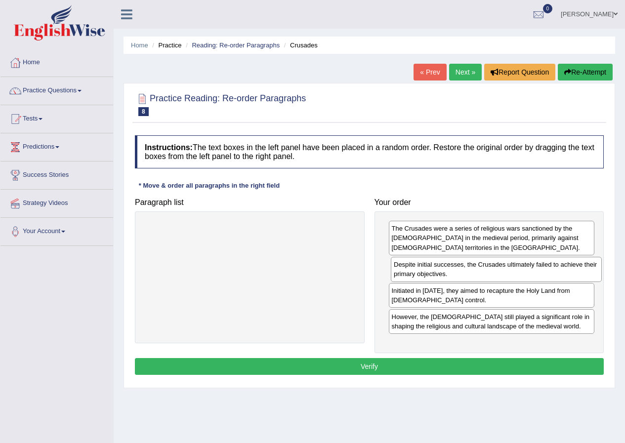
drag, startPoint x: 278, startPoint y: 239, endPoint x: 524, endPoint y: 275, distance: 249.0
click at [524, 275] on div "Despite initial successes, the Crusades ultimately failed to achieve their prim…" at bounding box center [496, 269] width 211 height 25
drag, startPoint x: 464, startPoint y: 296, endPoint x: 467, endPoint y: 271, distance: 25.3
click at [467, 271] on div "Initiated in 1095, they aimed to recapture the Holy Land from Muslim control." at bounding box center [494, 270] width 206 height 25
click at [402, 365] on button "Verify" at bounding box center [369, 366] width 469 height 17
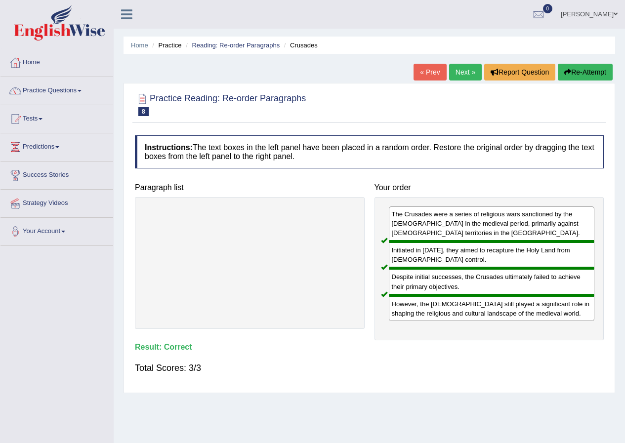
click at [456, 75] on link "Next »" at bounding box center [465, 72] width 33 height 17
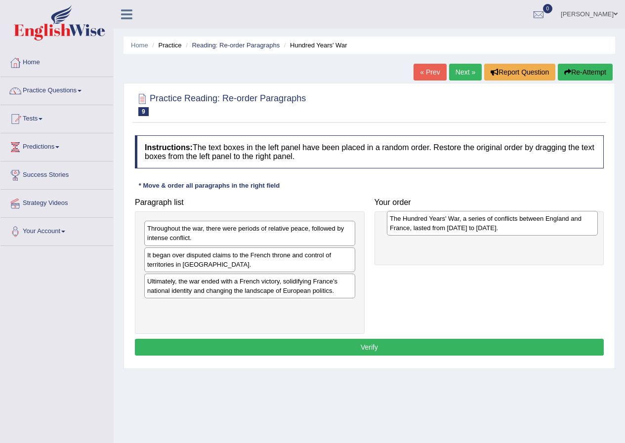
drag, startPoint x: 242, startPoint y: 315, endPoint x: 485, endPoint y: 226, distance: 258.2
click at [485, 226] on div "The Hundred Years' War, a series of conflicts between England and France, laste…" at bounding box center [492, 223] width 211 height 25
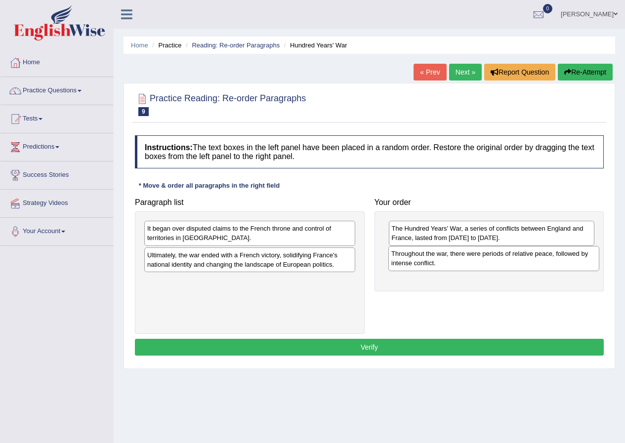
drag, startPoint x: 220, startPoint y: 233, endPoint x: 464, endPoint y: 258, distance: 245.2
click at [464, 258] on div "Throughout the war, there were periods of relative peace, followed by intense c…" at bounding box center [493, 258] width 211 height 25
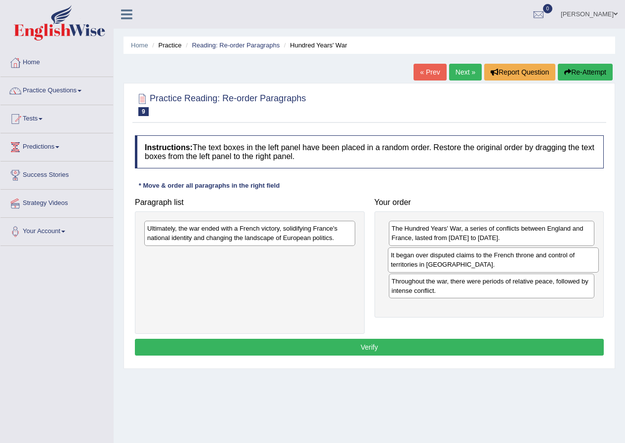
drag, startPoint x: 234, startPoint y: 234, endPoint x: 477, endPoint y: 260, distance: 244.9
click at [477, 260] on div "It began over disputed claims to the French throne and control of territories i…" at bounding box center [493, 259] width 211 height 25
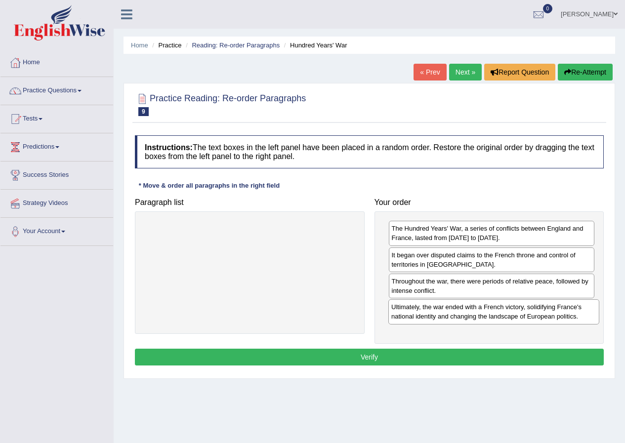
drag, startPoint x: 231, startPoint y: 231, endPoint x: 475, endPoint y: 309, distance: 256.2
click at [475, 309] on div "Ultimately, the war ended with a French victory, solidifying France's national …" at bounding box center [493, 311] width 211 height 25
click at [416, 351] on button "Verify" at bounding box center [369, 357] width 469 height 17
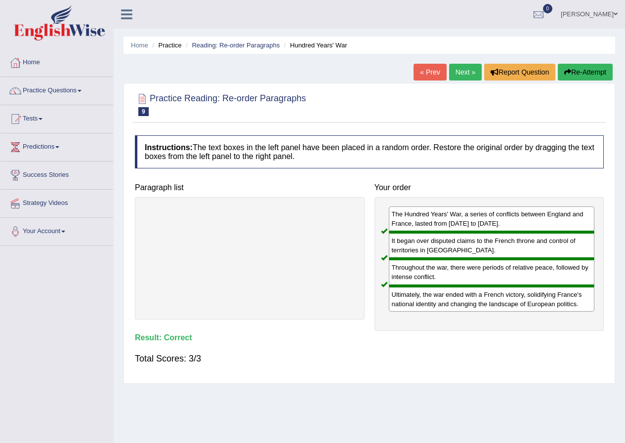
click at [453, 74] on link "Next »" at bounding box center [465, 72] width 33 height 17
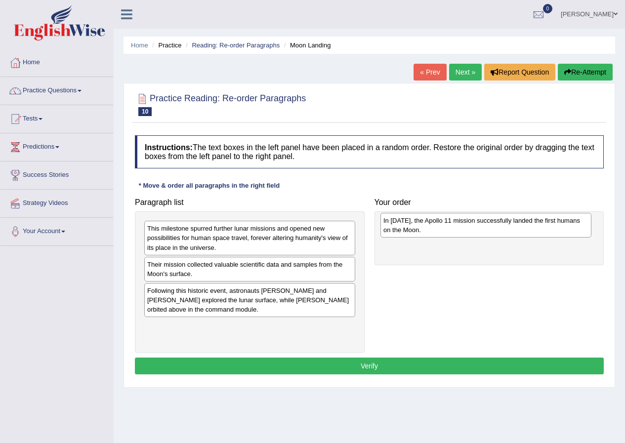
drag, startPoint x: 242, startPoint y: 302, endPoint x: 478, endPoint y: 232, distance: 246.2
click at [478, 232] on div "In [DATE], the Apollo 11 mission successfully landed the first humans on the Mo…" at bounding box center [485, 225] width 211 height 25
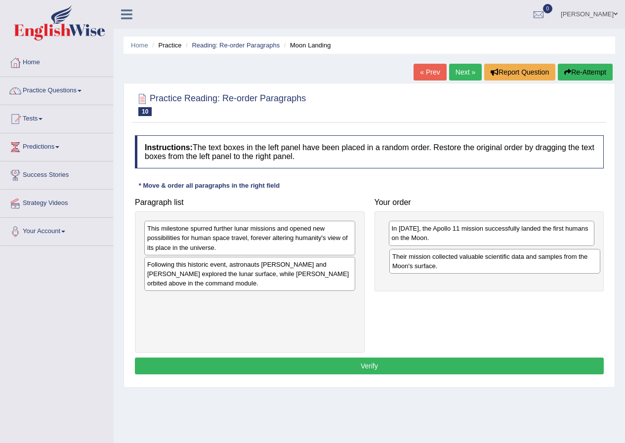
drag, startPoint x: 237, startPoint y: 271, endPoint x: 482, endPoint y: 263, distance: 245.0
click at [482, 263] on div "Their mission collected valuable scientific data and samples from the Moon's su…" at bounding box center [494, 261] width 211 height 25
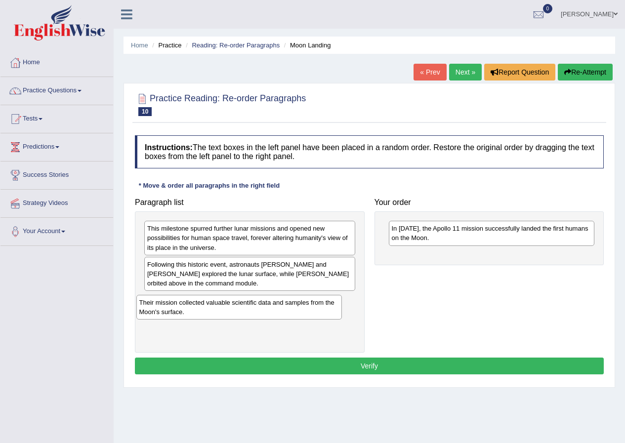
drag, startPoint x: 459, startPoint y: 256, endPoint x: 205, endPoint y: 302, distance: 258.4
click at [205, 302] on div "Their mission collected valuable scientific data and samples from the Moon's su…" at bounding box center [239, 307] width 206 height 25
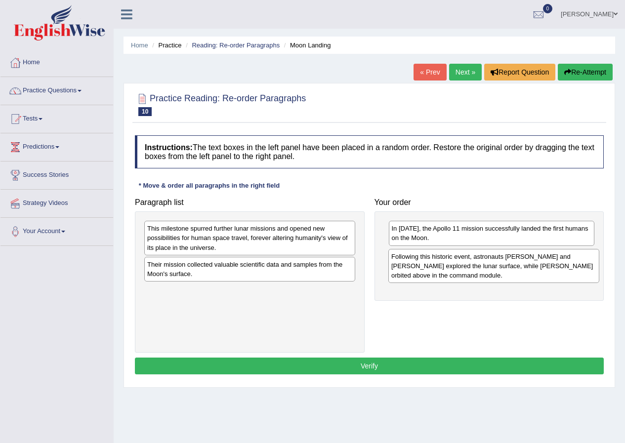
drag, startPoint x: 212, startPoint y: 275, endPoint x: 456, endPoint y: 268, distance: 244.0
click at [456, 268] on div "Following this historic event, astronauts [PERSON_NAME] and [PERSON_NAME] explo…" at bounding box center [493, 266] width 211 height 34
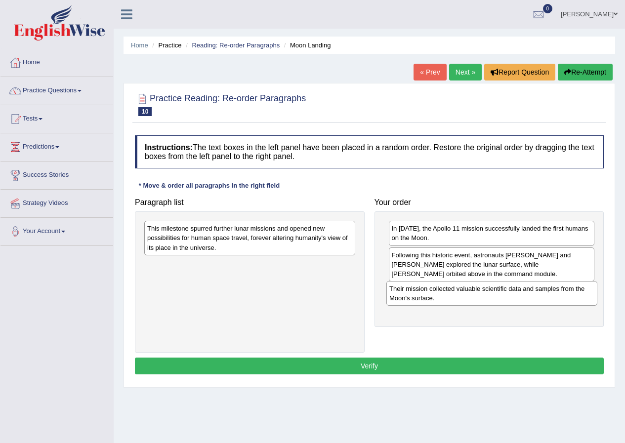
drag, startPoint x: 211, startPoint y: 272, endPoint x: 453, endPoint y: 296, distance: 243.1
click at [453, 296] on div "Their mission collected valuable scientific data and samples from the Moon's su…" at bounding box center [491, 293] width 211 height 25
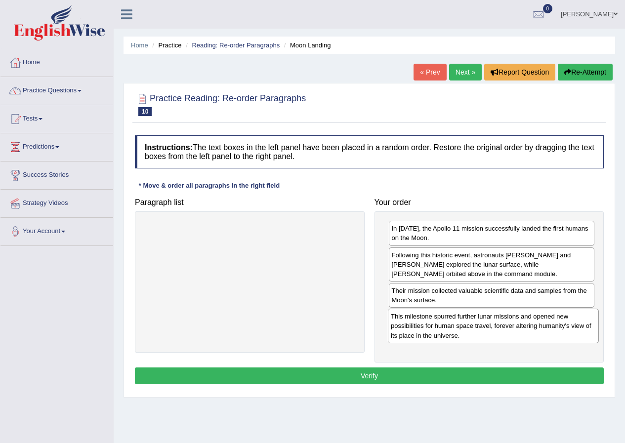
drag, startPoint x: 208, startPoint y: 237, endPoint x: 452, endPoint y: 325, distance: 258.8
click at [452, 325] on div "This milestone spurred further lunar missions and opened new possibilities for …" at bounding box center [493, 326] width 211 height 34
click at [382, 379] on button "Verify" at bounding box center [369, 375] width 469 height 17
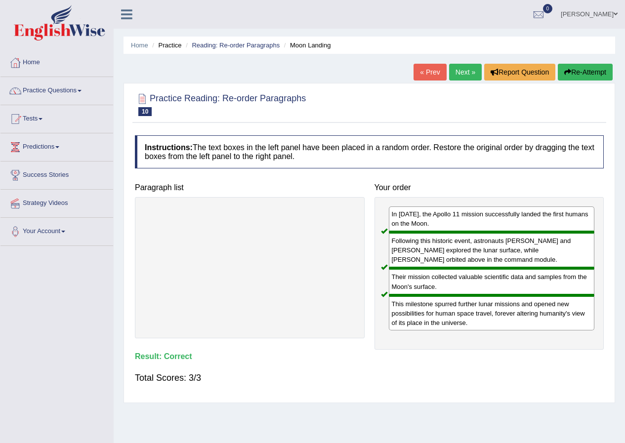
click at [460, 74] on link "Next »" at bounding box center [465, 72] width 33 height 17
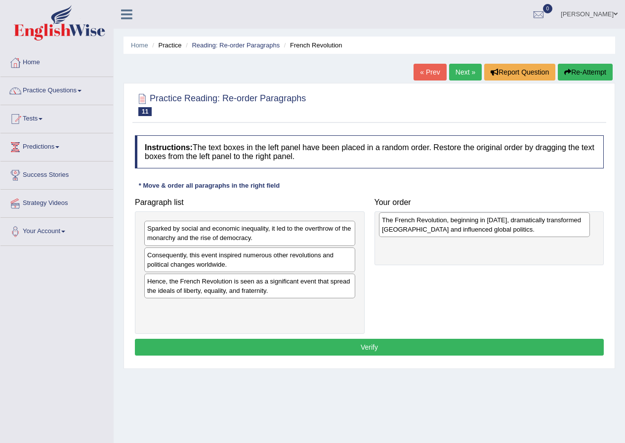
drag, startPoint x: 256, startPoint y: 264, endPoint x: 490, endPoint y: 229, distance: 237.1
click at [490, 229] on div "The French Revolution, beginning in [DATE], dramatically transformed [GEOGRAPHI…" at bounding box center [484, 224] width 211 height 25
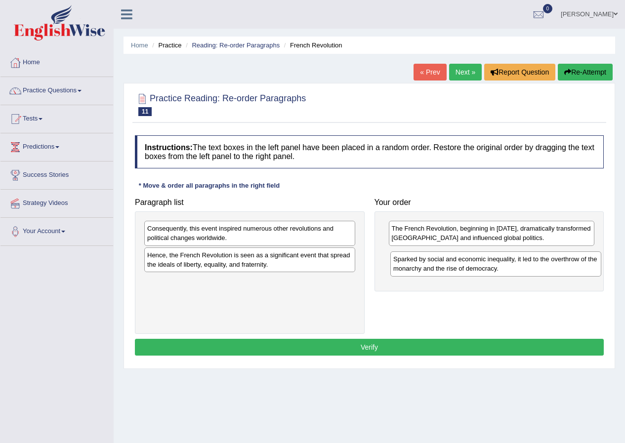
drag, startPoint x: 272, startPoint y: 237, endPoint x: 518, endPoint y: 268, distance: 247.8
click at [518, 268] on div "Sparked by social and economic inequality, it led to the overthrow of the monar…" at bounding box center [495, 263] width 211 height 25
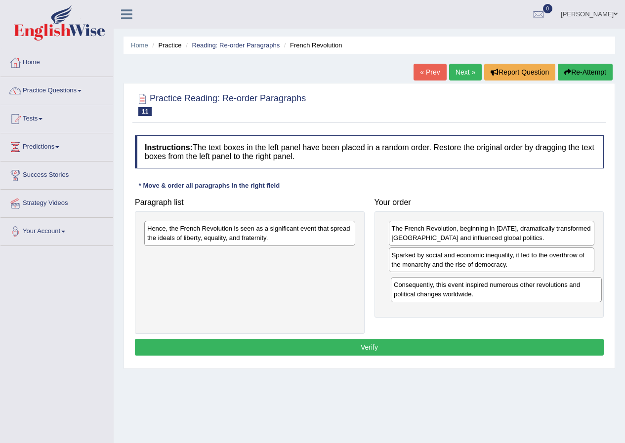
drag, startPoint x: 271, startPoint y: 237, endPoint x: 517, endPoint y: 294, distance: 252.7
click at [517, 294] on div "Consequently, this event inspired numerous other revolutions and political chan…" at bounding box center [496, 289] width 211 height 25
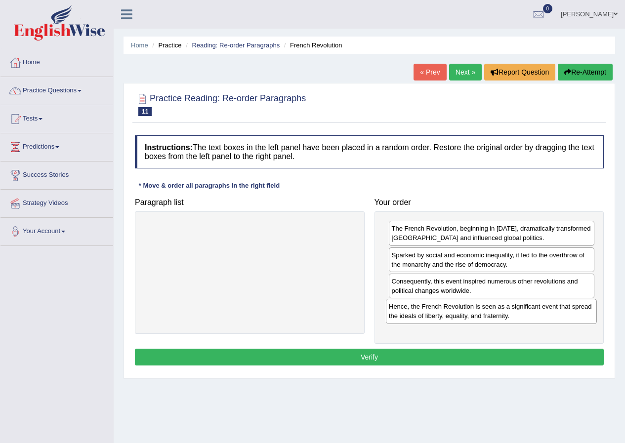
drag, startPoint x: 237, startPoint y: 236, endPoint x: 479, endPoint y: 317, distance: 255.1
click at [480, 314] on div "Hence, the French Revolution is seen as a significant event that spread the ide…" at bounding box center [491, 311] width 211 height 25
click at [402, 348] on div "Instructions: The text boxes in the left panel have been placed in a random ord…" at bounding box center [368, 251] width 473 height 243
click at [378, 356] on button "Verify" at bounding box center [369, 357] width 469 height 17
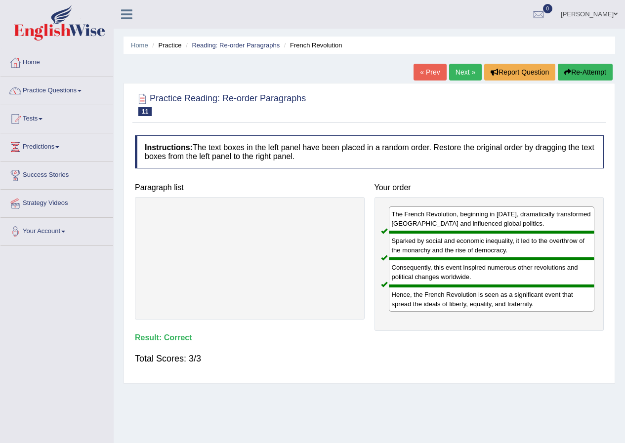
click at [454, 72] on link "Next »" at bounding box center [465, 72] width 33 height 17
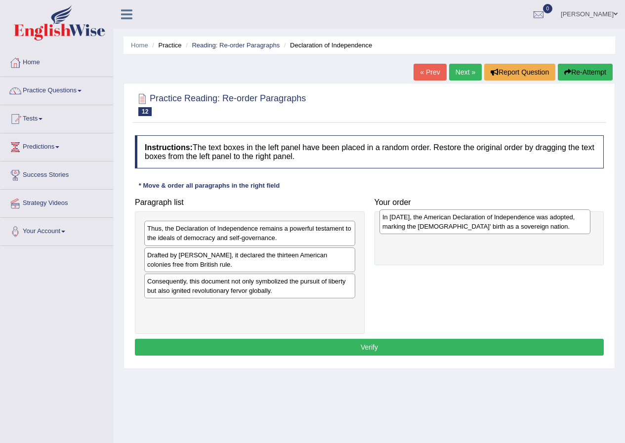
drag, startPoint x: 245, startPoint y: 319, endPoint x: 480, endPoint y: 229, distance: 251.8
click at [480, 229] on div "In 1776, the American Declaration of Independence was adopted, marking the Unit…" at bounding box center [484, 221] width 211 height 25
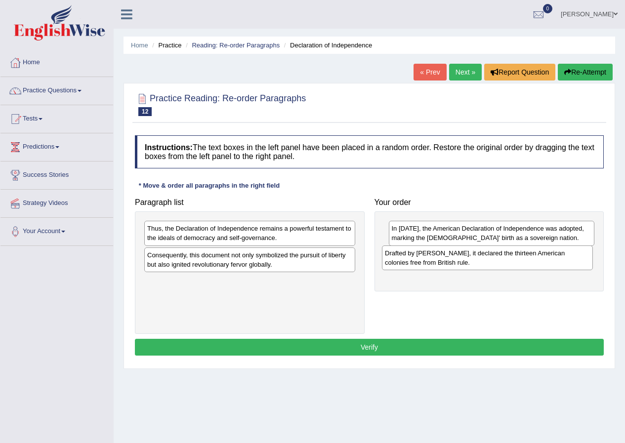
drag, startPoint x: 213, startPoint y: 257, endPoint x: 451, endPoint y: 255, distance: 237.5
click at [451, 255] on div "Drafted by Thomas Jefferson, it declared the thirteen American colonies free fr…" at bounding box center [487, 257] width 211 height 25
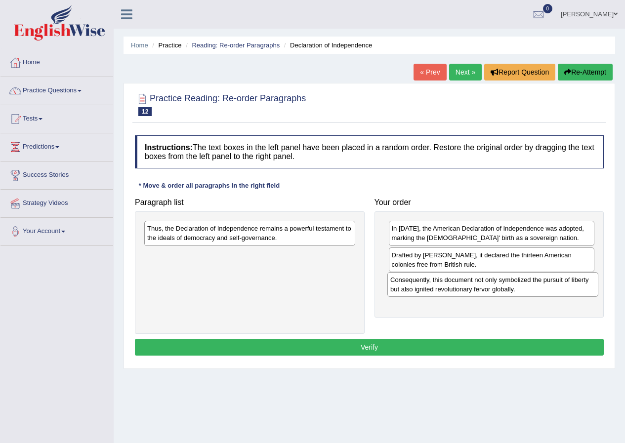
drag, startPoint x: 232, startPoint y: 263, endPoint x: 475, endPoint y: 287, distance: 244.2
click at [475, 287] on div "Consequently, this document not only symbolized the pursuit of liberty but also…" at bounding box center [492, 284] width 211 height 25
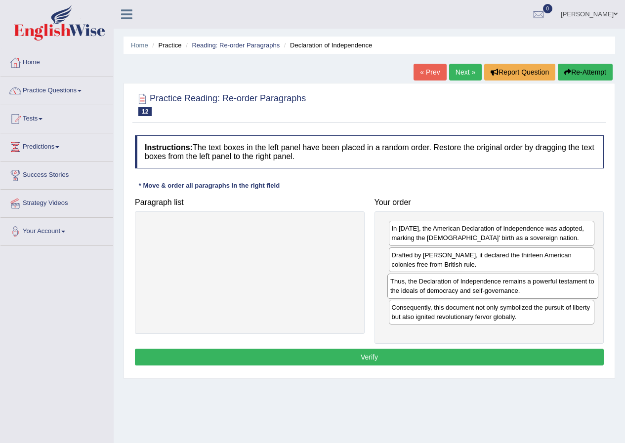
drag, startPoint x: 211, startPoint y: 236, endPoint x: 454, endPoint y: 289, distance: 248.6
click at [454, 289] on div "Thus, the Declaration of Independence remains a powerful testament to the ideal…" at bounding box center [492, 286] width 211 height 25
drag, startPoint x: 435, startPoint y: 291, endPoint x: 433, endPoint y: 315, distance: 23.8
click at [434, 315] on div "Thus, the Declaration of Independence remains a powerful testament to the ideal…" at bounding box center [490, 311] width 206 height 25
click at [394, 356] on button "Verify" at bounding box center [369, 357] width 469 height 17
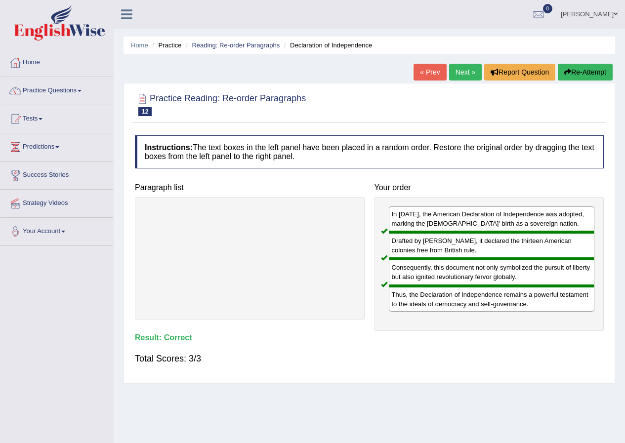
click at [459, 77] on link "Next »" at bounding box center [465, 72] width 33 height 17
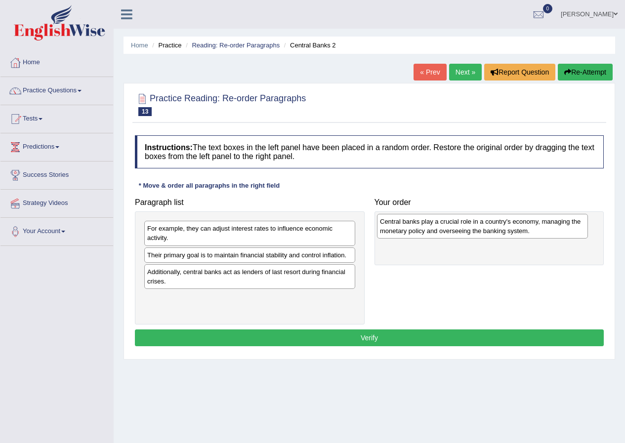
drag, startPoint x: 227, startPoint y: 263, endPoint x: 459, endPoint y: 230, distance: 235.0
click at [459, 230] on div "Central banks play a crucial role in a country's economy, managing the monetary…" at bounding box center [482, 226] width 211 height 25
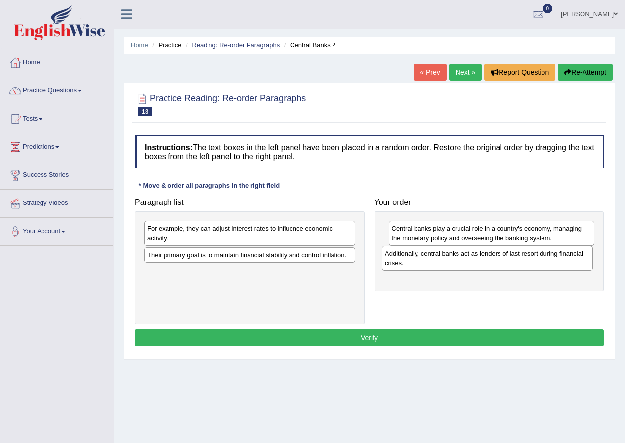
drag, startPoint x: 256, startPoint y: 277, endPoint x: 494, endPoint y: 259, distance: 238.2
click at [494, 259] on div "Additionally, central banks act as lenders of last resort during financial cris…" at bounding box center [487, 258] width 211 height 25
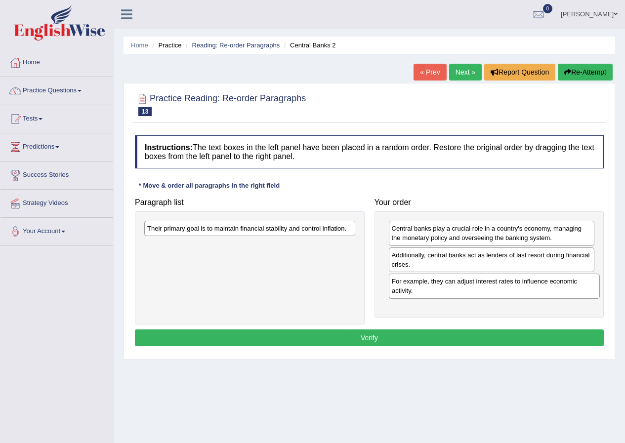
drag, startPoint x: 236, startPoint y: 235, endPoint x: 480, endPoint y: 288, distance: 250.0
click at [480, 288] on div "For example, they can adjust interest rates to influence economic activity." at bounding box center [494, 286] width 211 height 25
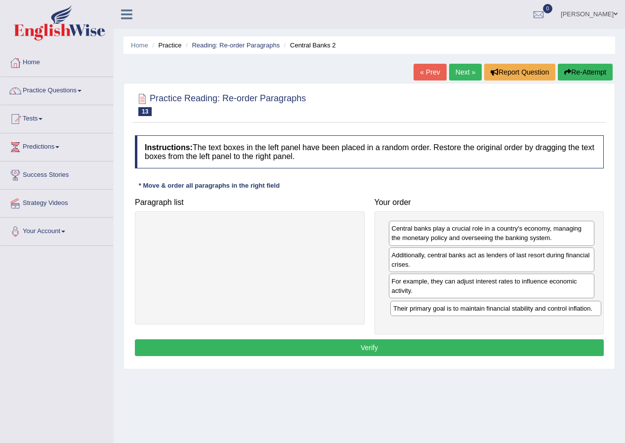
drag, startPoint x: 221, startPoint y: 229, endPoint x: 467, endPoint y: 309, distance: 258.6
click at [467, 309] on div "Their primary goal is to maintain financial stability and control inflation." at bounding box center [495, 308] width 211 height 15
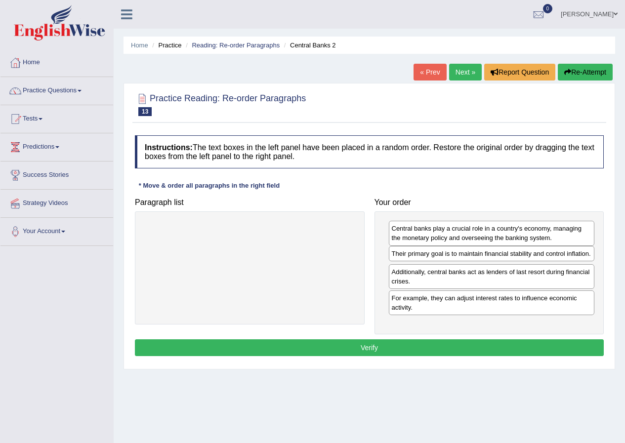
drag, startPoint x: 454, startPoint y: 309, endPoint x: 454, endPoint y: 255, distance: 53.8
click at [454, 255] on div "Their primary goal is to maintain financial stability and control inflation." at bounding box center [492, 253] width 206 height 15
drag, startPoint x: 442, startPoint y: 276, endPoint x: 442, endPoint y: 302, distance: 25.2
click at [443, 302] on div "Additionally, central banks act as lenders of last resort during financial cris…" at bounding box center [493, 301] width 206 height 25
click at [402, 347] on button "Verify" at bounding box center [369, 347] width 469 height 17
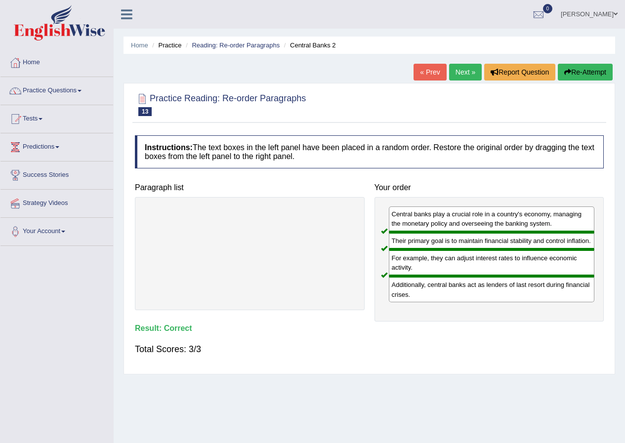
click at [453, 69] on link "Next »" at bounding box center [465, 72] width 33 height 17
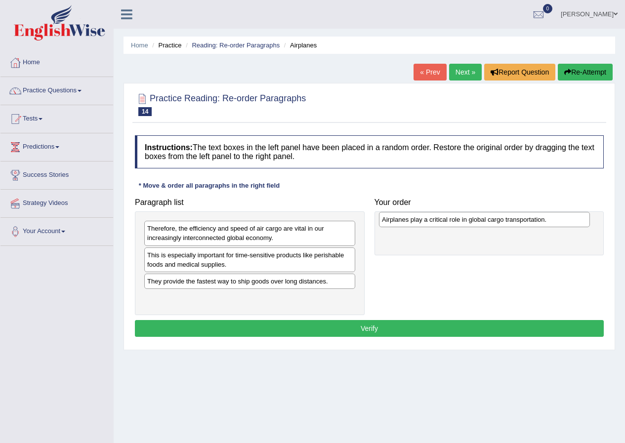
drag, startPoint x: 237, startPoint y: 300, endPoint x: 472, endPoint y: 223, distance: 246.8
click at [472, 222] on div "Airplanes play a critical role in global cargo transportation." at bounding box center [484, 219] width 211 height 15
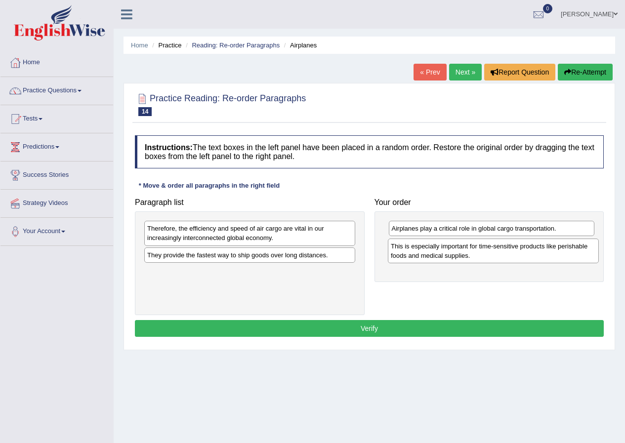
drag, startPoint x: 254, startPoint y: 265, endPoint x: 497, endPoint y: 256, distance: 243.1
click at [497, 256] on div "This is especially important for time-sensitive products like perishable foods …" at bounding box center [493, 250] width 211 height 25
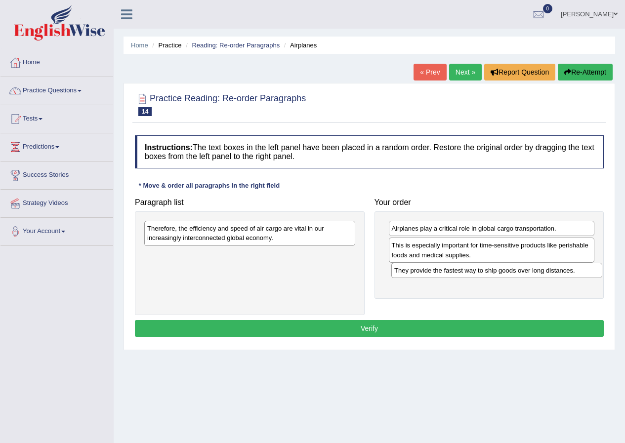
drag, startPoint x: 255, startPoint y: 256, endPoint x: 490, endPoint y: 276, distance: 235.4
click at [501, 272] on div "They provide the fastest way to ship goods over long distances." at bounding box center [496, 270] width 211 height 15
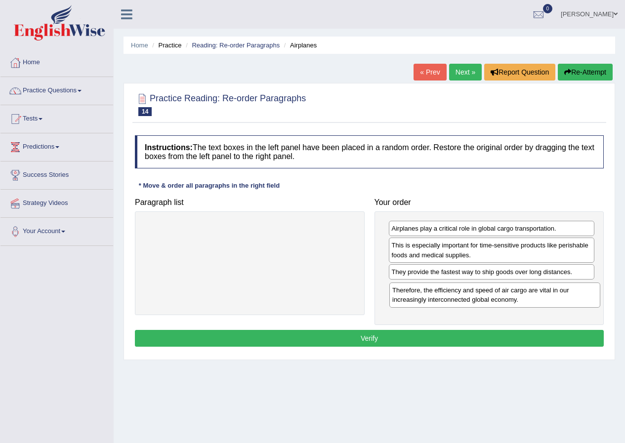
drag, startPoint x: 238, startPoint y: 233, endPoint x: 483, endPoint y: 295, distance: 252.1
click at [483, 295] on div "Therefore, the efficiency and speed of air cargo are vital in our increasingly …" at bounding box center [494, 294] width 211 height 25
click at [393, 342] on button "Verify" at bounding box center [369, 338] width 469 height 17
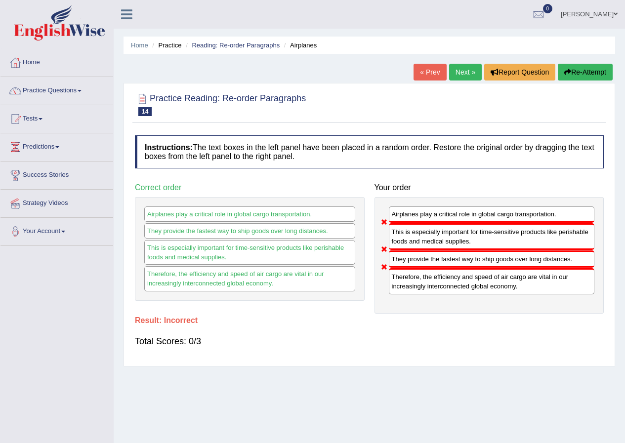
click at [430, 74] on link "« Prev" at bounding box center [429, 72] width 33 height 17
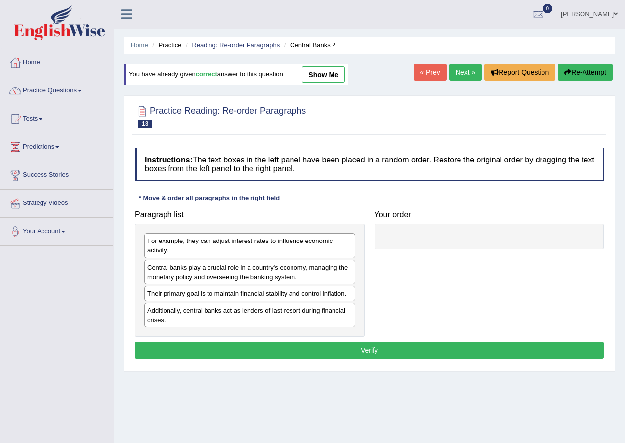
click at [457, 72] on link "Next »" at bounding box center [465, 72] width 33 height 17
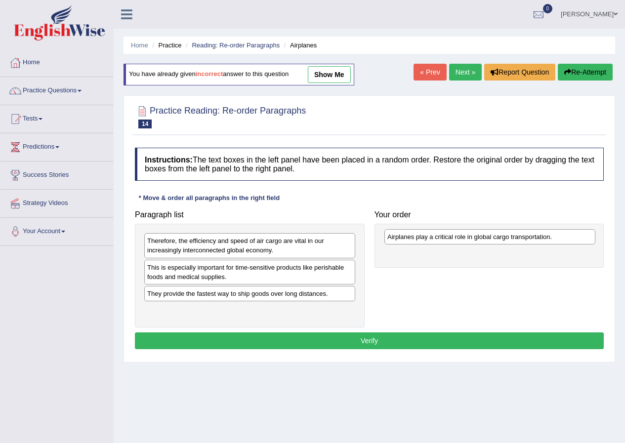
drag, startPoint x: 203, startPoint y: 315, endPoint x: 443, endPoint y: 241, distance: 251.0
click at [443, 241] on div "Airplanes play a critical role in global cargo transportation." at bounding box center [489, 236] width 211 height 15
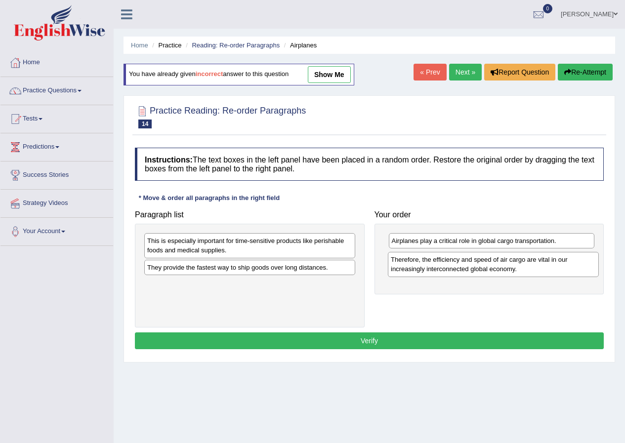
drag, startPoint x: 245, startPoint y: 249, endPoint x: 489, endPoint y: 268, distance: 244.1
click at [489, 268] on div "Therefore, the efficiency and speed of air cargo are vital in our increasingly …" at bounding box center [493, 264] width 211 height 25
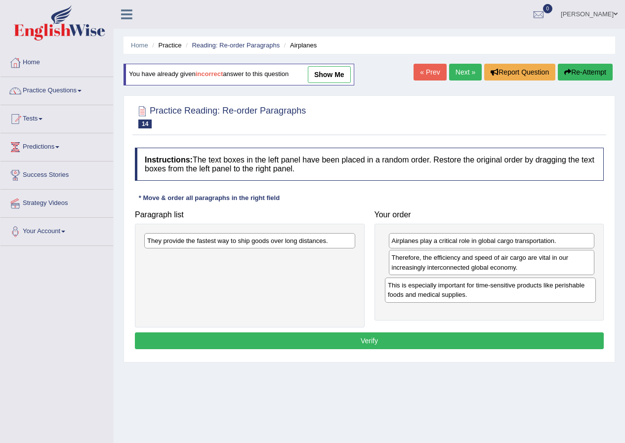
drag, startPoint x: 240, startPoint y: 252, endPoint x: 463, endPoint y: 305, distance: 229.3
click at [480, 296] on div "This is especially important for time-sensitive products like perishable foods …" at bounding box center [490, 289] width 211 height 25
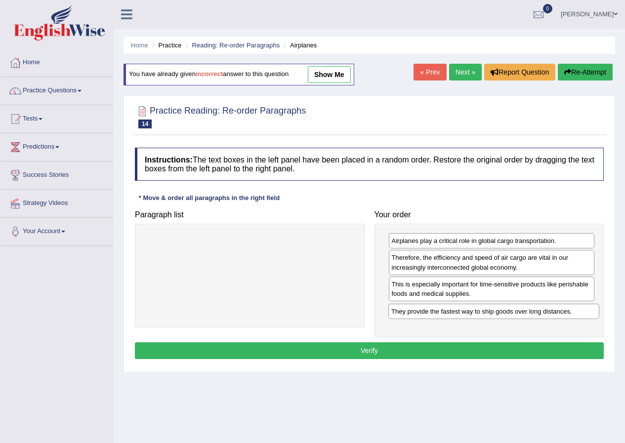
drag, startPoint x: 223, startPoint y: 243, endPoint x: 458, endPoint y: 317, distance: 246.9
click at [465, 314] on div "They provide the fastest way to ship goods over long distances." at bounding box center [493, 311] width 211 height 15
drag, startPoint x: 460, startPoint y: 288, endPoint x: 440, endPoint y: 278, distance: 21.9
click at [459, 264] on div "This is especially important for time-sensitive products like perishable foods …" at bounding box center [490, 261] width 206 height 25
click at [374, 353] on button "Verify" at bounding box center [369, 350] width 469 height 17
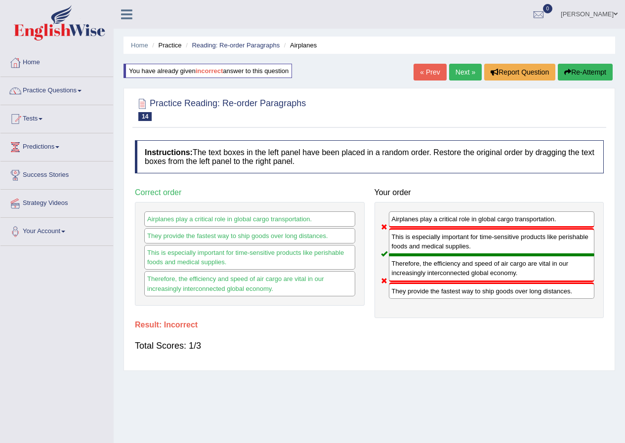
click at [423, 69] on link "« Prev" at bounding box center [429, 72] width 33 height 17
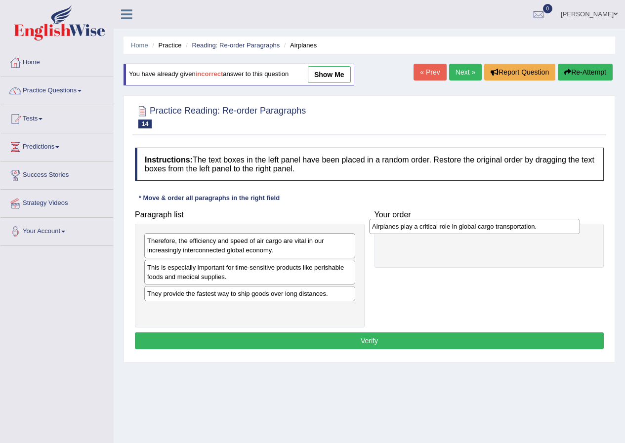
drag, startPoint x: 225, startPoint y: 311, endPoint x: 449, endPoint y: 227, distance: 239.8
click at [449, 227] on div "Airplanes play a critical role in global cargo transportation." at bounding box center [474, 226] width 211 height 15
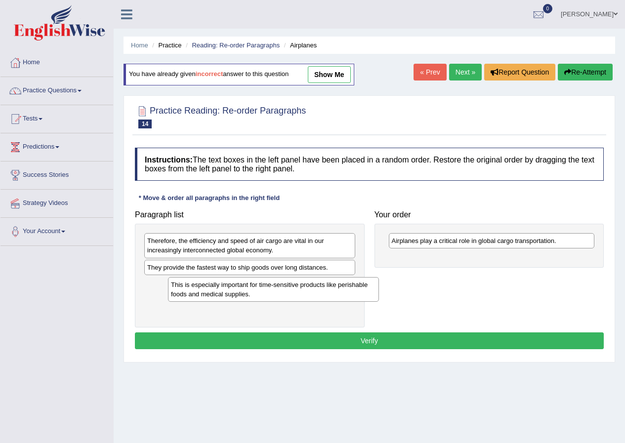
drag, startPoint x: 231, startPoint y: 277, endPoint x: 250, endPoint y: 293, distance: 24.6
click at [252, 294] on div "This is especially important for time-sensitive products like perishable foods …" at bounding box center [273, 289] width 211 height 25
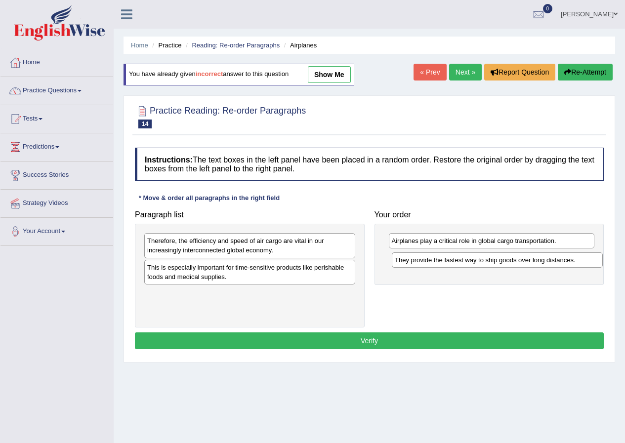
drag, startPoint x: 263, startPoint y: 271, endPoint x: 510, endPoint y: 263, distance: 246.5
click at [510, 263] on div "They provide the fastest way to ship goods over long distances." at bounding box center [497, 259] width 211 height 15
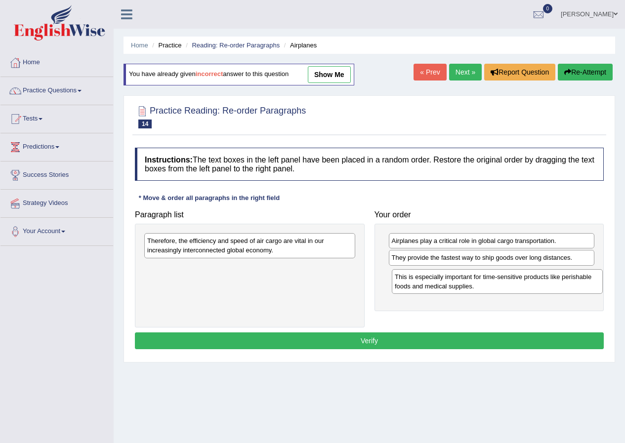
drag, startPoint x: 275, startPoint y: 273, endPoint x: 522, endPoint y: 282, distance: 247.5
click at [522, 282] on div "This is especially important for time-sensitive products like perishable foods …" at bounding box center [497, 281] width 211 height 25
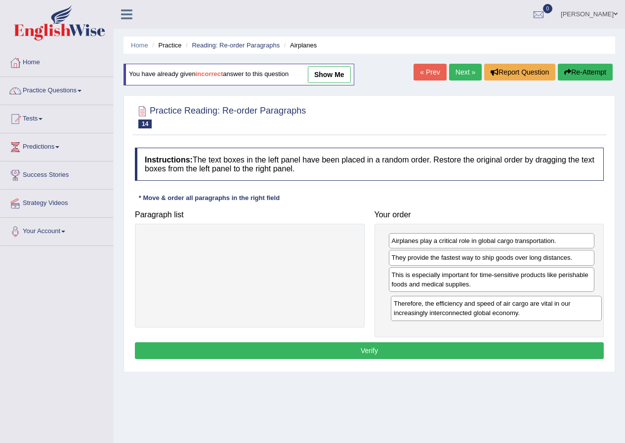
drag, startPoint x: 247, startPoint y: 246, endPoint x: 493, endPoint y: 309, distance: 254.2
click at [493, 309] on div "Therefore, the efficiency and speed of air cargo are vital in our increasingly …" at bounding box center [496, 308] width 211 height 25
click at [401, 350] on button "Verify" at bounding box center [369, 350] width 469 height 17
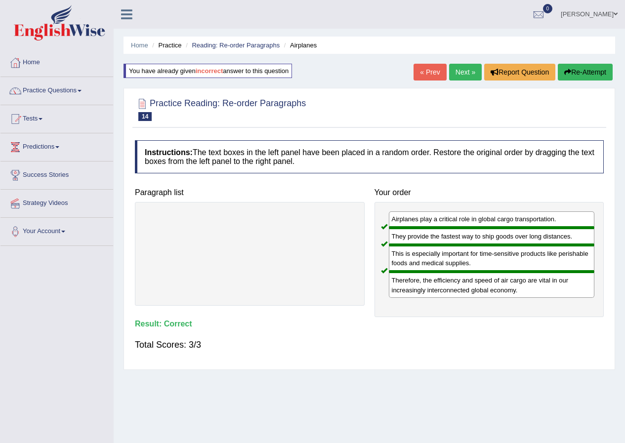
click at [615, 13] on span at bounding box center [615, 14] width 4 height 6
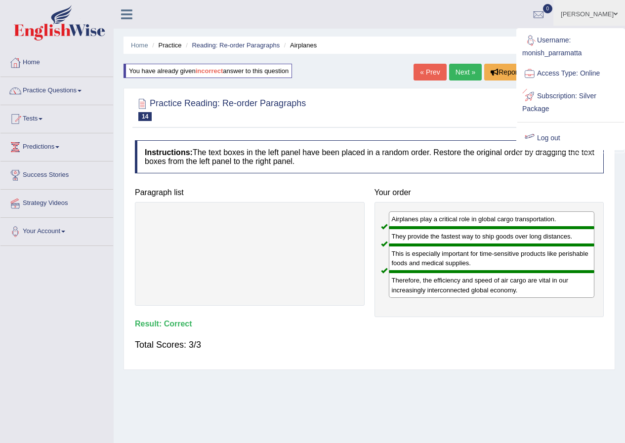
click at [547, 133] on link "Log out" at bounding box center [570, 138] width 107 height 23
